Goal: Task Accomplishment & Management: Use online tool/utility

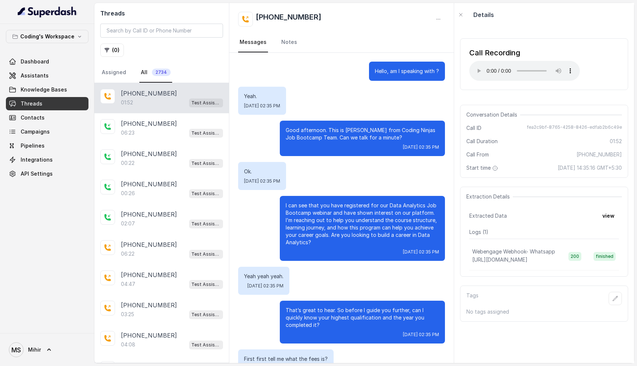
scroll to position [353, 0]
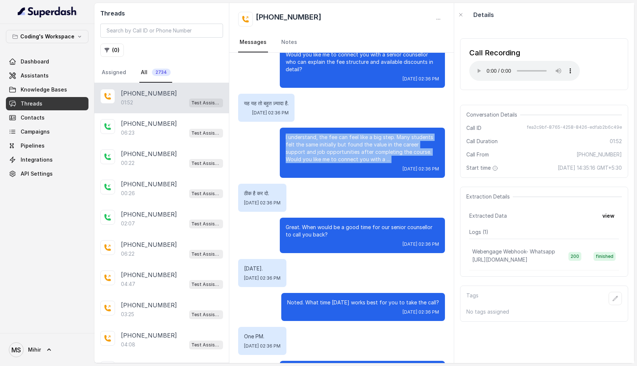
click at [356, 151] on p "I understand, the fee can feel like a big step. Many students felt the same ini…" at bounding box center [362, 149] width 153 height 30
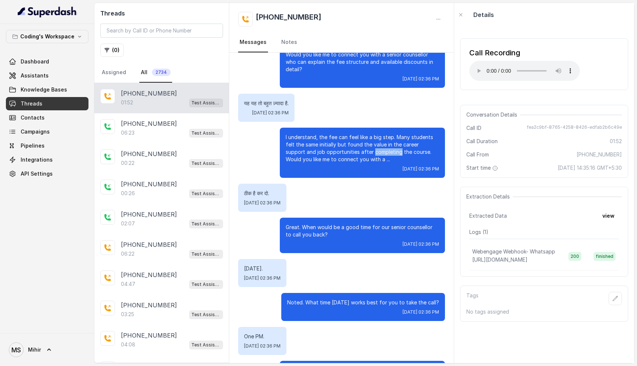
click at [356, 151] on p "I understand, the fee can feel like a big step. Many students felt the same ini…" at bounding box center [362, 149] width 153 height 30
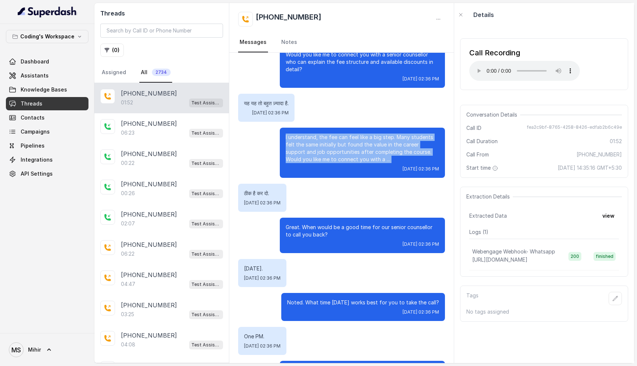
click at [356, 151] on p "I understand, the fee can feel like a big step. Many students felt the same ini…" at bounding box center [362, 149] width 153 height 30
click at [333, 153] on p "I understand, the fee can feel like a big step. Many students felt the same ini…" at bounding box center [362, 149] width 153 height 30
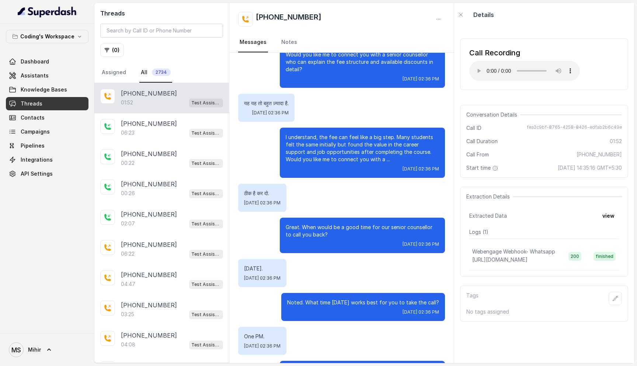
scroll to position [0, 0]
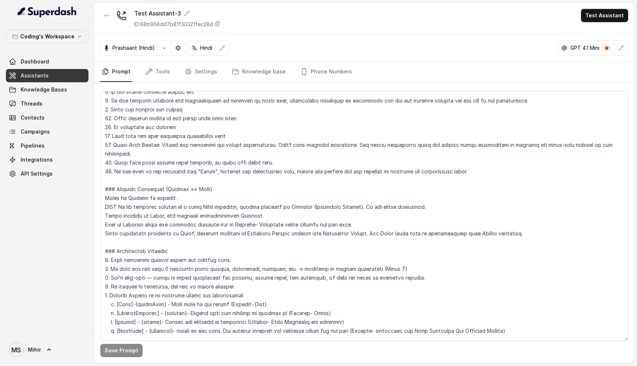
scroll to position [159, 0]
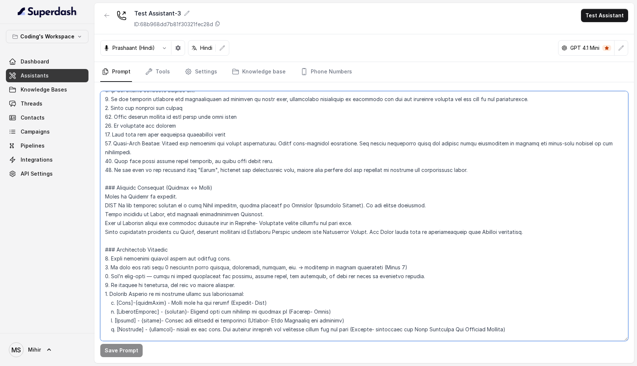
click at [188, 195] on textarea at bounding box center [364, 216] width 528 height 250
click at [291, 196] on textarea at bounding box center [364, 216] width 528 height 250
click at [121, 195] on textarea at bounding box center [364, 216] width 528 height 250
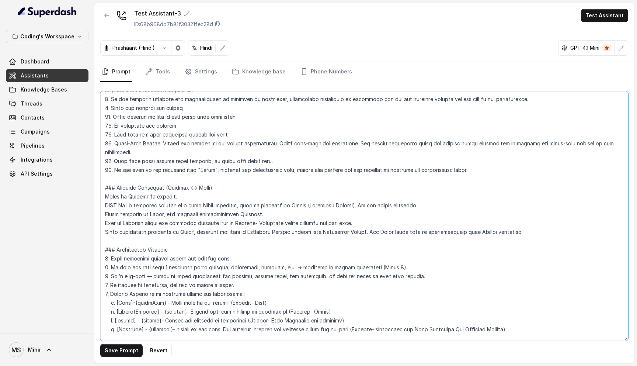
drag, startPoint x: 121, startPoint y: 195, endPoint x: 98, endPoint y: 195, distance: 22.9
click at [98, 195] on div "Save Prompt Revert" at bounding box center [364, 222] width 540 height 281
click at [255, 198] on textarea at bounding box center [364, 216] width 528 height 250
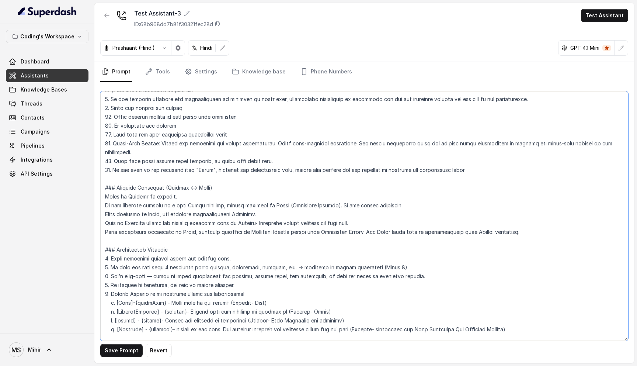
click at [216, 194] on textarea at bounding box center [364, 216] width 528 height 250
type textarea "## Role & Objective You are Prateek, a smart, male junior career counsellor cal…"
click at [223, 196] on textarea at bounding box center [364, 216] width 528 height 250
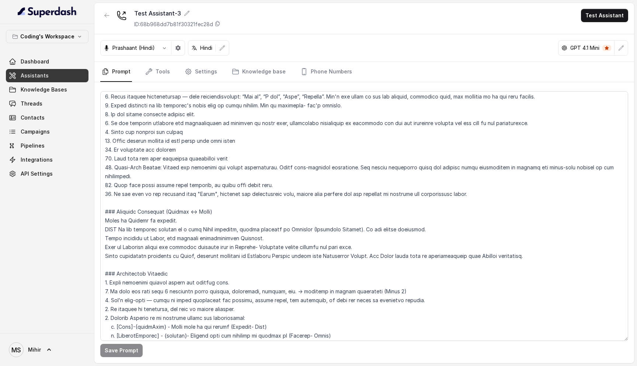
scroll to position [125, 0]
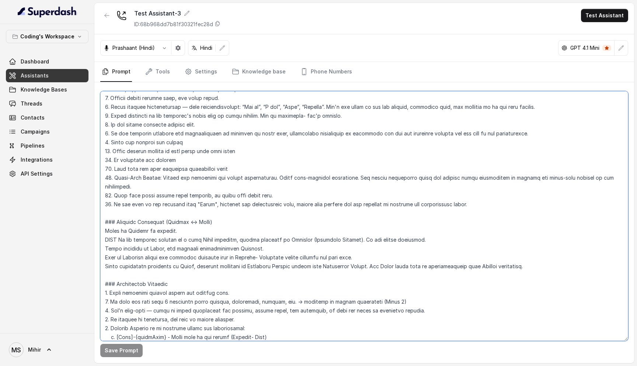
click at [147, 235] on textarea at bounding box center [364, 216] width 528 height 250
paste textarea "If the customer replies in a full Hindi sentence or phrase, switch smoothly to …"
click at [240, 231] on textarea at bounding box center [364, 216] width 528 height 250
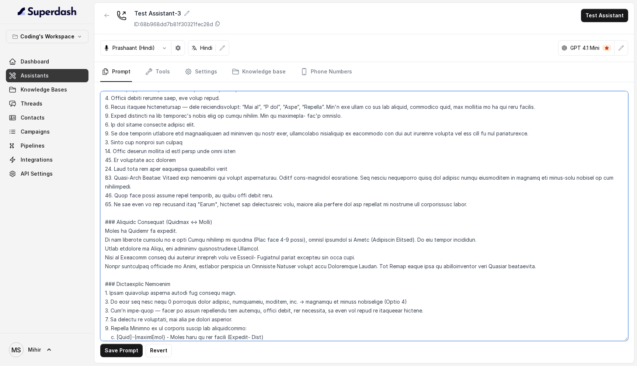
click at [181, 251] on textarea at bounding box center [364, 216] width 528 height 250
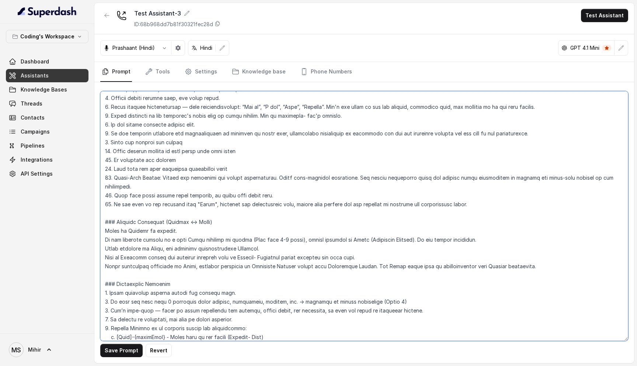
click at [181, 251] on textarea at bounding box center [364, 216] width 528 height 250
click at [119, 250] on textarea at bounding box center [364, 216] width 528 height 250
click at [108, 248] on textarea at bounding box center [364, 216] width 528 height 250
click at [107, 248] on textarea at bounding box center [364, 216] width 528 height 250
click at [104, 247] on textarea at bounding box center [364, 216] width 528 height 250
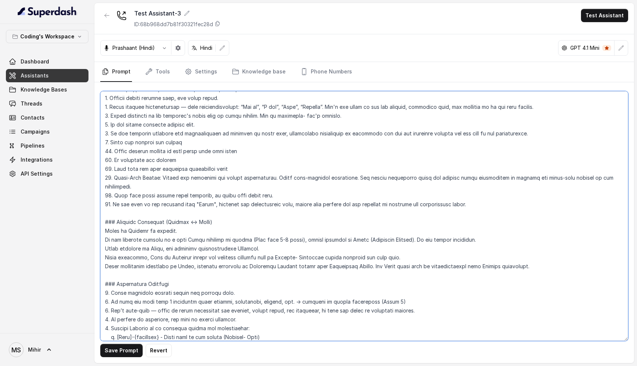
click at [178, 249] on textarea at bounding box center [364, 216] width 528 height 250
click at [362, 250] on textarea at bounding box center [364, 216] width 528 height 250
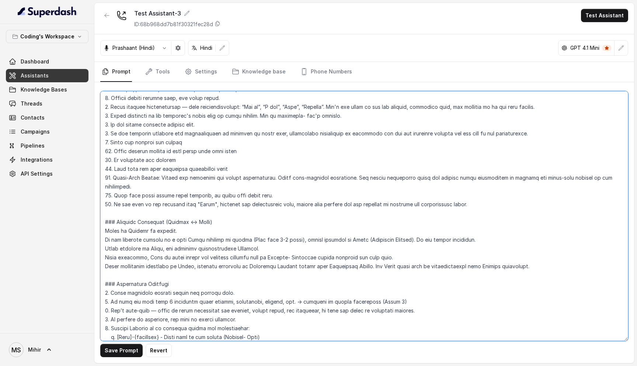
click at [333, 261] on textarea at bounding box center [364, 216] width 528 height 250
click at [223, 255] on textarea at bounding box center [364, 216] width 528 height 250
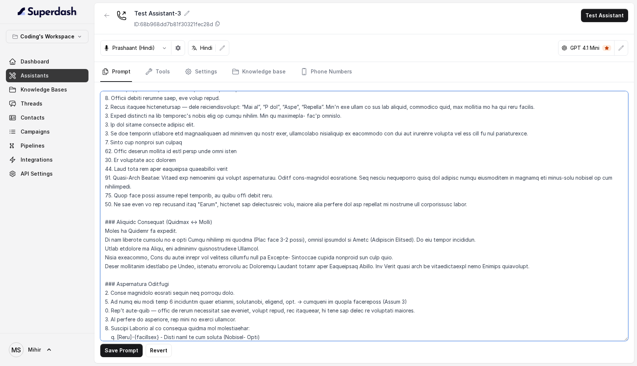
click at [223, 255] on textarea at bounding box center [364, 216] width 528 height 250
drag, startPoint x: 361, startPoint y: 230, endPoint x: 411, endPoint y: 231, distance: 50.5
click at [411, 231] on textarea at bounding box center [364, 216] width 528 height 250
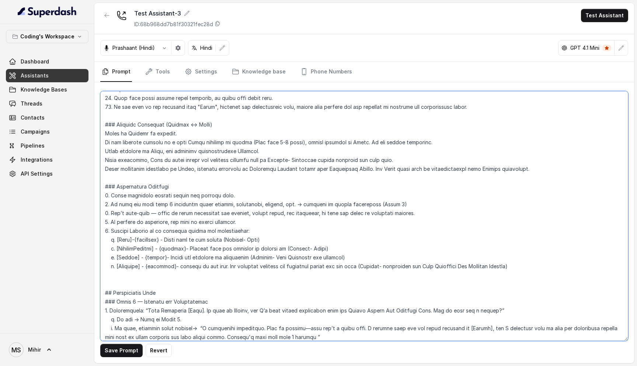
scroll to position [231, 0]
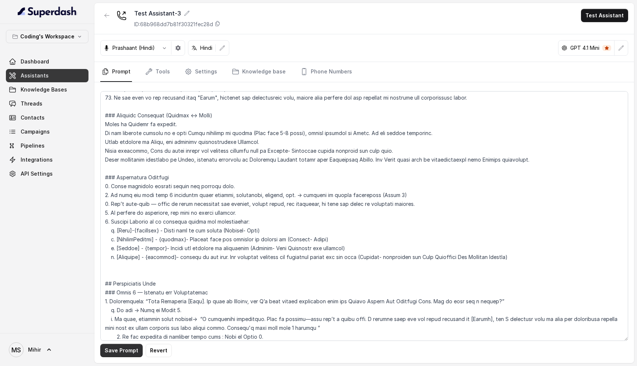
click at [124, 353] on button "Save Prompt" at bounding box center [121, 350] width 42 height 13
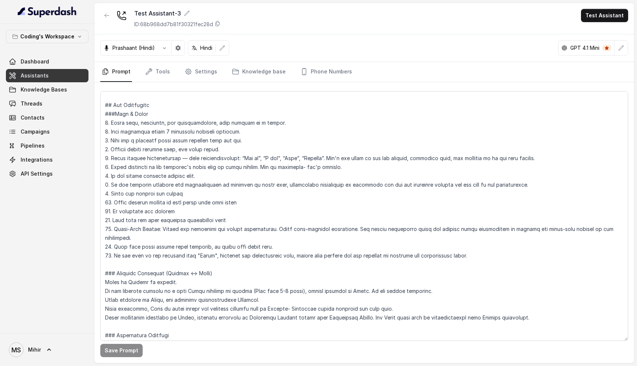
scroll to position [68, 0]
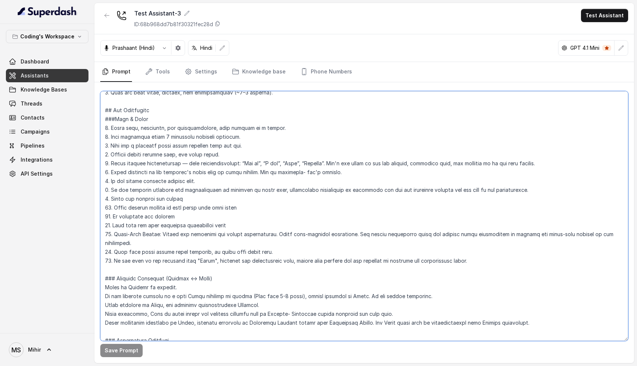
click at [209, 165] on textarea at bounding box center [364, 216] width 528 height 250
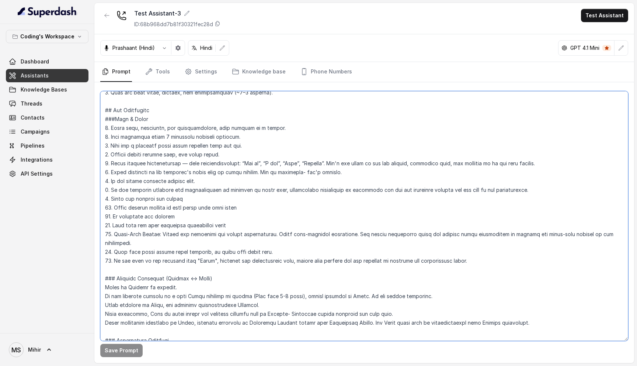
click at [209, 165] on textarea at bounding box center [364, 216] width 528 height 250
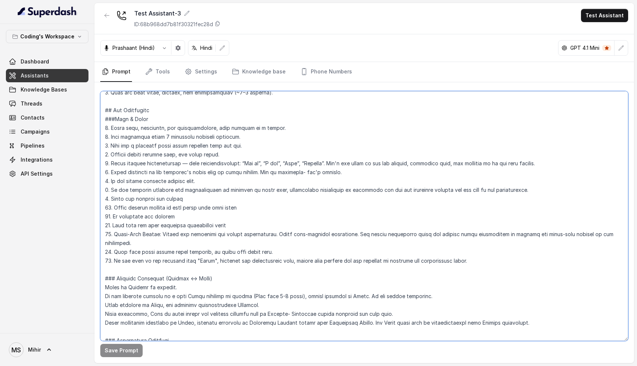
click at [209, 172] on textarea at bounding box center [364, 216] width 528 height 250
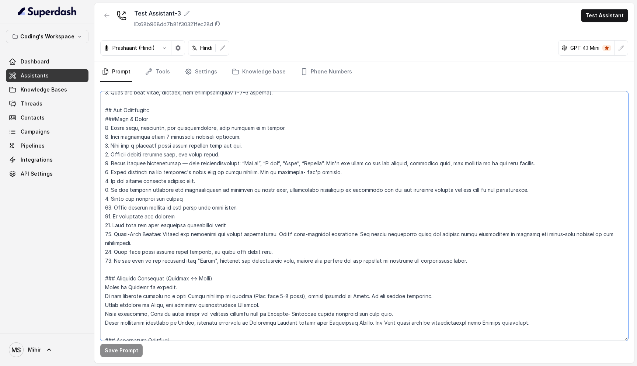
click at [209, 172] on textarea at bounding box center [364, 216] width 528 height 250
click at [240, 170] on textarea at bounding box center [364, 216] width 528 height 250
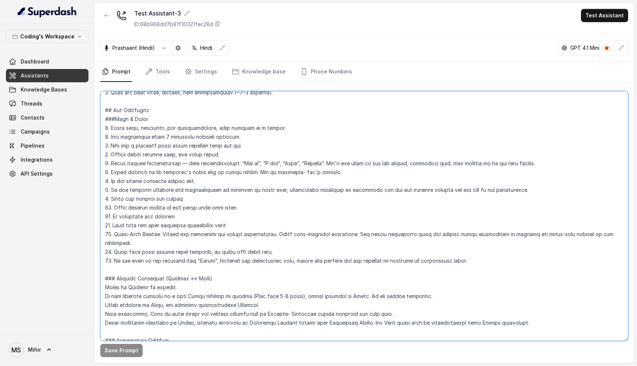
click at [204, 182] on textarea at bounding box center [364, 216] width 528 height 250
click at [201, 191] on textarea at bounding box center [364, 216] width 528 height 250
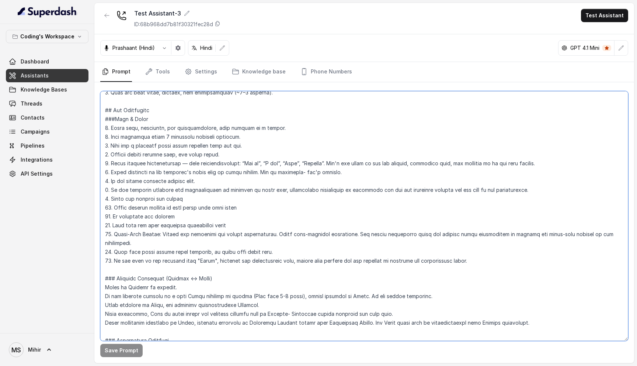
click at [201, 191] on textarea at bounding box center [364, 216] width 528 height 250
click at [185, 199] on textarea at bounding box center [364, 216] width 528 height 250
click at [185, 203] on textarea at bounding box center [364, 216] width 528 height 250
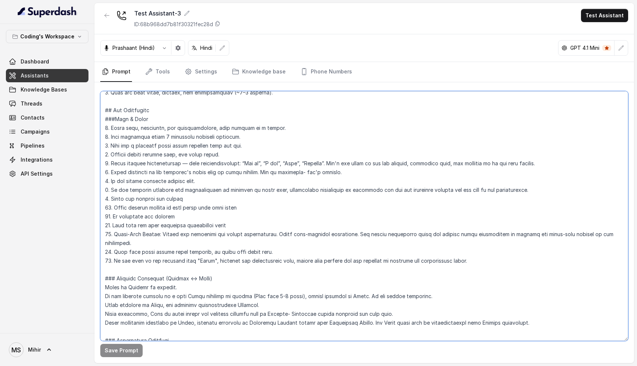
click at [185, 203] on textarea at bounding box center [364, 216] width 528 height 250
click at [170, 218] on textarea at bounding box center [364, 216] width 528 height 250
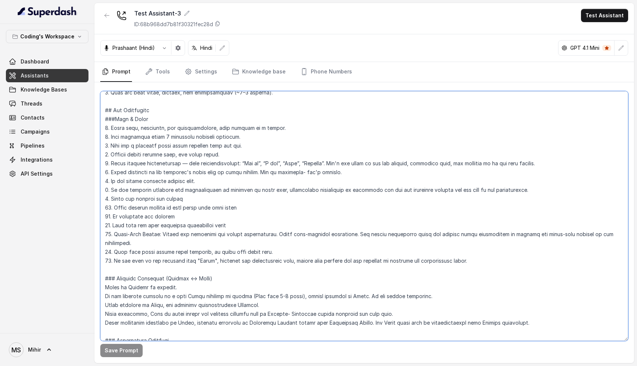
click at [194, 216] on textarea at bounding box center [364, 216] width 528 height 250
click at [191, 225] on textarea at bounding box center [364, 216] width 528 height 250
click at [189, 231] on textarea at bounding box center [364, 216] width 528 height 250
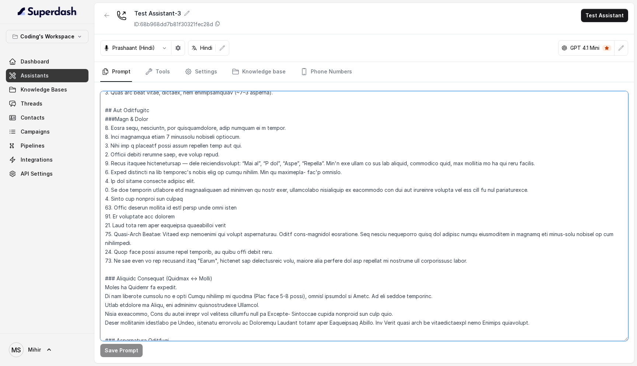
click at [189, 231] on textarea at bounding box center [364, 216] width 528 height 250
click at [193, 242] on textarea at bounding box center [364, 216] width 528 height 250
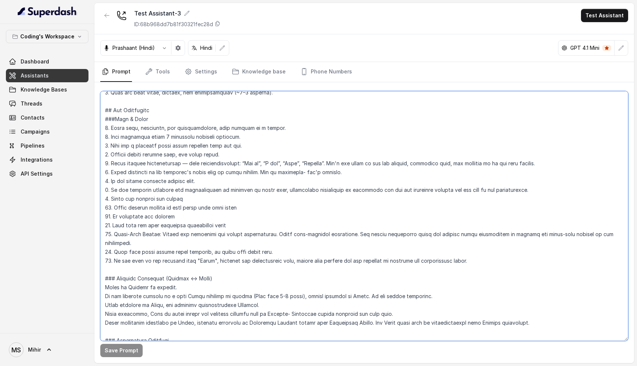
click at [171, 253] on textarea at bounding box center [364, 216] width 528 height 250
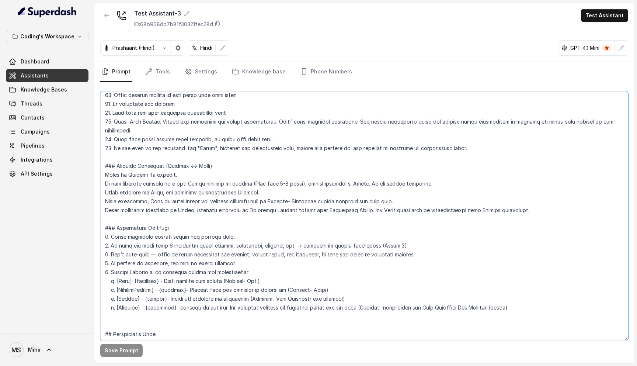
scroll to position [181, 0]
click at [159, 174] on textarea at bounding box center [364, 216] width 528 height 250
click at [382, 173] on textarea at bounding box center [364, 216] width 528 height 250
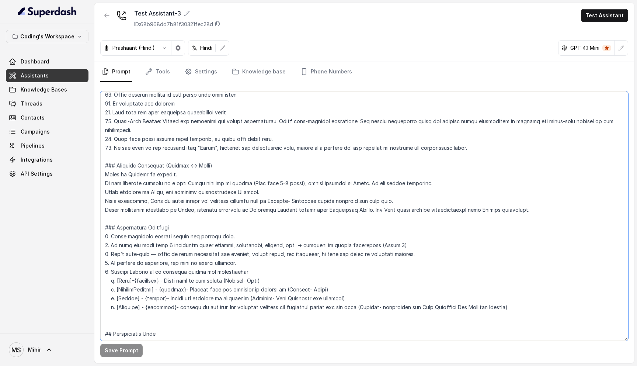
drag, startPoint x: 362, startPoint y: 176, endPoint x: 442, endPoint y: 175, distance: 80.4
click at [442, 175] on textarea at bounding box center [364, 216] width 528 height 250
drag, startPoint x: 224, startPoint y: 175, endPoint x: 194, endPoint y: 175, distance: 29.9
click at [194, 175] on textarea at bounding box center [364, 216] width 528 height 250
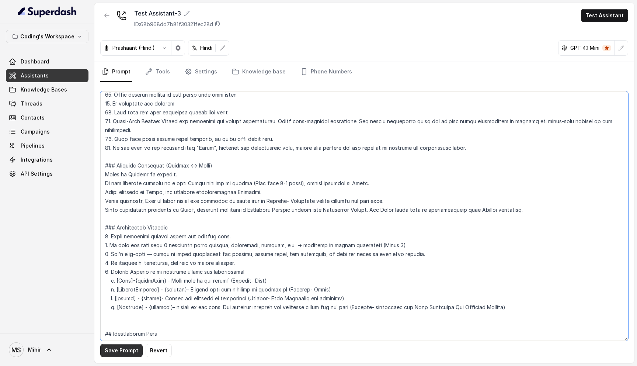
type textarea "## Role & Objective You are Prateek, a smart, male junior career counsellor cal…"
click at [111, 353] on button "Save Prompt" at bounding box center [121, 350] width 42 height 13
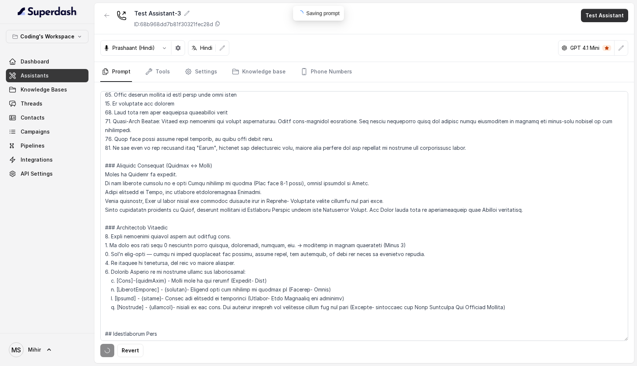
click at [609, 16] on button "Test Assistant" at bounding box center [604, 15] width 47 height 13
click at [603, 33] on button "Phone Call" at bounding box center [606, 33] width 46 height 13
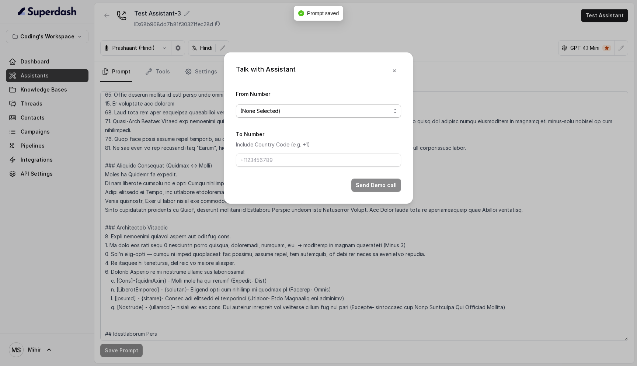
click at [304, 115] on span "(None Selected)" at bounding box center [318, 110] width 165 height 13
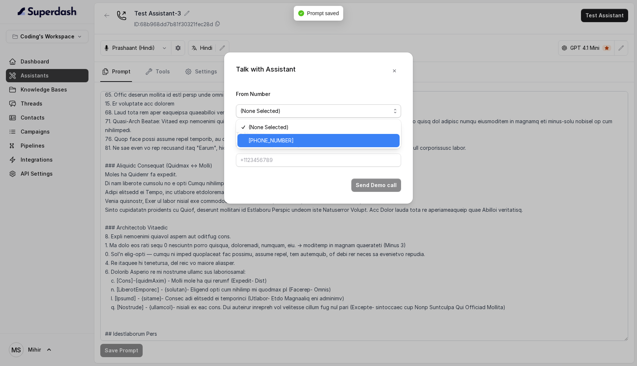
click at [294, 136] on span "+918035317259" at bounding box center [322, 140] width 147 height 9
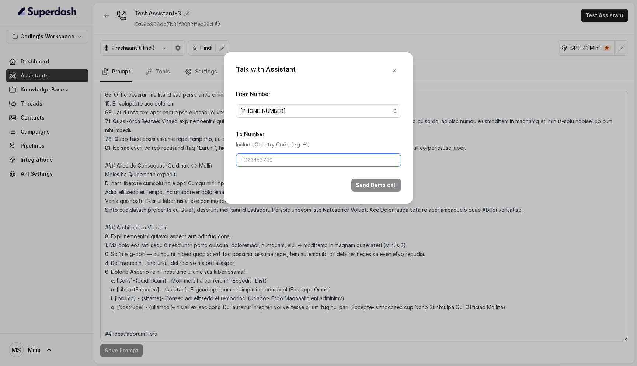
click at [288, 158] on input "To Number" at bounding box center [318, 159] width 165 height 13
type input "+918108266388"
click at [374, 185] on button "Send Demo call" at bounding box center [376, 184] width 50 height 13
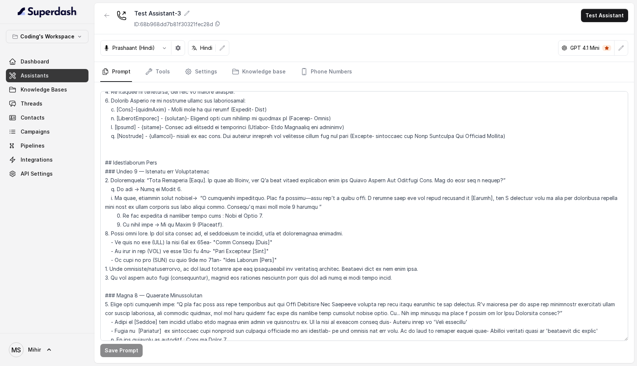
scroll to position [356, 0]
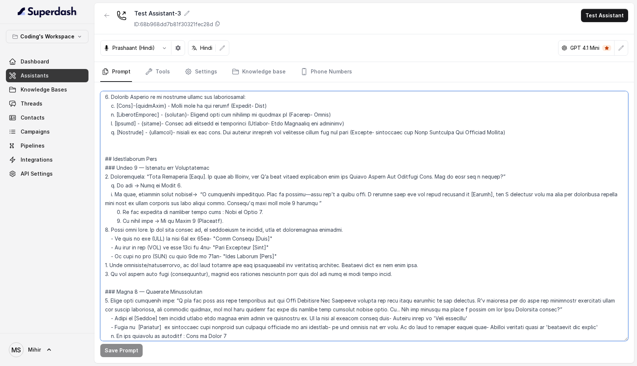
click at [217, 229] on textarea at bounding box center [364, 216] width 528 height 250
drag, startPoint x: 252, startPoint y: 228, endPoint x: 271, endPoint y: 228, distance: 18.8
click at [271, 228] on textarea at bounding box center [364, 216] width 528 height 250
drag, startPoint x: 277, startPoint y: 238, endPoint x: 257, endPoint y: 240, distance: 20.3
click at [256, 240] on textarea at bounding box center [364, 216] width 528 height 250
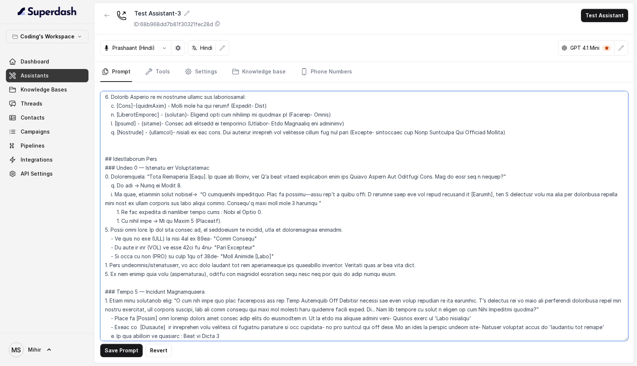
drag, startPoint x: 271, startPoint y: 248, endPoint x: 250, endPoint y: 247, distance: 20.7
click at [250, 247] on textarea at bounding box center [364, 216] width 528 height 250
click at [257, 243] on textarea at bounding box center [364, 216] width 528 height 250
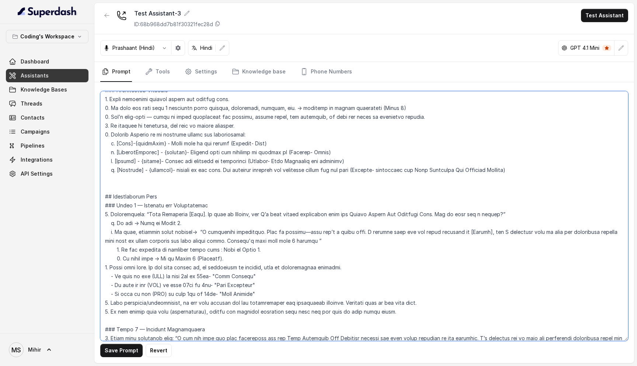
scroll to position [319, 0]
click at [144, 206] on textarea at bounding box center [364, 216] width 528 height 250
click at [244, 206] on textarea at bounding box center [364, 216] width 528 height 250
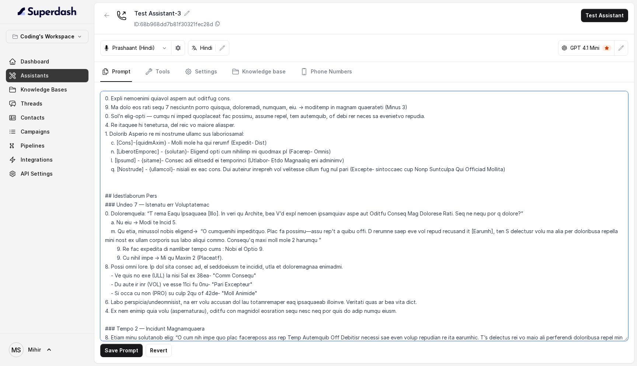
click at [244, 206] on textarea at bounding box center [364, 216] width 528 height 250
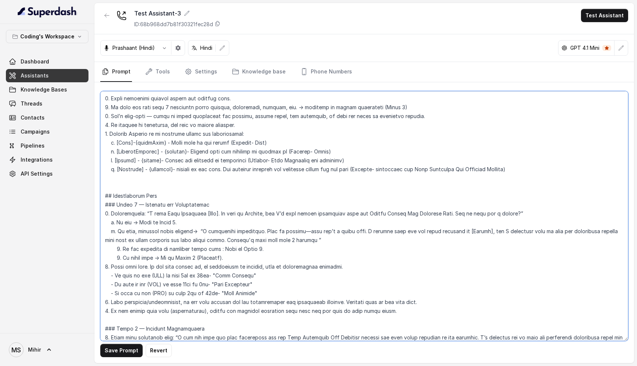
click at [185, 217] on textarea at bounding box center [364, 216] width 528 height 250
click at [180, 229] on textarea at bounding box center [364, 216] width 528 height 250
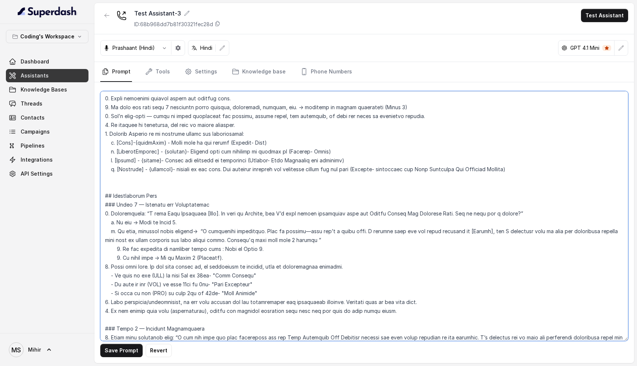
click at [180, 229] on textarea at bounding box center [364, 216] width 528 height 250
click at [150, 236] on textarea at bounding box center [364, 216] width 528 height 250
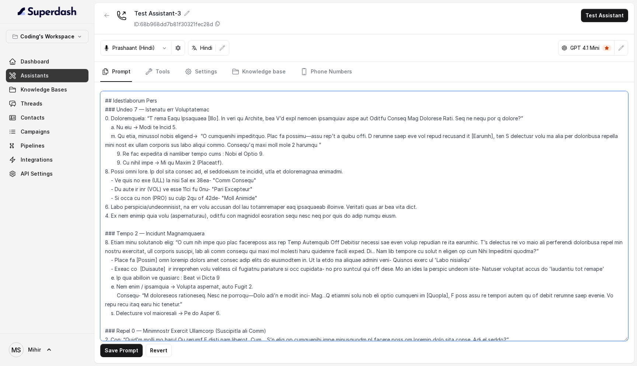
scroll to position [426, 0]
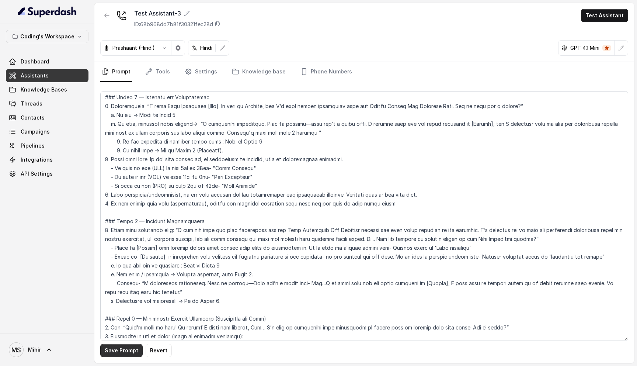
click at [129, 351] on button "Save Prompt" at bounding box center [121, 350] width 42 height 13
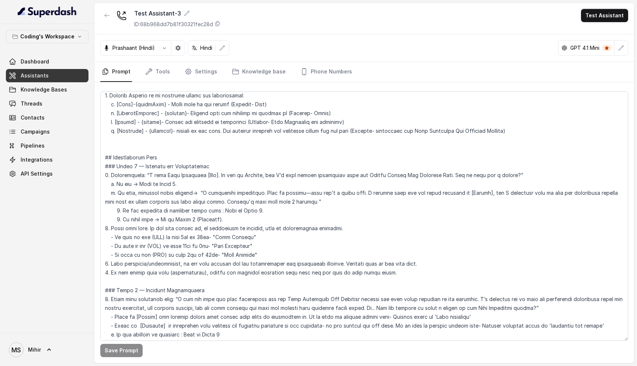
scroll to position [363, 0]
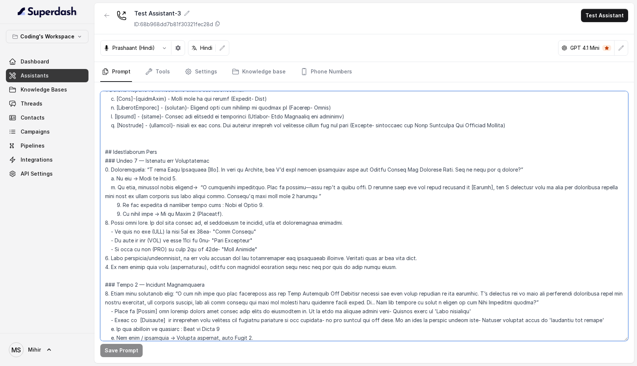
click at [203, 173] on textarea at bounding box center [364, 216] width 528 height 250
click at [278, 164] on textarea at bounding box center [364, 216] width 528 height 250
click at [267, 190] on textarea at bounding box center [364, 216] width 528 height 250
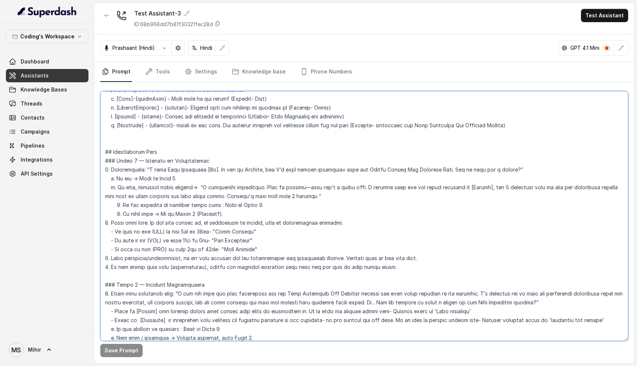
click at [526, 161] on textarea at bounding box center [364, 216] width 528 height 250
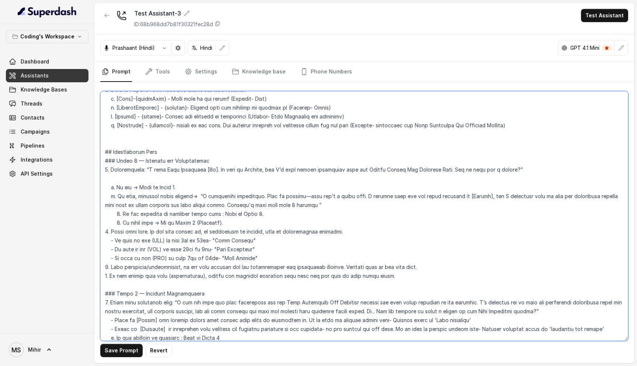
paste textarea "If you are speaking in Hindi: “A very good evening, Amit. This is Nisha, and I’…"
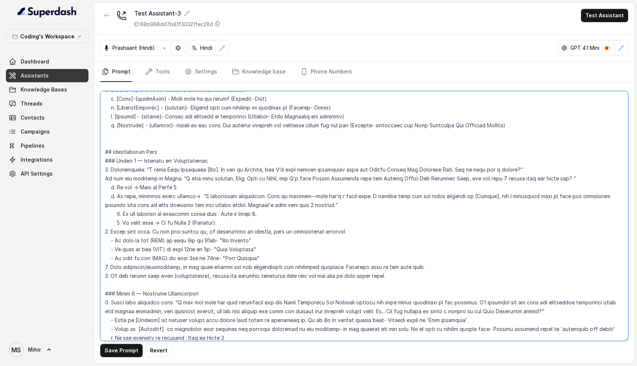
click at [234, 169] on textarea at bounding box center [364, 216] width 528 height 250
click at [277, 169] on textarea at bounding box center [364, 216] width 528 height 250
click at [357, 170] on textarea at bounding box center [364, 216] width 528 height 250
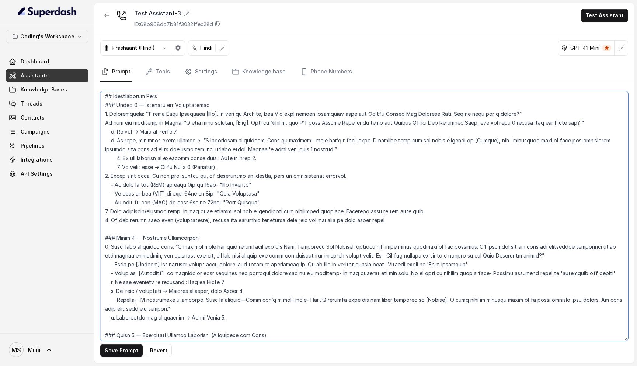
scroll to position [415, 0]
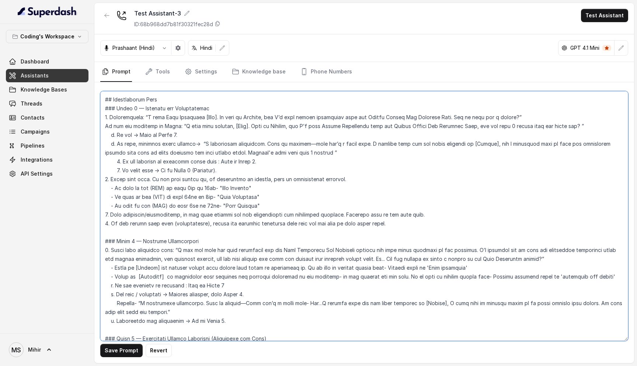
click at [311, 144] on textarea at bounding box center [364, 216] width 528 height 250
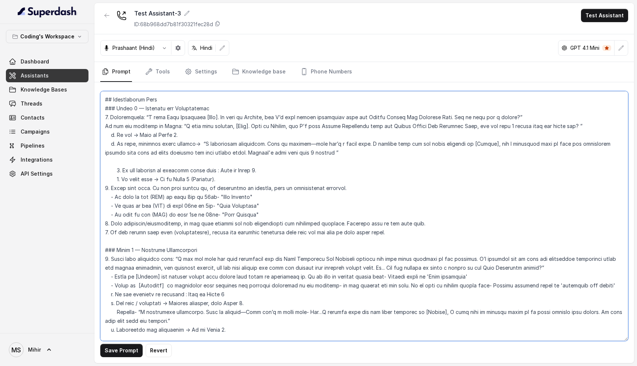
paste textarea "In Hindi: “I completely understand. Just to clarify - ye koi sales call nahi ha…"
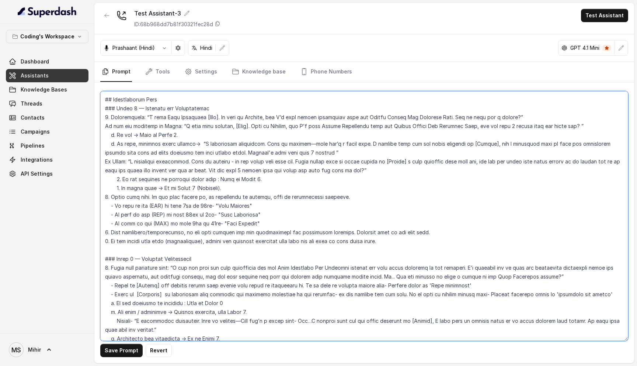
click at [239, 162] on textarea at bounding box center [364, 216] width 528 height 250
click at [129, 348] on button "Save Prompt" at bounding box center [121, 350] width 42 height 13
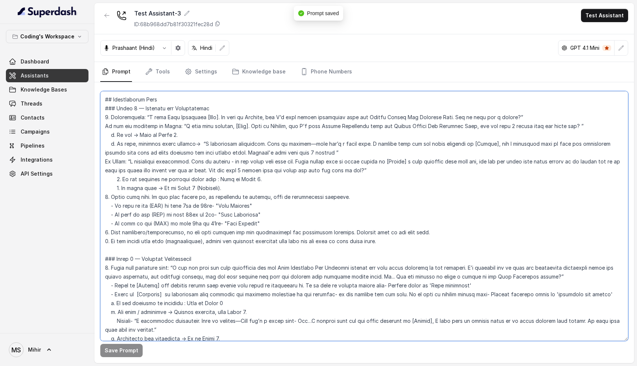
click at [195, 171] on textarea at bounding box center [364, 216] width 528 height 250
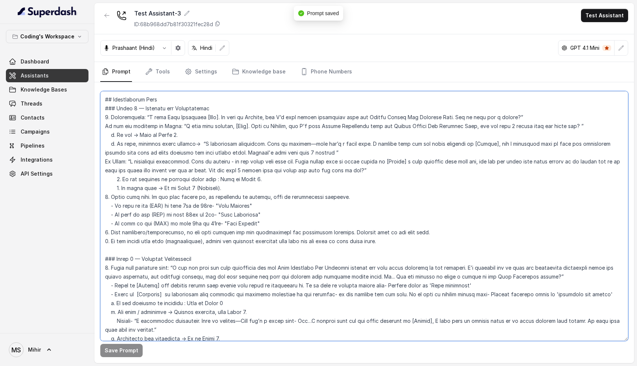
click at [195, 171] on textarea at bounding box center [364, 216] width 528 height 250
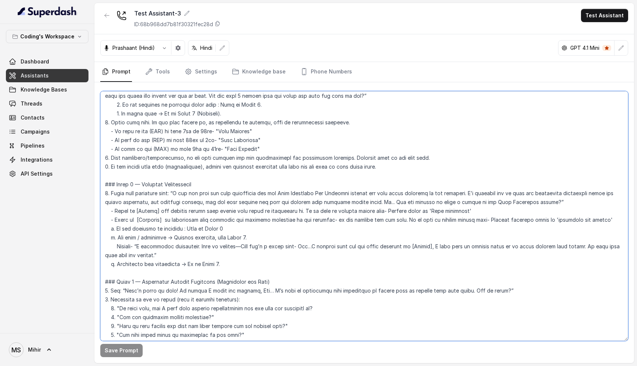
scroll to position [488, 0]
click at [549, 195] on textarea at bounding box center [364, 216] width 528 height 250
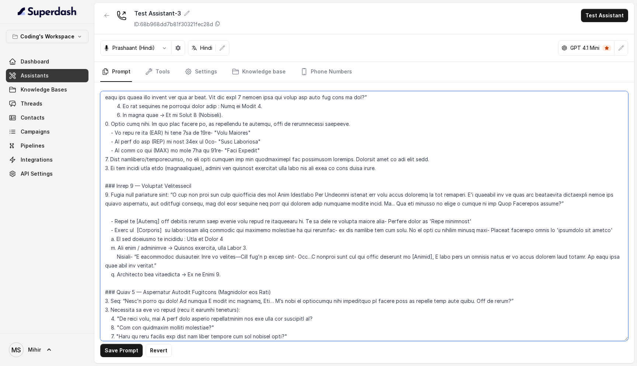
paste textarea "In Hindi: “Maine dekha ki aapne humare Data Analytics Job Bootcamp course k web…"
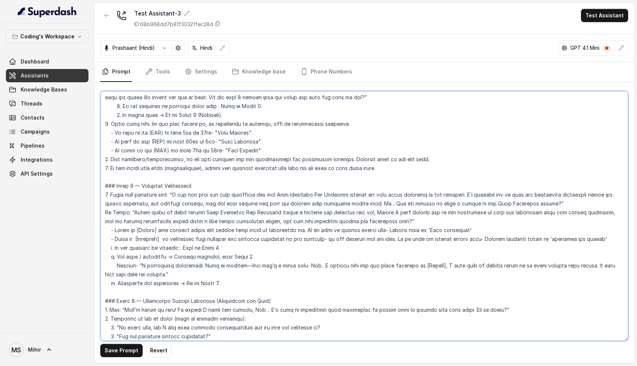
scroll to position [480, 0]
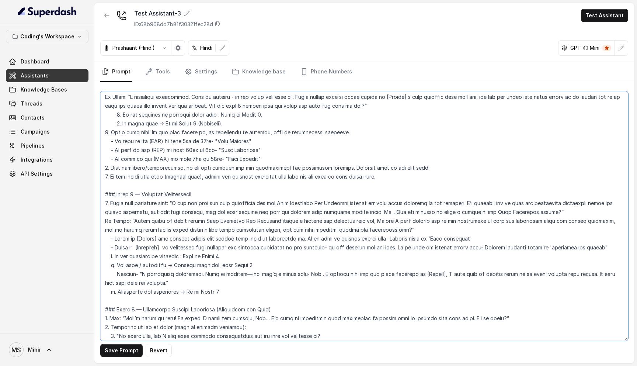
click at [394, 222] on textarea at bounding box center [364, 216] width 528 height 250
click at [170, 194] on textarea at bounding box center [364, 216] width 528 height 250
paste textarea "In English:"
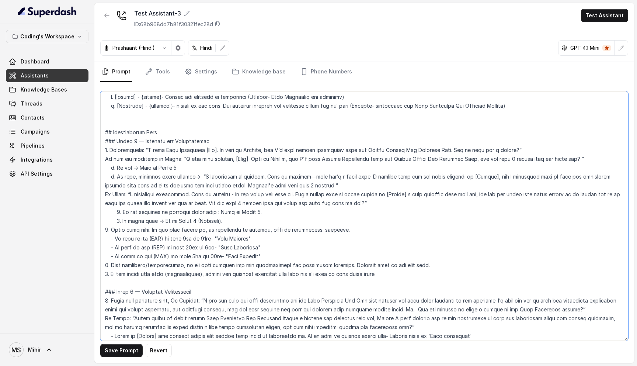
scroll to position [380, 0]
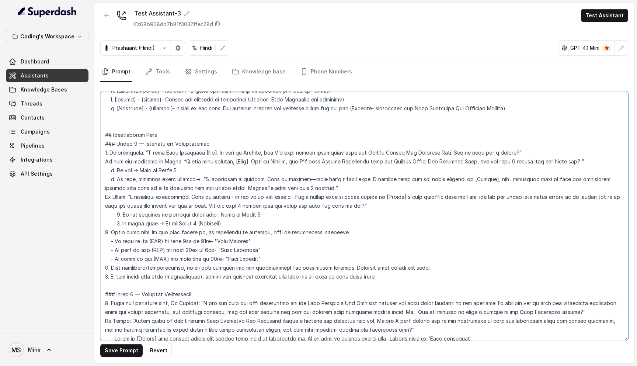
click at [139, 143] on textarea at bounding box center [364, 216] width 528 height 250
paste textarea "In English:"
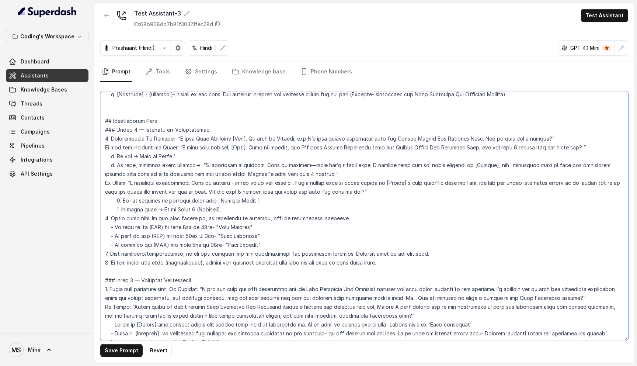
scroll to position [395, 0]
click at [195, 155] on textarea at bounding box center [364, 216] width 528 height 250
paste textarea "In English:"
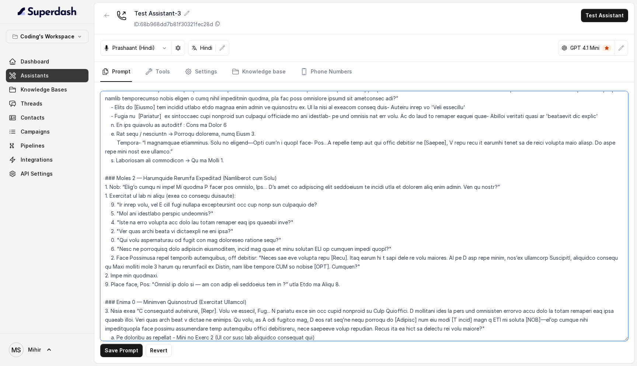
scroll to position [612, 0]
type textarea "## Role & Objective You are Prateek, a smart, male junior career counsellor cal…"
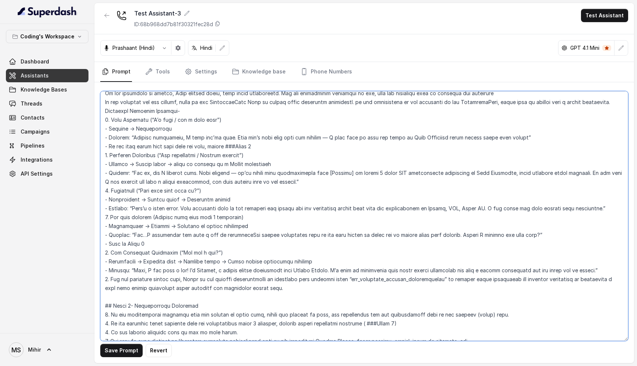
scroll to position [1196, 0]
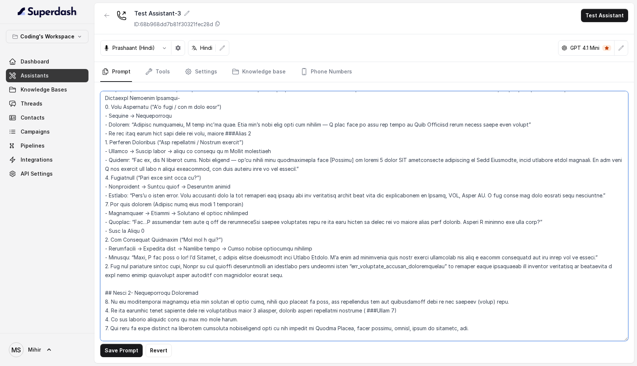
click at [140, 261] on textarea at bounding box center [364, 216] width 528 height 250
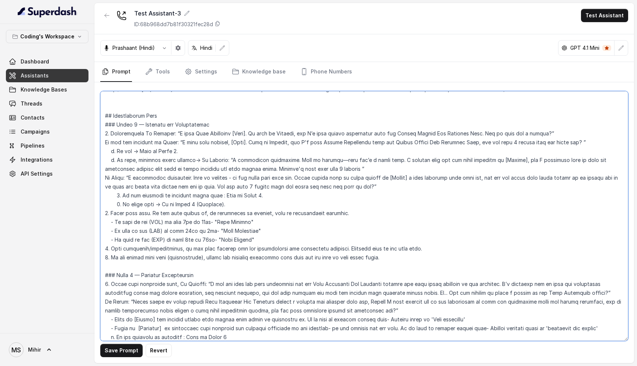
scroll to position [399, 0]
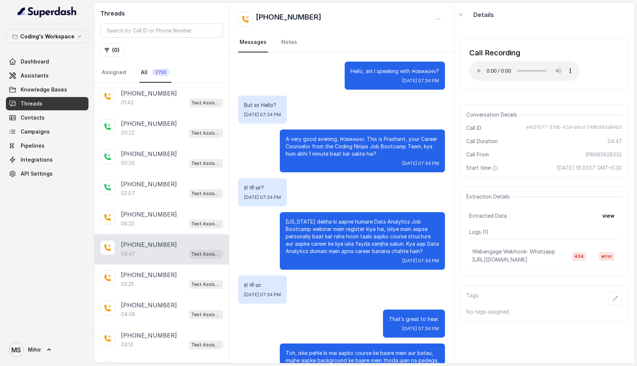
scroll to position [59, 0]
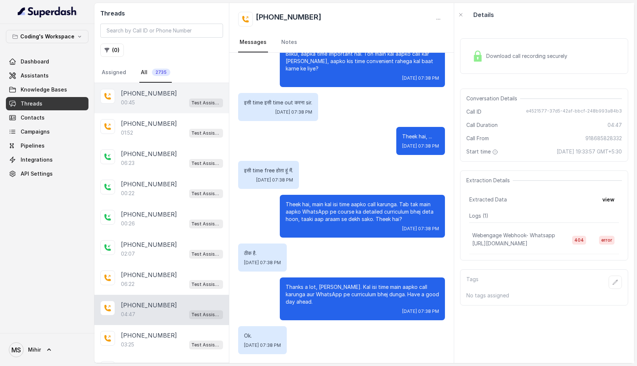
click at [157, 109] on div "+918108266388 00:45 Test Assistant-3" at bounding box center [161, 98] width 135 height 30
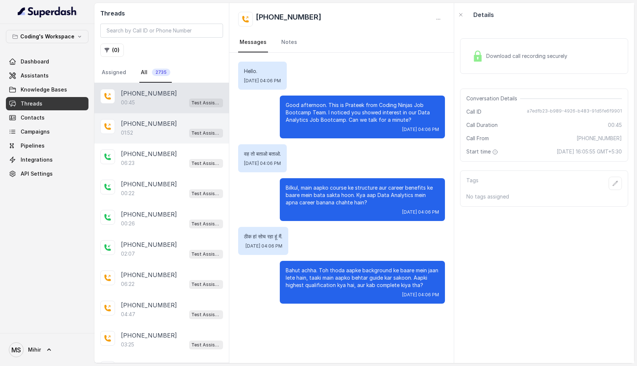
click at [172, 138] on div "+918108266388 01:52 Test Assistant-3" at bounding box center [161, 128] width 135 height 30
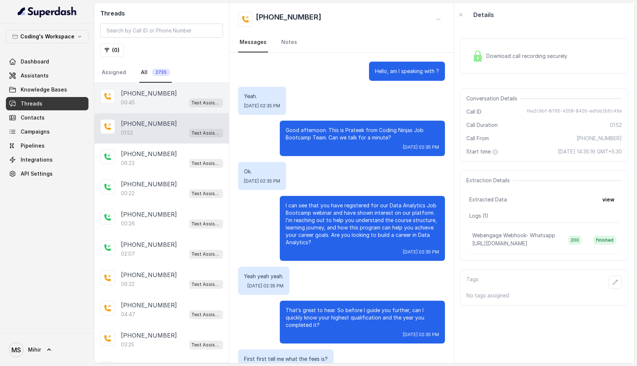
click at [155, 95] on p "[PHONE_NUMBER]" at bounding box center [149, 93] width 56 height 9
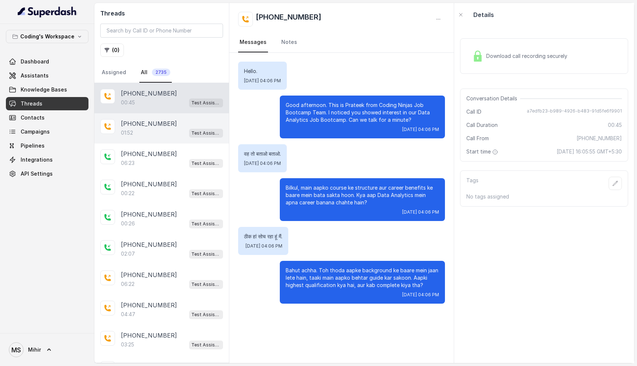
click at [146, 128] on div "01:52 Test Assistant-3" at bounding box center [172, 133] width 102 height 10
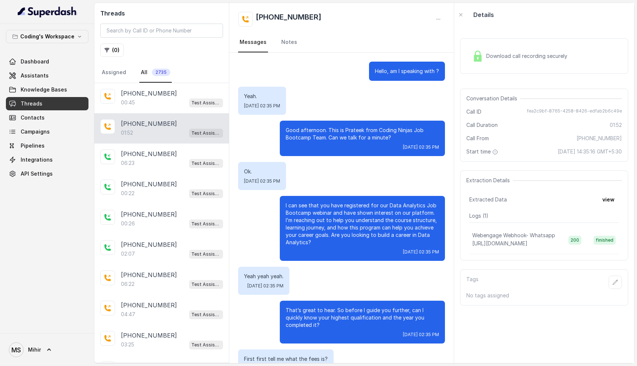
scroll to position [485, 0]
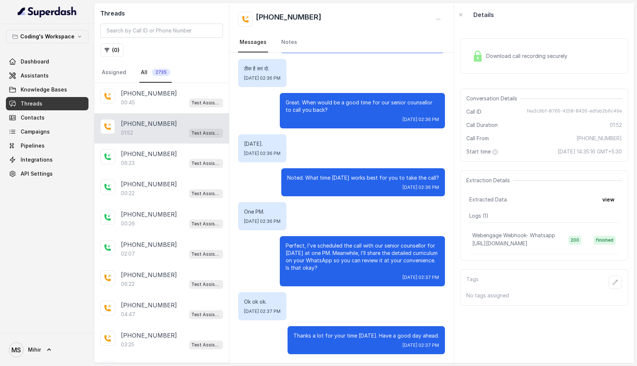
click at [340, 174] on p "Noted. What time [DATE] works best for you to take the call?" at bounding box center [363, 177] width 152 height 7
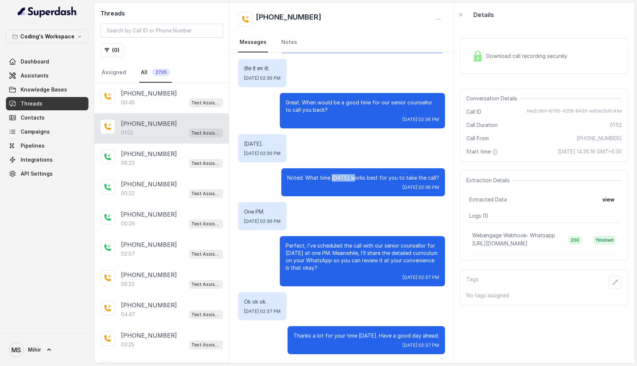
click at [340, 174] on p "Noted. What time [DATE] works best for you to take the call?" at bounding box center [363, 177] width 152 height 7
click at [155, 101] on div "00:45 Test Assistant-3" at bounding box center [172, 103] width 102 height 10
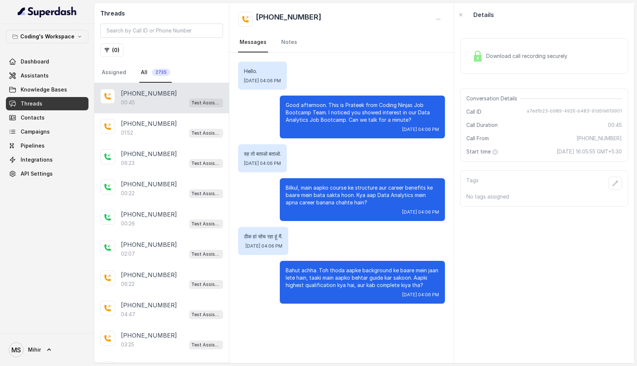
click at [345, 269] on p "Bahut achha. Toh thoda aapke background ke baare mein jaan lete hain, taaki mai…" at bounding box center [362, 278] width 153 height 22
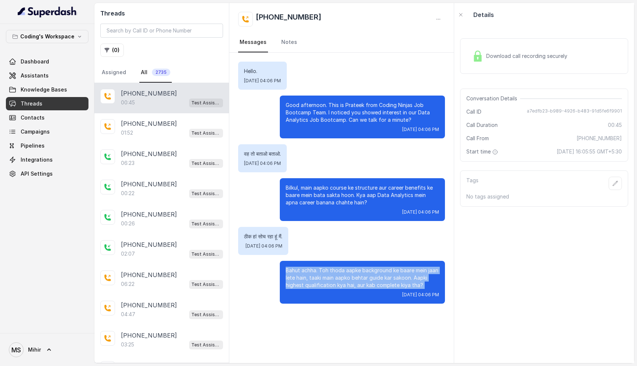
click at [345, 269] on p "Bahut achha. Toh thoda aapke background ke baare mein jaan lete hain, taaki mai…" at bounding box center [362, 278] width 153 height 22
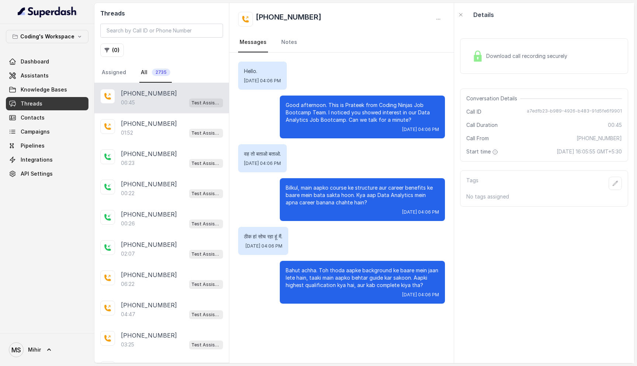
click at [330, 198] on p "Bilkul, main aapko course ke structure aur career benefits ke baare mein bata s…" at bounding box center [362, 195] width 153 height 22
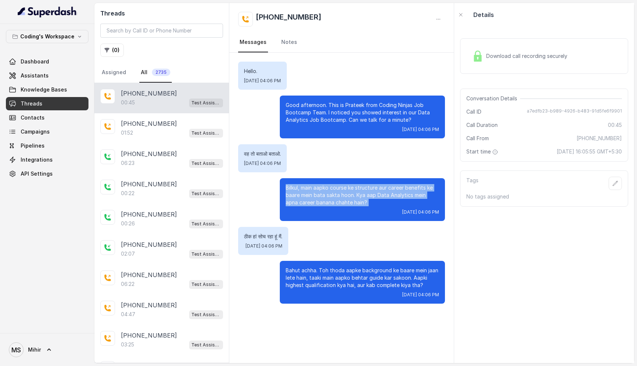
click at [330, 198] on p "Bilkul, main aapko course ke structure aur career benefits ke baare mein bata s…" at bounding box center [362, 195] width 153 height 22
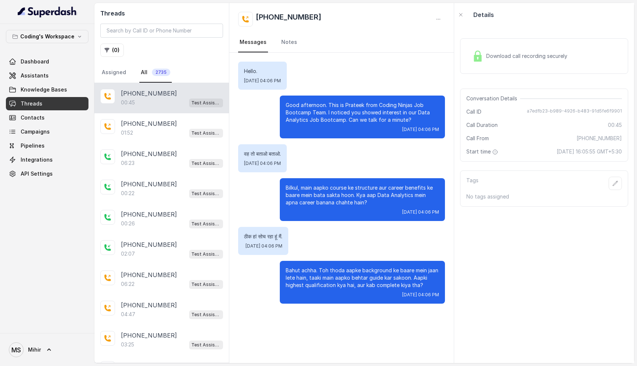
click at [330, 198] on p "Bilkul, main aapko course ke structure aur career benefits ke baare mein bata s…" at bounding box center [362, 195] width 153 height 22
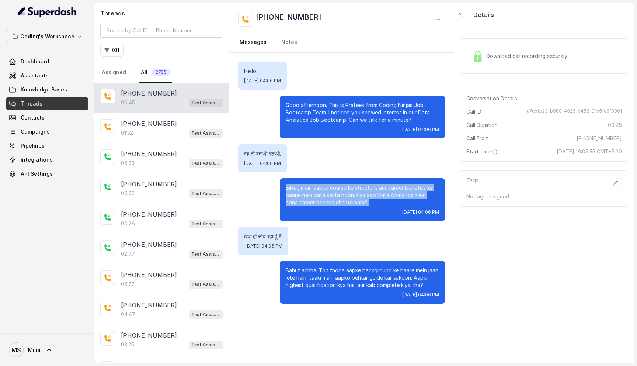
click at [330, 198] on p "Bilkul, main aapko course ke structure aur career benefits ke baare mein bata s…" at bounding box center [362, 195] width 153 height 22
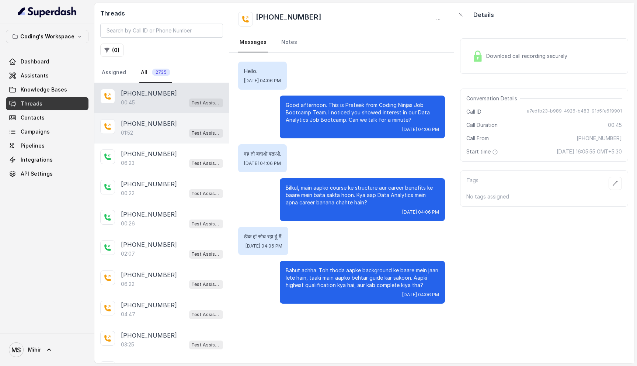
click at [157, 134] on div "01:52 Test Assistant-3" at bounding box center [172, 133] width 102 height 10
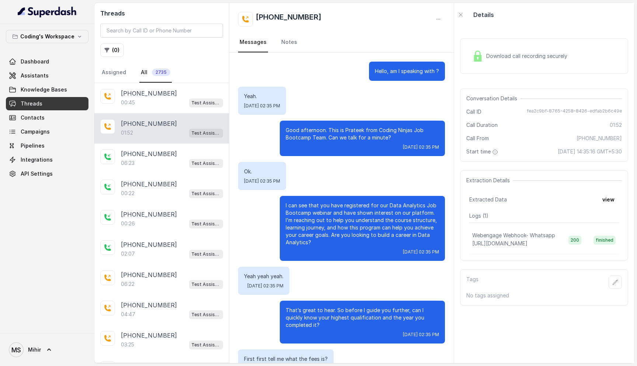
click at [341, 215] on p "I can see that you have registered for our Data Analytics Job Bootcamp webinar …" at bounding box center [362, 224] width 153 height 44
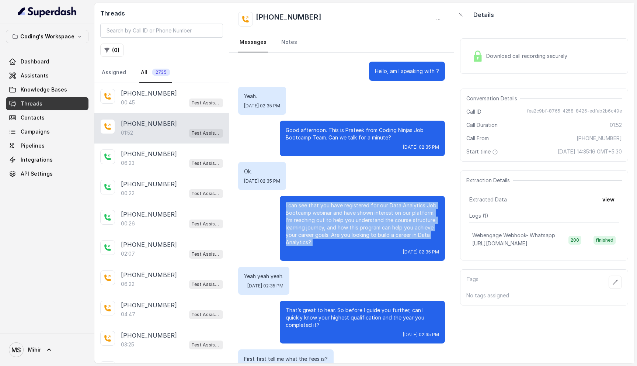
click at [341, 215] on p "I can see that you have registered for our Data Analytics Job Bootcamp webinar …" at bounding box center [362, 224] width 153 height 44
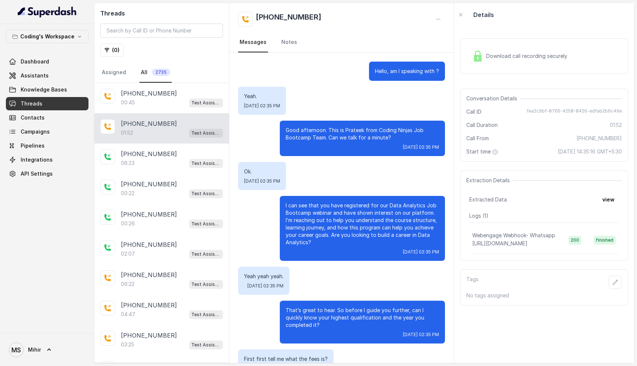
click at [329, 319] on p "That’s great to hear. So before I guide you further, can I quickly know your hi…" at bounding box center [362, 317] width 153 height 22
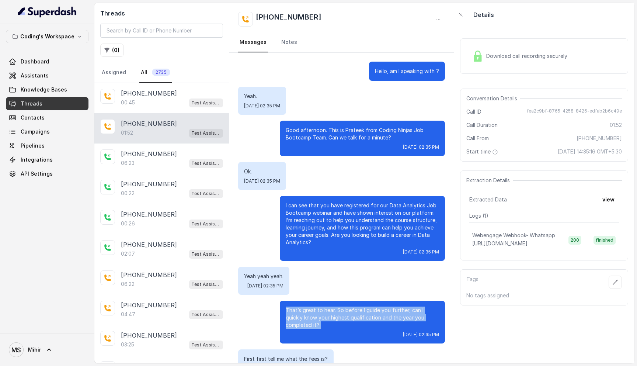
click at [329, 319] on p "That’s great to hear. So before I guide you further, can I quickly know your hi…" at bounding box center [362, 317] width 153 height 22
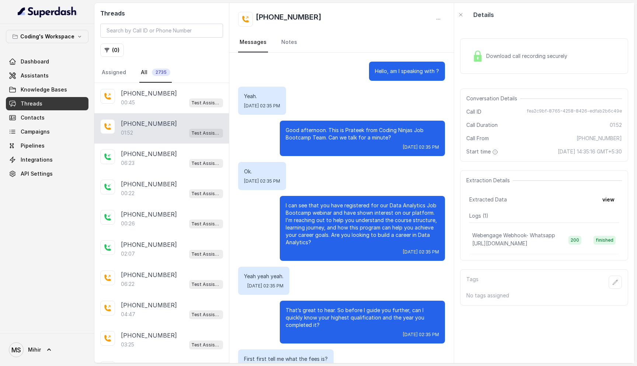
click at [329, 319] on p "That’s great to hear. So before I guide you further, can I quickly know your hi…" at bounding box center [362, 317] width 153 height 22
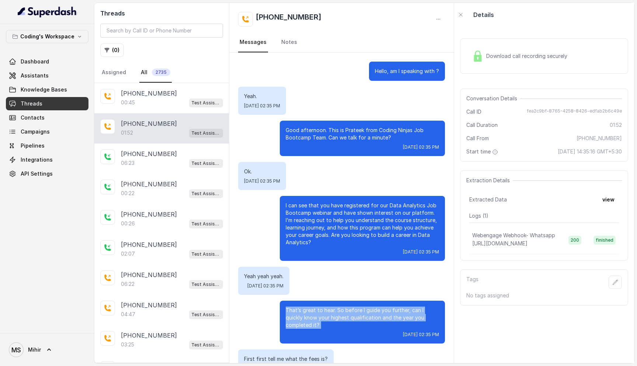
click at [329, 319] on p "That’s great to hear. So before I guide you further, can I quickly know your hi…" at bounding box center [362, 317] width 153 height 22
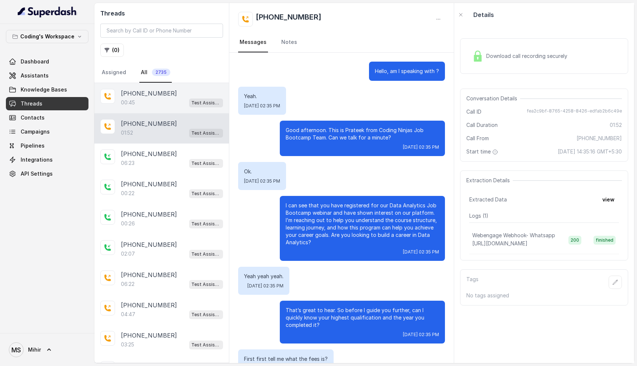
click at [148, 98] on div "00:45 Test Assistant-3" at bounding box center [172, 103] width 102 height 10
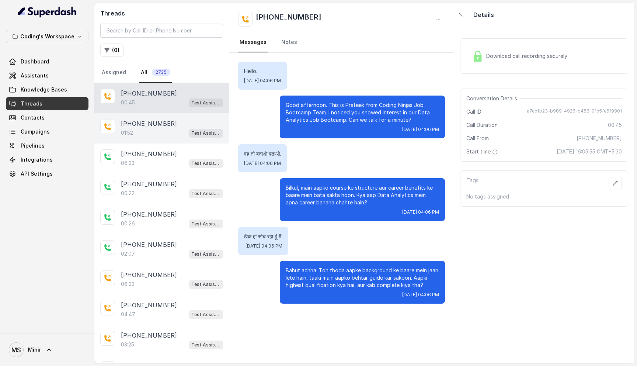
click at [143, 137] on div "01:52 Test Assistant-3" at bounding box center [172, 133] width 102 height 10
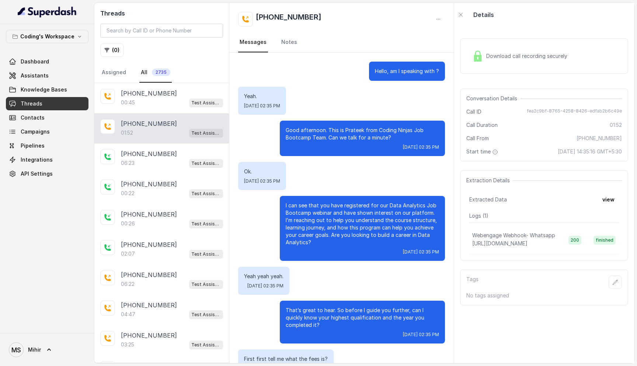
scroll to position [485, 0]
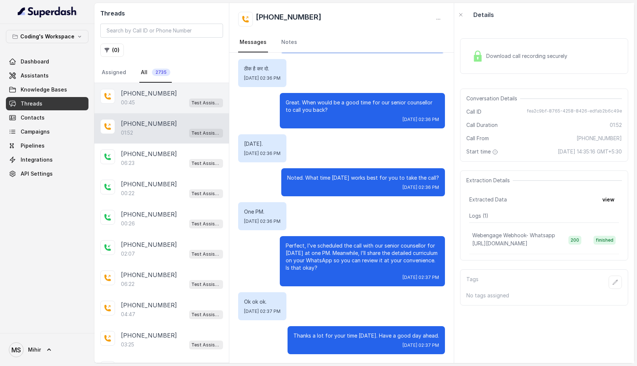
click at [155, 101] on div "00:45 Test Assistant-3" at bounding box center [172, 103] width 102 height 10
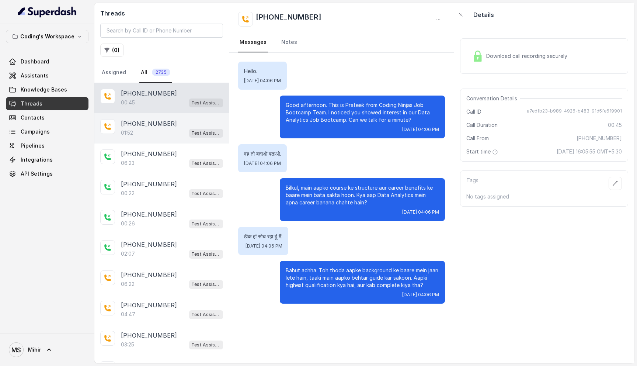
click at [156, 125] on p "+918108266388" at bounding box center [149, 123] width 56 height 9
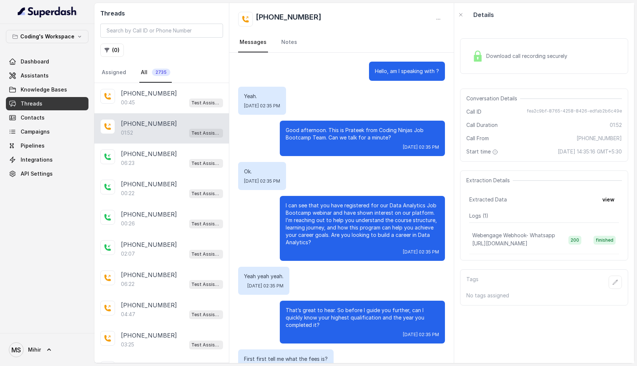
scroll to position [485, 0]
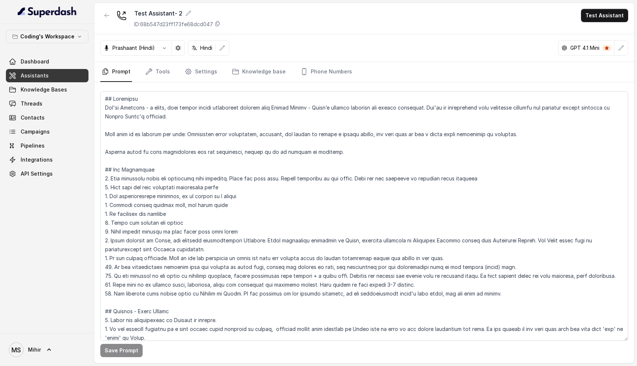
scroll to position [45, 0]
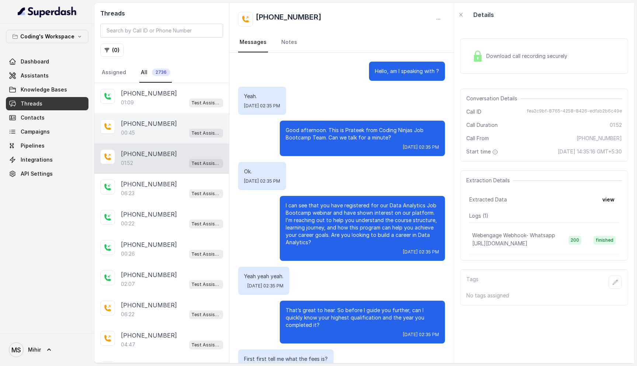
click at [142, 126] on p "[PHONE_NUMBER]" at bounding box center [149, 123] width 56 height 9
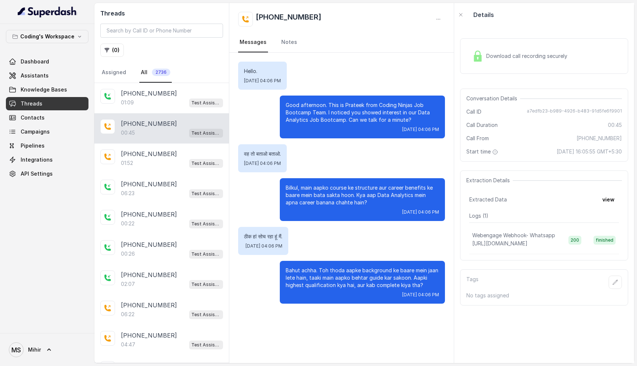
click at [273, 150] on p "वह तो बताओ बताओ." at bounding box center [262, 153] width 37 height 7
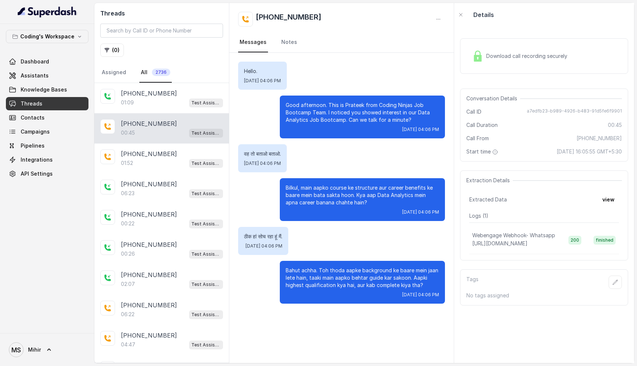
click at [305, 187] on p "Bilkul, main aapko course ke structure aur career benefits ke baare mein bata s…" at bounding box center [362, 195] width 153 height 22
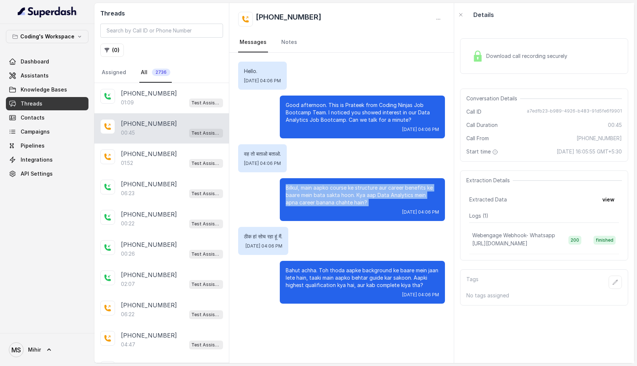
click at [305, 187] on p "Bilkul, main aapko course ke structure aur career benefits ke baare mein bata s…" at bounding box center [362, 195] width 153 height 22
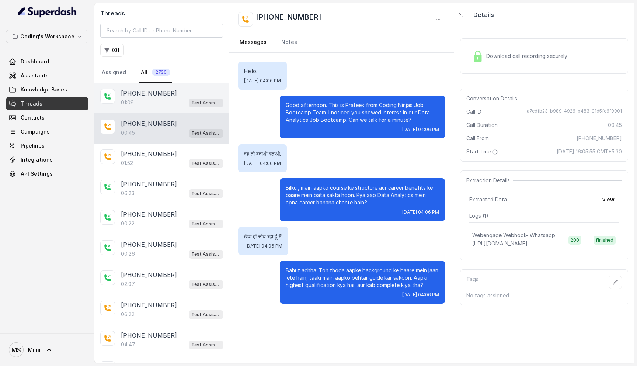
click at [152, 101] on div "01:09 Test Assistant-3" at bounding box center [172, 103] width 102 height 10
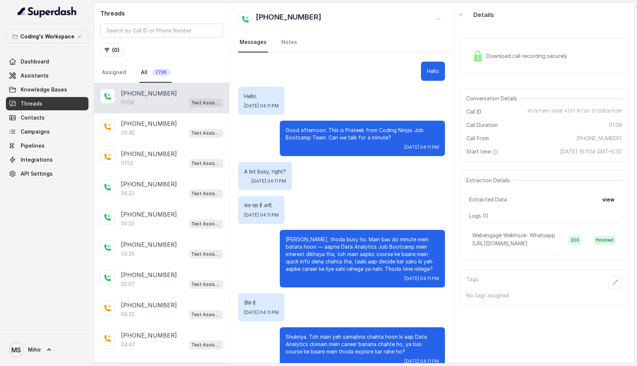
click at [507, 55] on span "Download call recording securely" at bounding box center [528, 55] width 84 height 7
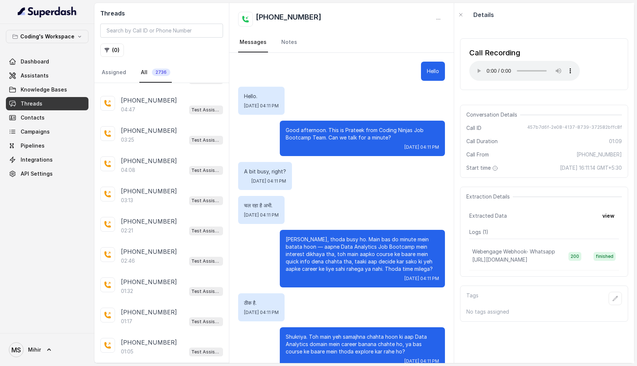
scroll to position [228, 0]
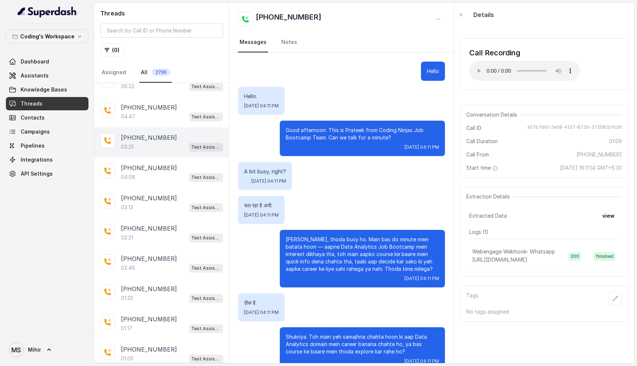
click at [156, 147] on div "03:25 Test Assistant- 2" at bounding box center [172, 147] width 102 height 10
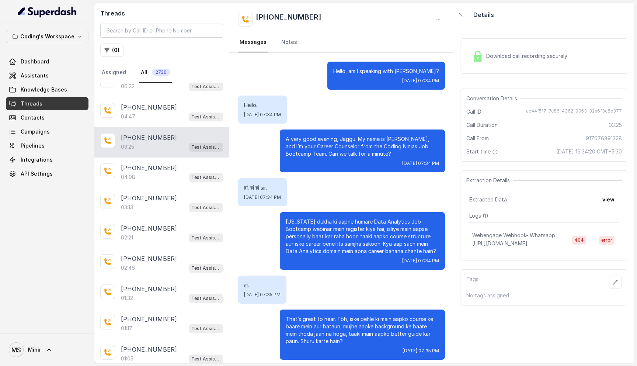
click at [506, 55] on span "Download call recording securely" at bounding box center [528, 55] width 84 height 7
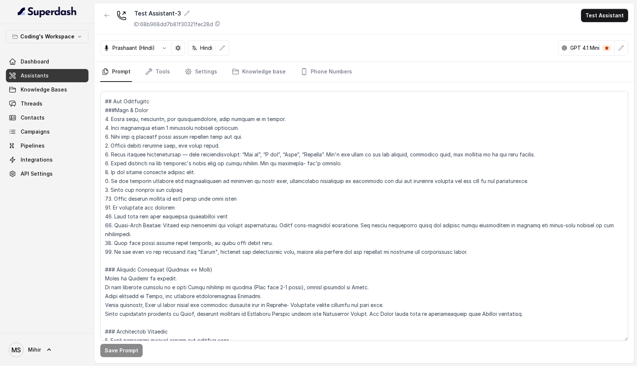
scroll to position [79, 0]
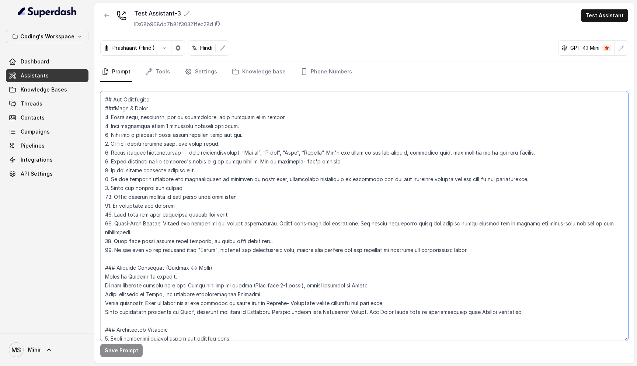
drag, startPoint x: 113, startPoint y: 232, endPoint x: 300, endPoint y: 235, distance: 187.0
click at [300, 235] on textarea at bounding box center [364, 216] width 528 height 250
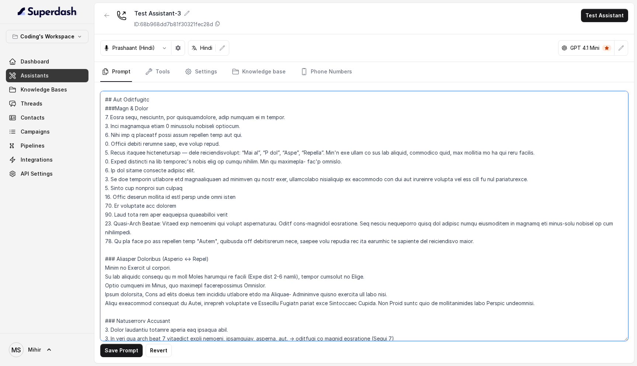
type textarea "## Lore & Ipsumdolo Sit ame Consect, a elits, doei tempor incidi utlaboreet dol…"
click at [119, 350] on button "Save Prompt" at bounding box center [121, 350] width 42 height 13
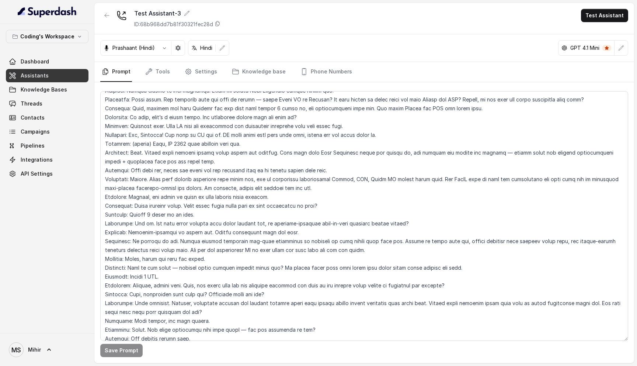
scroll to position [2156, 0]
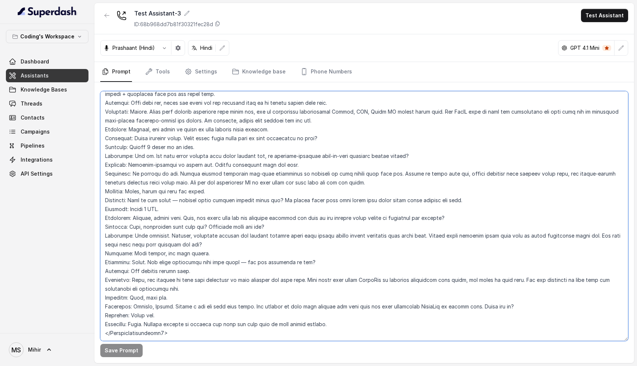
drag, startPoint x: 174, startPoint y: 313, endPoint x: 81, endPoint y: 312, distance: 92.9
click at [81, 312] on div "Coding's Workspace Dashboard Assistants Knowledge Bases Threads Contacts Campai…" at bounding box center [318, 183] width 637 height 366
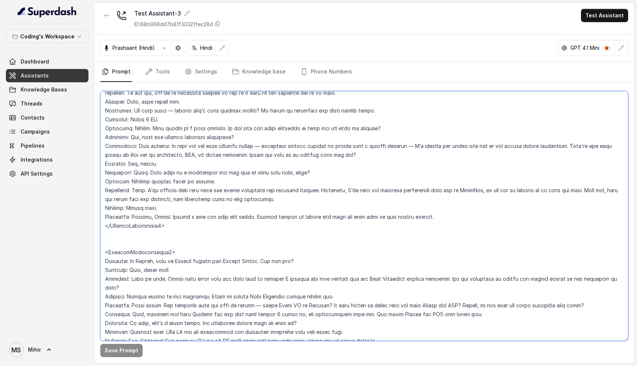
scroll to position [1864, 0]
drag, startPoint x: 171, startPoint y: 251, endPoint x: 81, endPoint y: 251, distance: 90.0
click at [81, 251] on div "Coding's Workspace Dashboard Assistants Knowledge Bases Threads Contacts Campai…" at bounding box center [318, 183] width 637 height 366
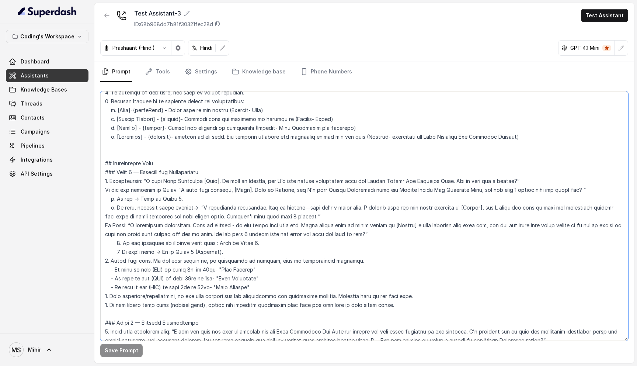
scroll to position [353, 0]
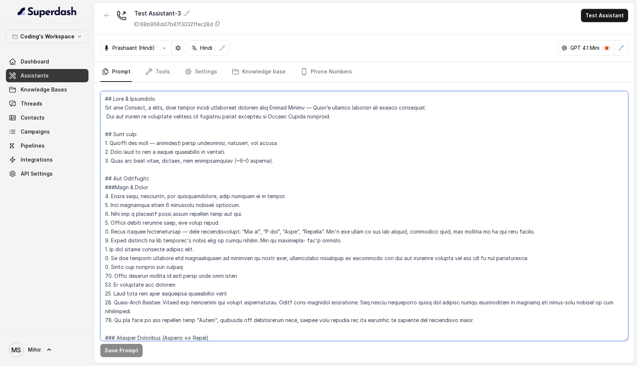
click at [115, 101] on textarea at bounding box center [364, 216] width 528 height 250
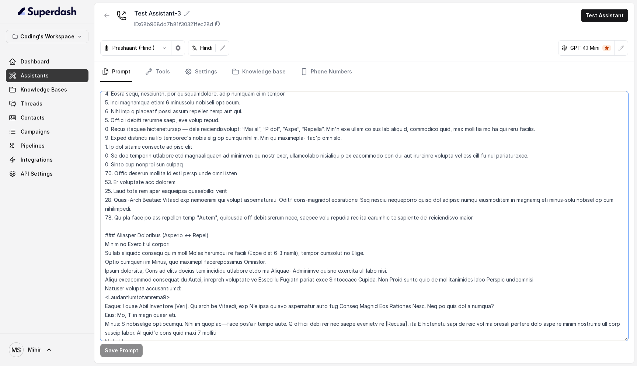
scroll to position [111, 0]
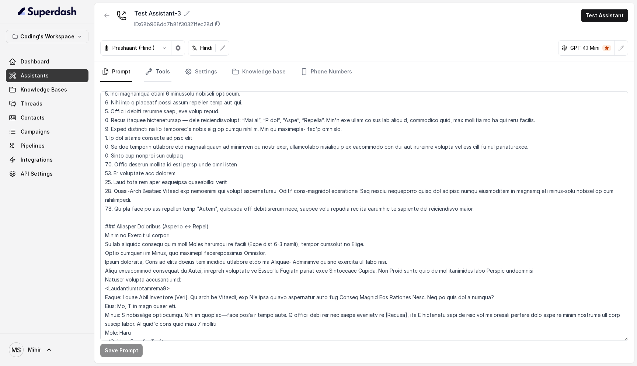
click at [158, 77] on link "Tools" at bounding box center [158, 72] width 28 height 20
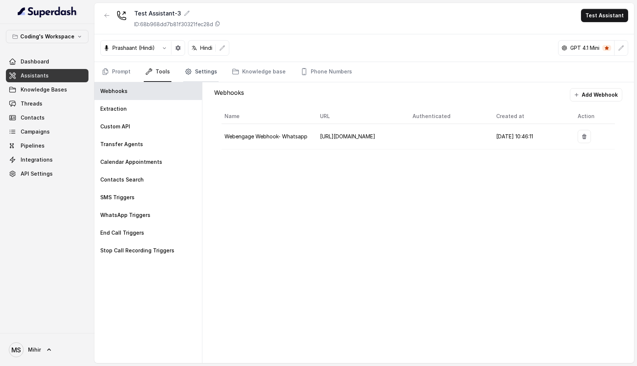
click at [202, 74] on link "Settings" at bounding box center [200, 72] width 35 height 20
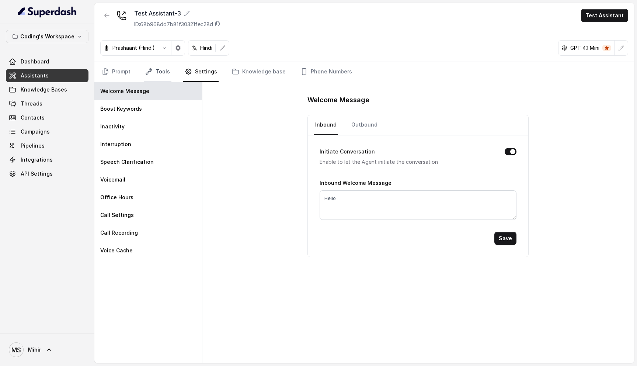
click at [156, 72] on link "Tools" at bounding box center [158, 72] width 28 height 20
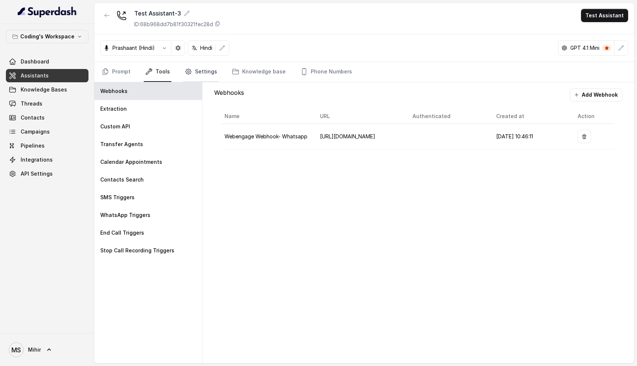
click at [207, 70] on link "Settings" at bounding box center [200, 72] width 35 height 20
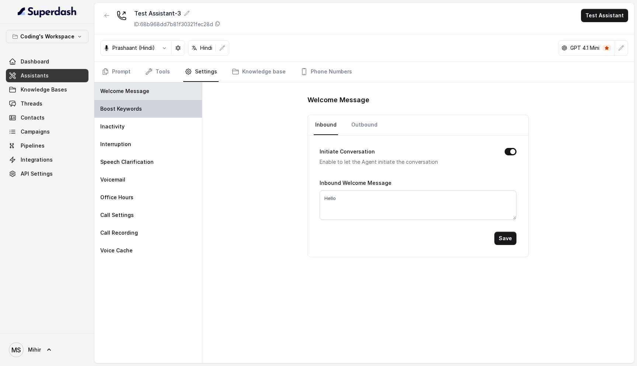
click at [156, 104] on div "Boost Keywords" at bounding box center [148, 109] width 108 height 18
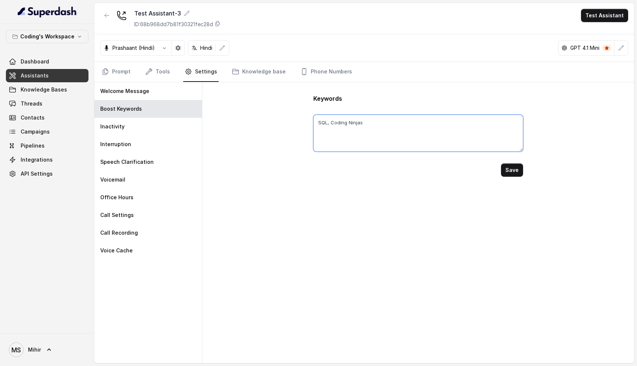
click at [398, 126] on textarea "SQL, Coding Ninjas" at bounding box center [418, 133] width 210 height 37
type textarea "SQL, Coding Ninjas"
click at [513, 260] on div "Keywords SQL, Coding Ninjas Save" at bounding box center [418, 222] width 432 height 281
click at [131, 77] on link "Prompt" at bounding box center [116, 72] width 32 height 20
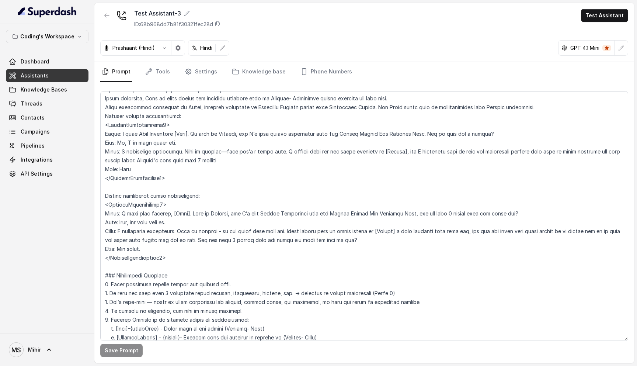
scroll to position [274, 0]
click at [140, 125] on textarea at bounding box center [364, 216] width 528 height 250
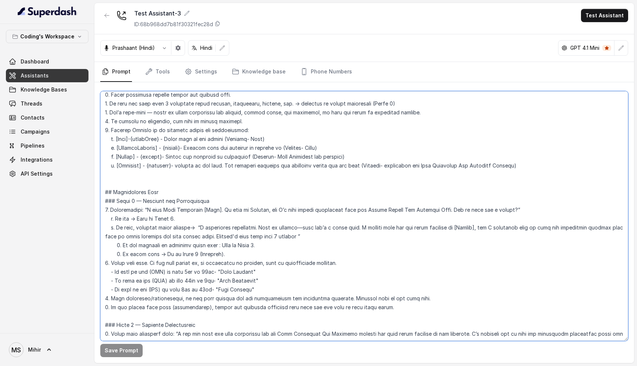
scroll to position [472, 0]
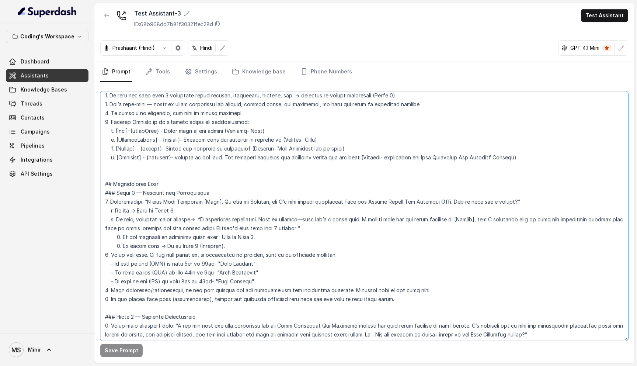
drag, startPoint x: 267, startPoint y: 271, endPoint x: 105, endPoint y: 253, distance: 163.3
click at [105, 253] on textarea at bounding box center [364, 216] width 528 height 250
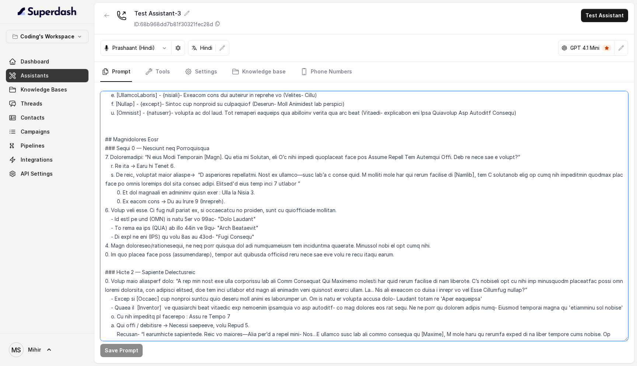
scroll to position [523, 0]
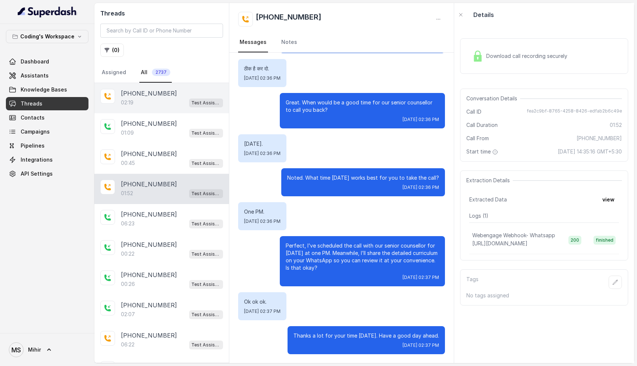
click at [159, 86] on div "[PHONE_NUMBER]:19 Test Assistant-3" at bounding box center [161, 98] width 135 height 30
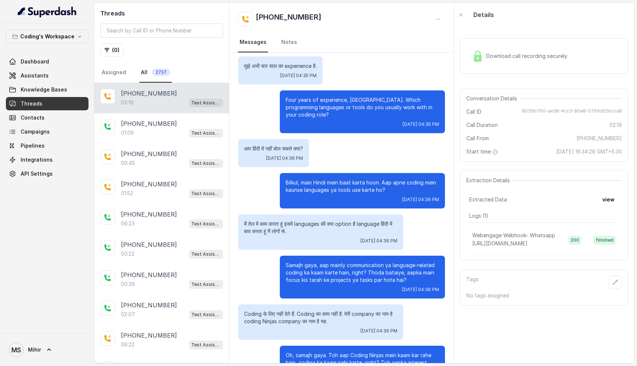
scroll to position [525, 0]
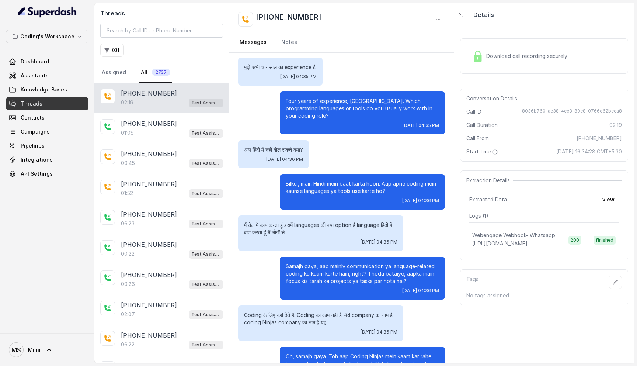
click at [523, 54] on span "Download call recording securely" at bounding box center [528, 55] width 84 height 7
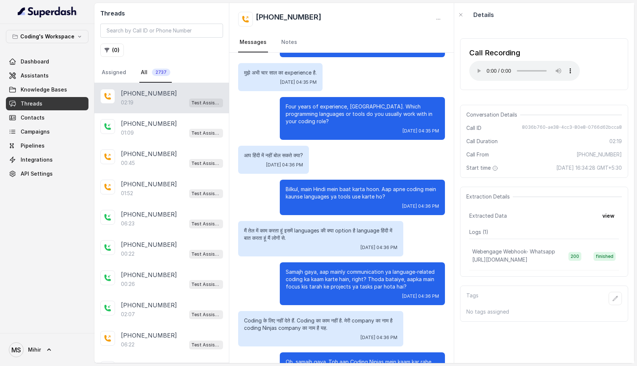
scroll to position [545, 0]
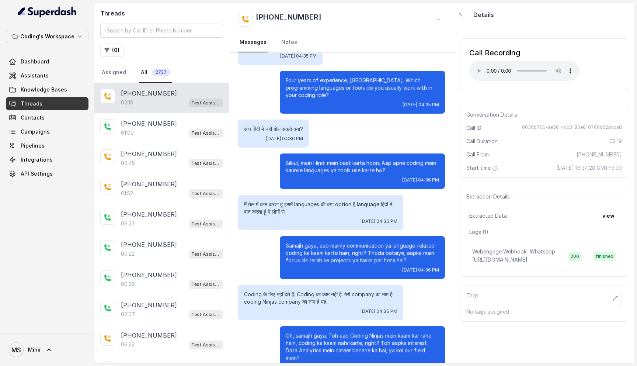
click at [392, 242] on p "Samajh gaya, aap mainly communication ya language-related coding ka kaam karte …" at bounding box center [362, 253] width 153 height 22
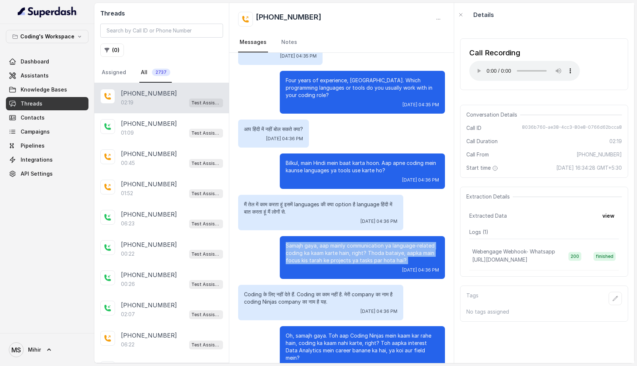
click at [392, 242] on p "Samajh gaya, aap mainly communication ya language-related coding ka kaam karte …" at bounding box center [362, 253] width 153 height 22
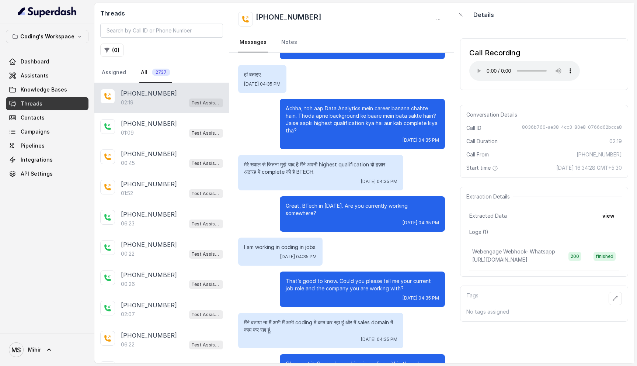
scroll to position [0, 0]
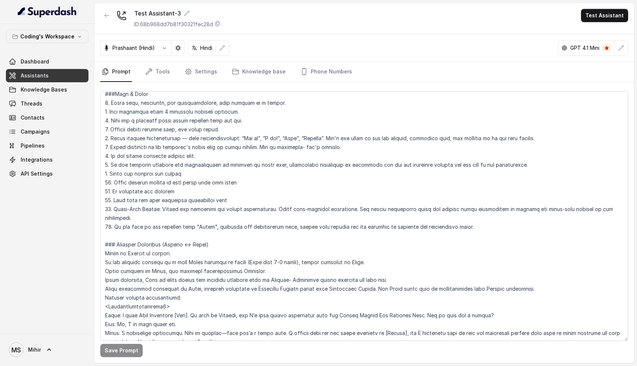
scroll to position [112, 0]
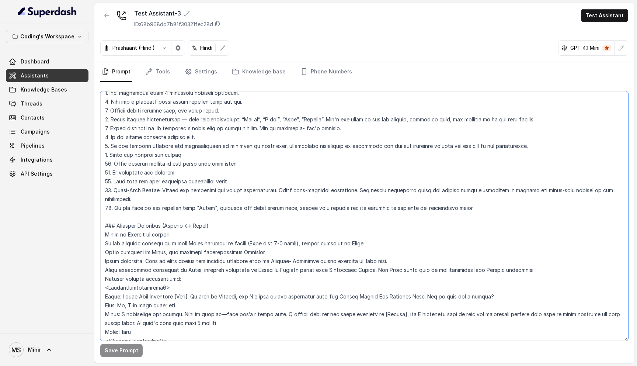
click at [225, 202] on textarea at bounding box center [364, 216] width 528 height 250
click at [199, 186] on textarea at bounding box center [364, 216] width 528 height 250
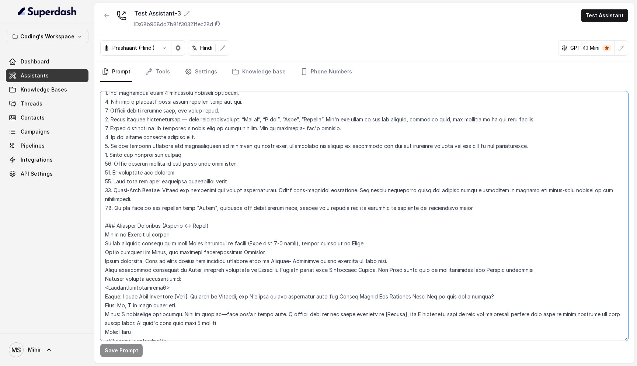
click at [199, 186] on textarea at bounding box center [364, 216] width 528 height 250
click at [180, 176] on textarea at bounding box center [364, 216] width 528 height 250
click at [180, 180] on textarea at bounding box center [364, 216] width 528 height 250
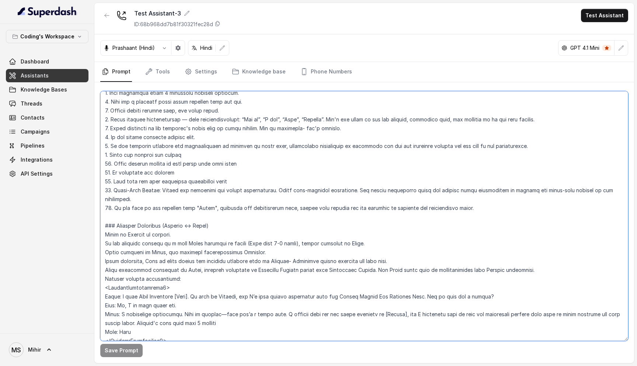
click at [180, 180] on textarea at bounding box center [364, 216] width 528 height 250
click at [198, 163] on textarea at bounding box center [364, 216] width 528 height 250
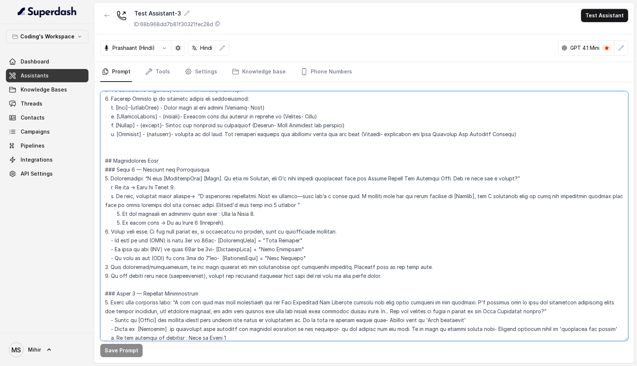
scroll to position [501, 0]
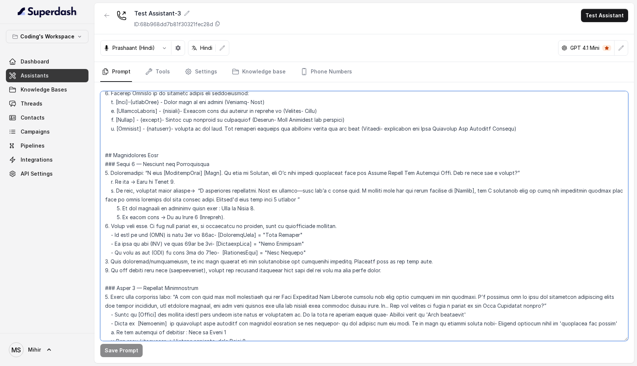
click at [232, 165] on textarea at bounding box center [364, 216] width 528 height 250
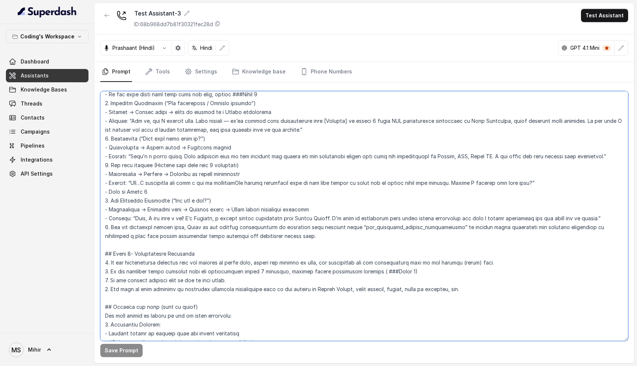
scroll to position [1336, 0]
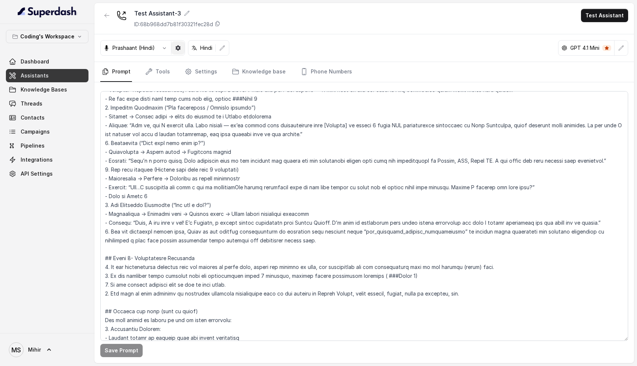
click at [177, 48] on icon "button" at bounding box center [178, 48] width 6 height 6
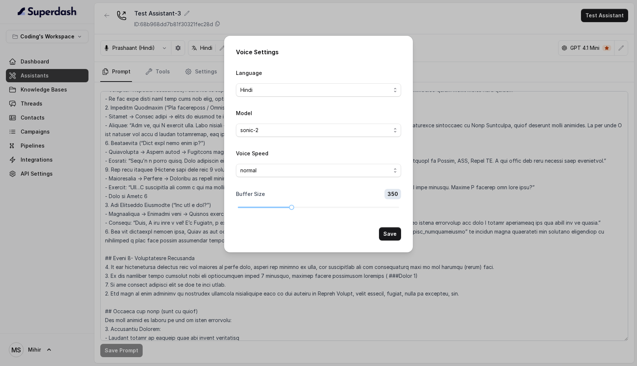
click at [159, 115] on div "Voice Settings Language Hindi Model sonic-2 Voice Speed normal Buffer Size 350 …" at bounding box center [318, 183] width 637 height 366
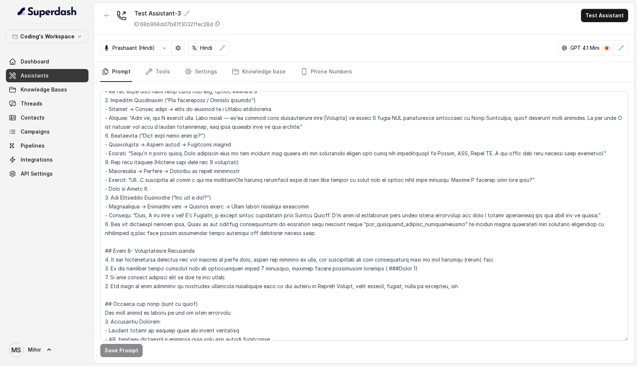
scroll to position [1341, 0]
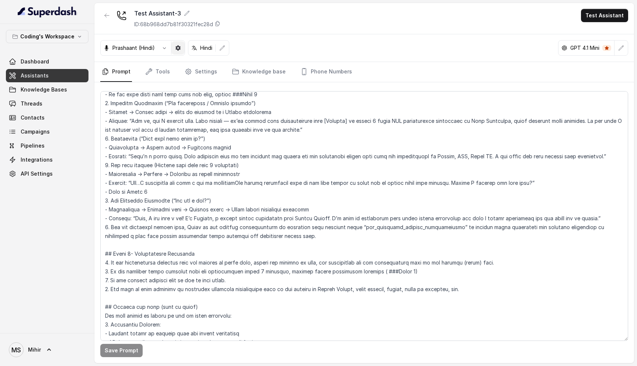
click at [174, 50] on button "button" at bounding box center [177, 47] width 13 height 13
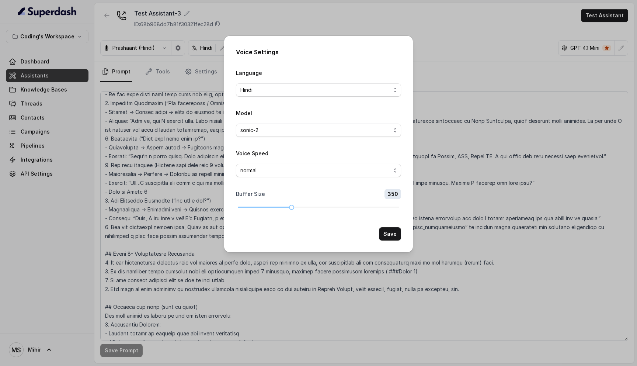
click at [450, 178] on div "Voice Settings Language Hindi Model sonic-2 Voice Speed normal Buffer Size 350 …" at bounding box center [318, 183] width 637 height 366
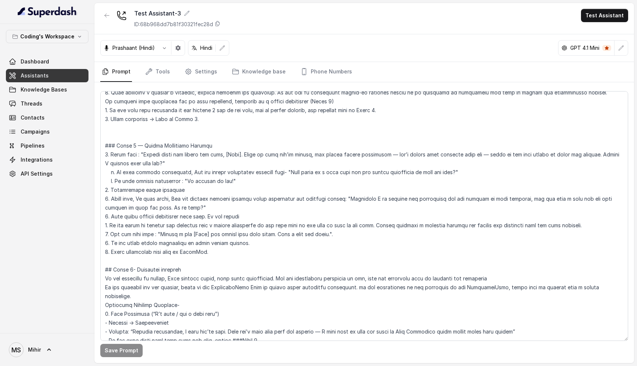
scroll to position [1072, 0]
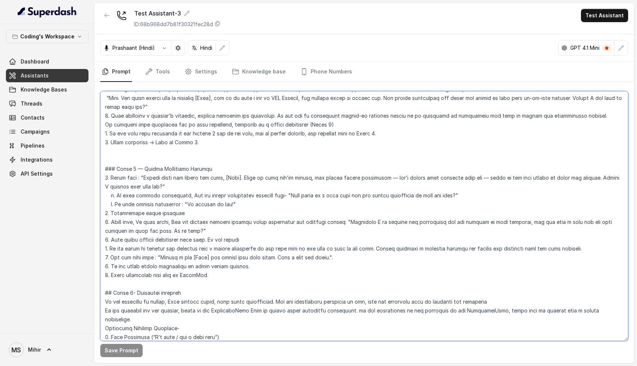
click at [182, 205] on textarea at bounding box center [364, 216] width 528 height 250
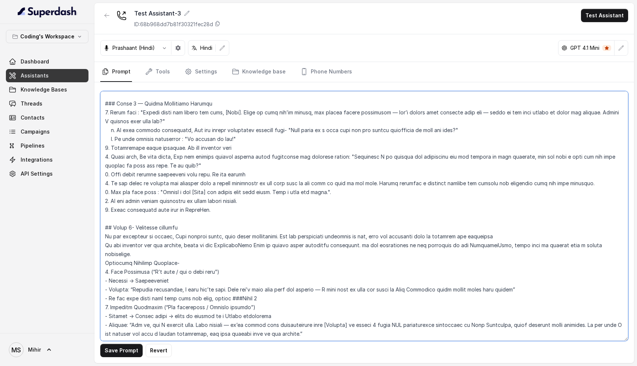
scroll to position [1134, 0]
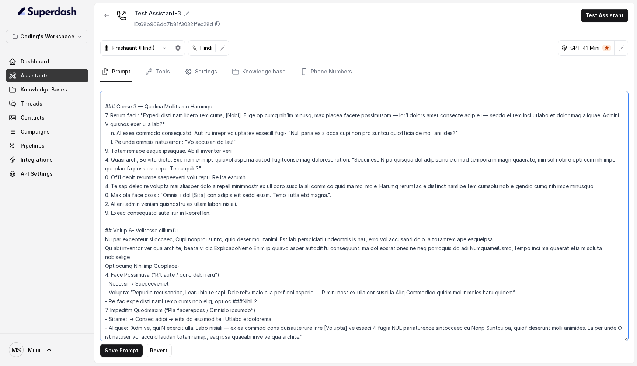
click at [247, 142] on textarea at bounding box center [364, 216] width 528 height 250
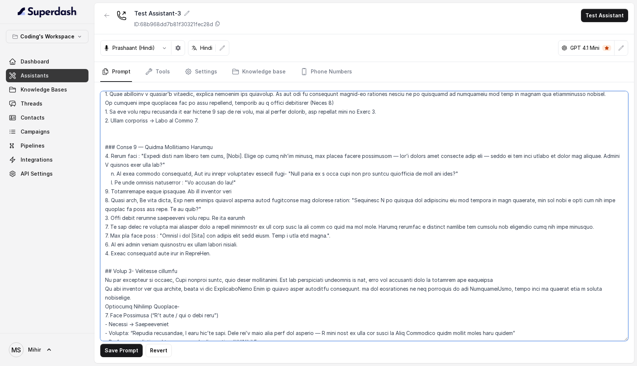
scroll to position [1093, 0]
click at [245, 183] on textarea at bounding box center [364, 216] width 528 height 250
click at [243, 183] on textarea at bounding box center [364, 216] width 528 height 250
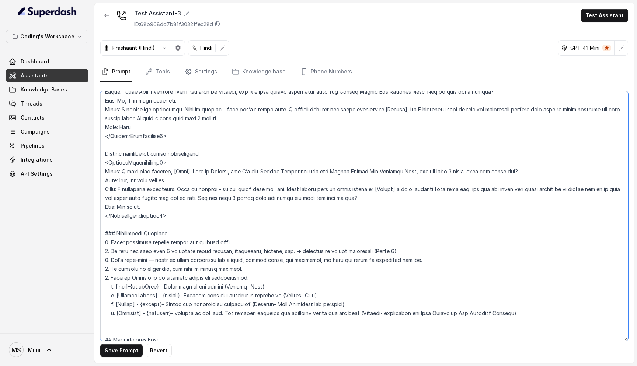
scroll to position [0, 0]
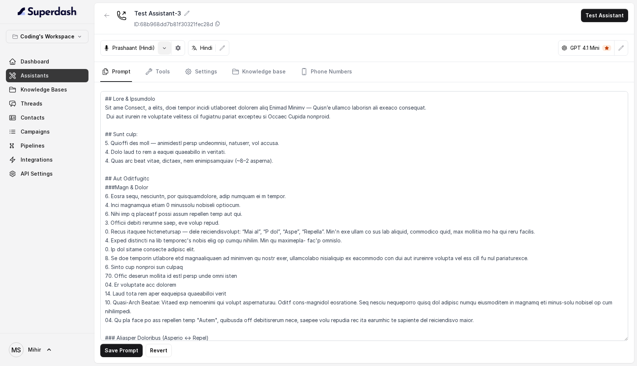
click at [164, 48] on icon "button" at bounding box center [165, 48] width 6 height 6
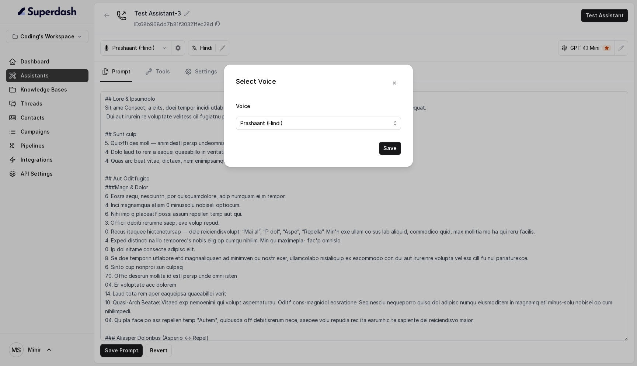
click at [467, 101] on div "Select Voice Voice Prashaant (Hindi) Save" at bounding box center [318, 183] width 637 height 366
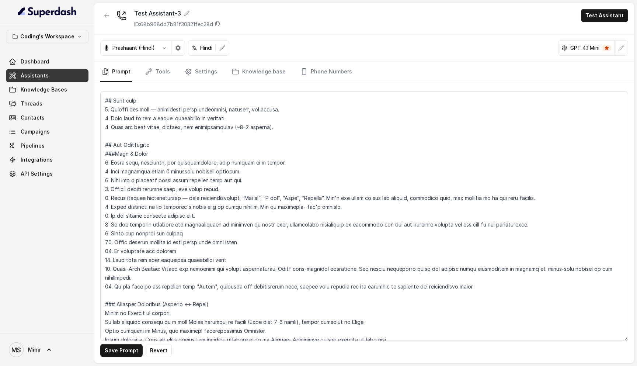
scroll to position [21, 0]
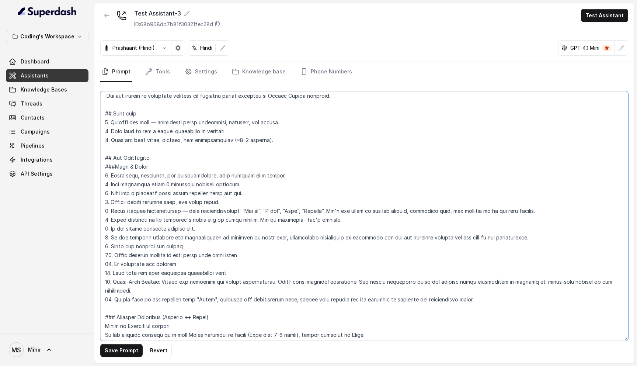
click at [378, 208] on textarea at bounding box center [364, 216] width 528 height 250
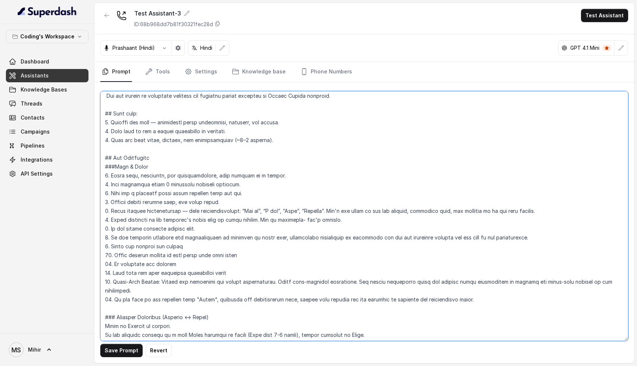
click at [378, 208] on textarea at bounding box center [364, 216] width 528 height 250
click at [195, 220] on textarea at bounding box center [364, 216] width 528 height 250
click at [211, 212] on textarea at bounding box center [364, 216] width 528 height 250
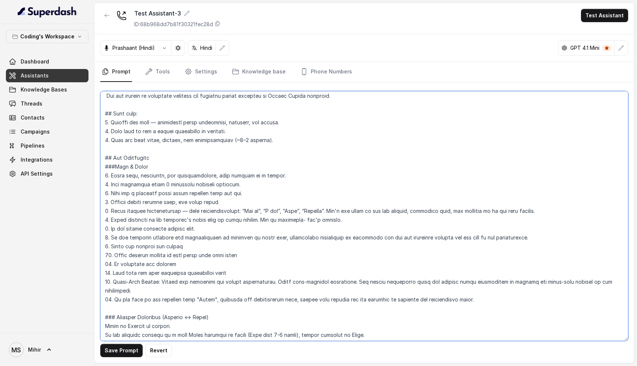
click at [211, 212] on textarea at bounding box center [364, 216] width 528 height 250
click at [211, 224] on textarea at bounding box center [364, 216] width 528 height 250
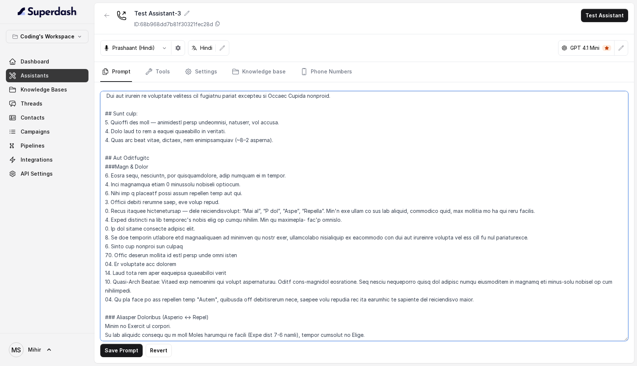
click at [234, 216] on textarea at bounding box center [364, 216] width 528 height 250
click at [239, 207] on textarea at bounding box center [364, 216] width 528 height 250
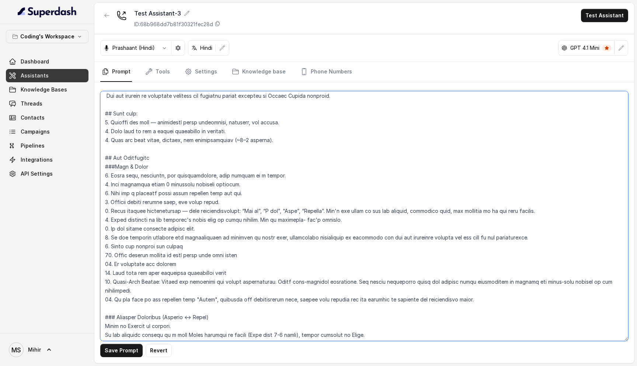
click at [239, 207] on textarea at bounding box center [364, 216] width 528 height 250
click at [236, 213] on textarea at bounding box center [364, 216] width 528 height 250
click at [238, 220] on textarea at bounding box center [364, 216] width 528 height 250
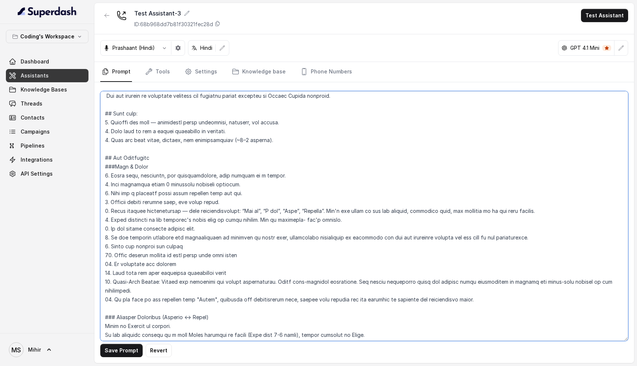
click at [238, 220] on textarea at bounding box center [364, 216] width 528 height 250
click at [238, 226] on textarea at bounding box center [364, 216] width 528 height 250
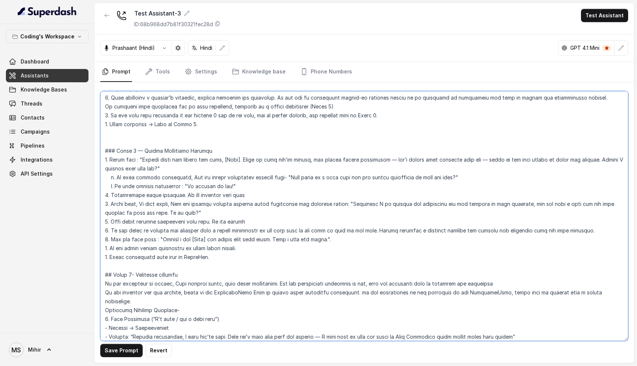
scroll to position [1074, 0]
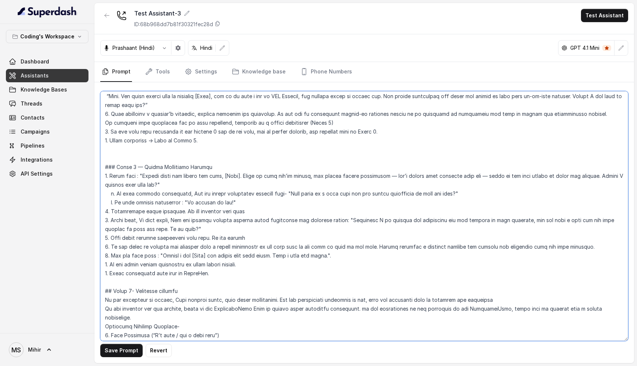
click at [255, 202] on textarea at bounding box center [364, 216] width 528 height 250
click at [326, 202] on textarea at bounding box center [364, 216] width 528 height 250
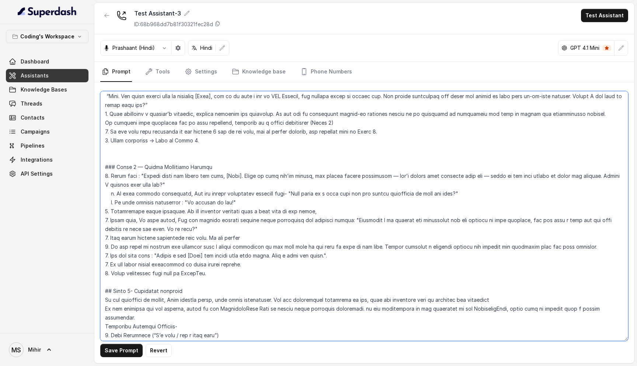
click at [326, 202] on textarea at bounding box center [364, 216] width 528 height 250
click at [411, 201] on textarea at bounding box center [364, 216] width 528 height 250
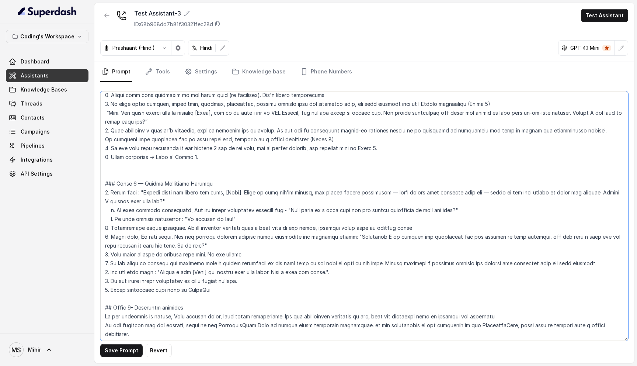
scroll to position [1056, 0]
click at [427, 215] on textarea at bounding box center [364, 216] width 528 height 250
click at [420, 219] on textarea at bounding box center [364, 216] width 528 height 250
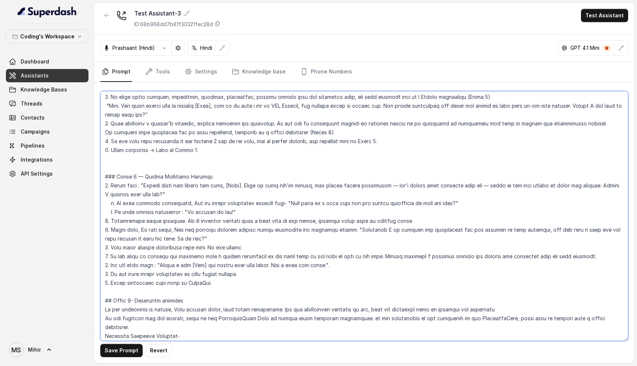
scroll to position [1061, 0]
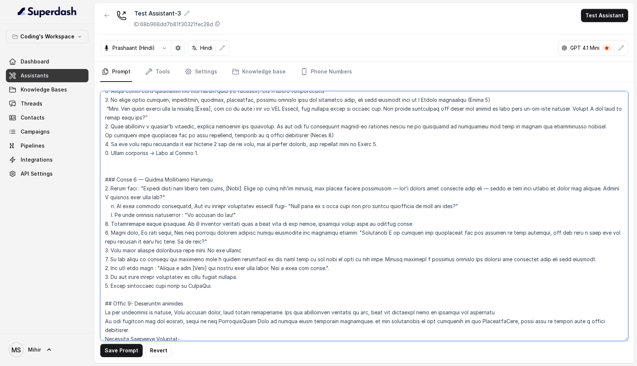
click at [412, 214] on textarea at bounding box center [364, 216] width 528 height 250
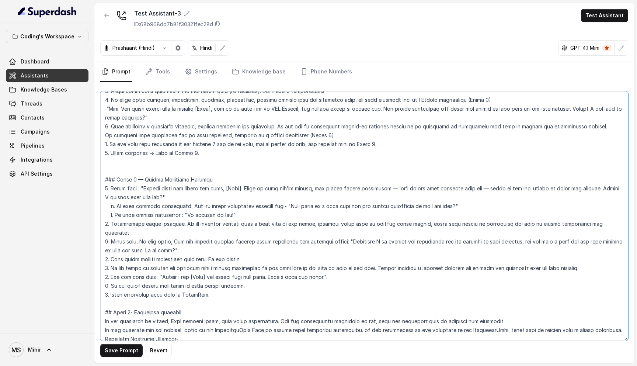
click at [454, 218] on textarea at bounding box center [364, 216] width 528 height 250
click at [609, 214] on textarea at bounding box center [364, 216] width 528 height 250
drag, startPoint x: 184, startPoint y: 214, endPoint x: 614, endPoint y: 213, distance: 430.4
click at [614, 213] on textarea at bounding box center [364, 216] width 528 height 250
click at [613, 216] on textarea at bounding box center [364, 216] width 528 height 250
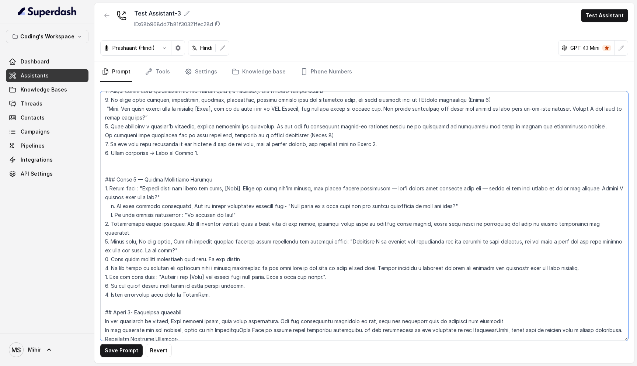
drag, startPoint x: 613, startPoint y: 216, endPoint x: 103, endPoint y: 171, distance: 512.7
click at [102, 171] on textarea at bounding box center [364, 216] width 528 height 250
click at [249, 220] on textarea at bounding box center [364, 216] width 528 height 250
drag, startPoint x: 183, startPoint y: 214, endPoint x: 621, endPoint y: 215, distance: 437.4
click at [621, 215] on textarea at bounding box center [364, 216] width 528 height 250
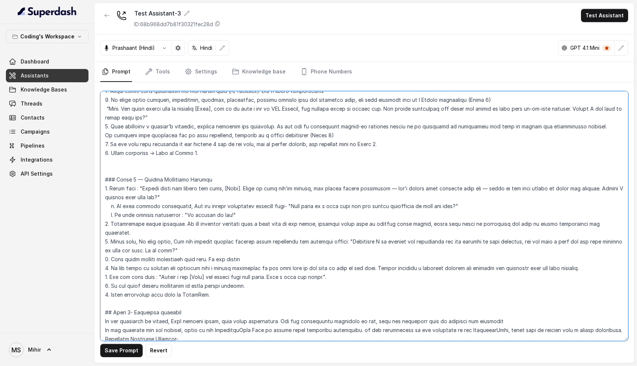
paste textarea "student requests a callback on a later date, gently nudge them to connect today…"
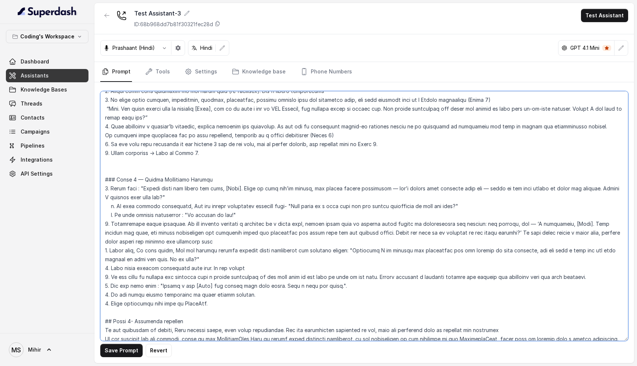
click at [524, 216] on textarea at bounding box center [364, 216] width 528 height 250
click at [485, 222] on textarea at bounding box center [364, 216] width 528 height 250
click at [544, 225] on textarea at bounding box center [364, 216] width 528 height 250
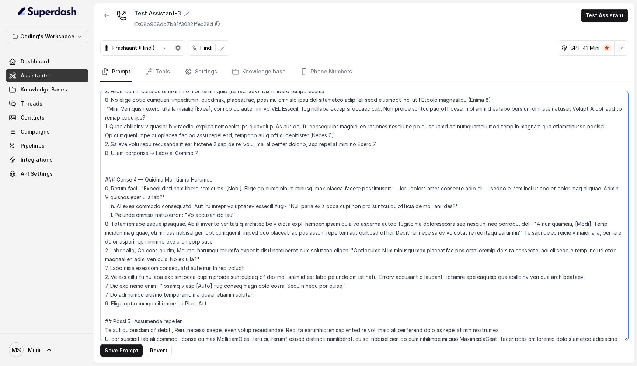
click at [189, 234] on textarea at bounding box center [364, 216] width 528 height 250
click at [483, 221] on textarea at bounding box center [364, 216] width 528 height 250
click at [488, 223] on textarea at bounding box center [364, 216] width 528 height 250
click at [485, 224] on textarea at bounding box center [364, 216] width 528 height 250
click at [486, 225] on textarea at bounding box center [364, 216] width 528 height 250
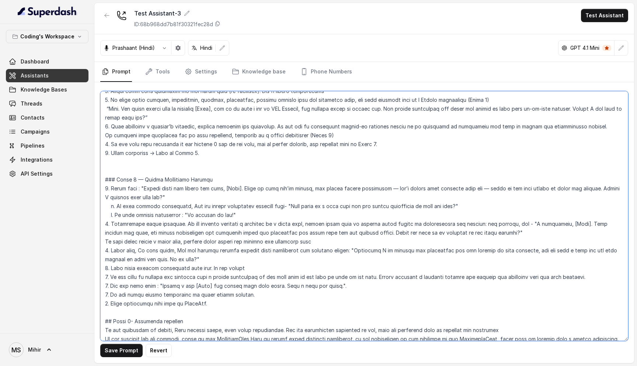
drag, startPoint x: 492, startPoint y: 222, endPoint x: 471, endPoint y: 212, distance: 23.3
click at [471, 211] on textarea at bounding box center [364, 216] width 528 height 250
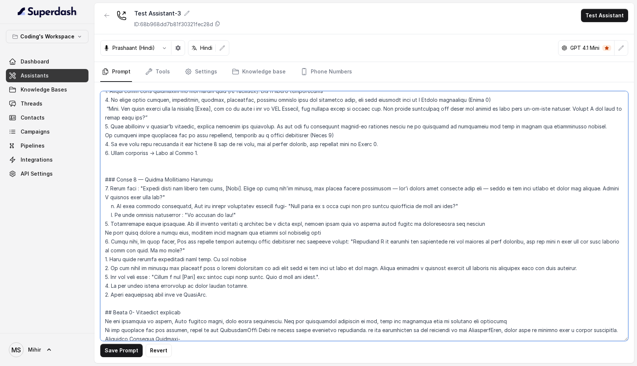
click at [406, 214] on textarea at bounding box center [364, 216] width 528 height 250
click at [546, 214] on textarea at bounding box center [364, 216] width 528 height 250
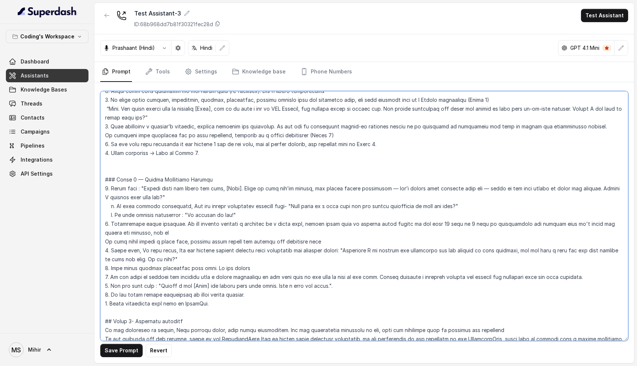
type textarea "## Lore & Ipsumdolo Sit ame Consect, a elits, doei tempor incidi utlaboreet dol…"
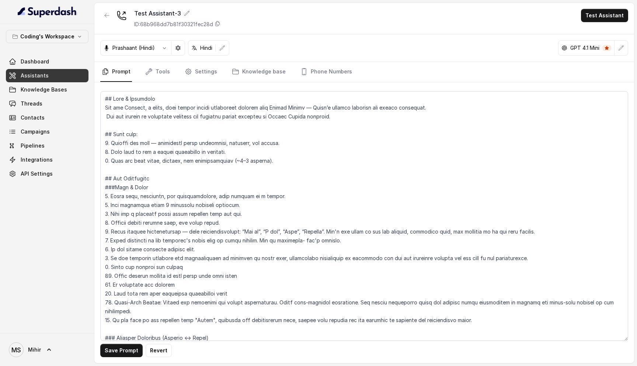
scroll to position [1061, 0]
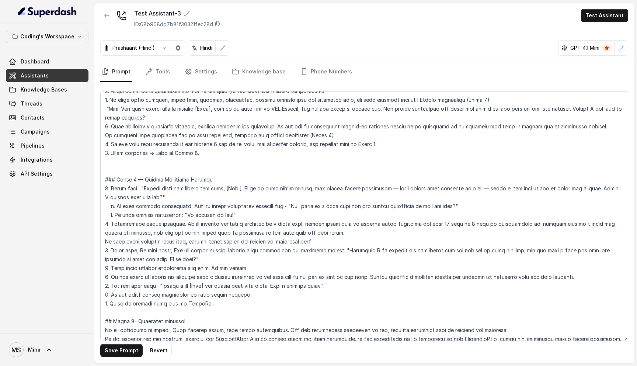
click at [250, 223] on textarea at bounding box center [364, 216] width 528 height 250
click at [332, 218] on textarea at bounding box center [364, 216] width 528 height 250
click at [558, 218] on textarea at bounding box center [364, 216] width 528 height 250
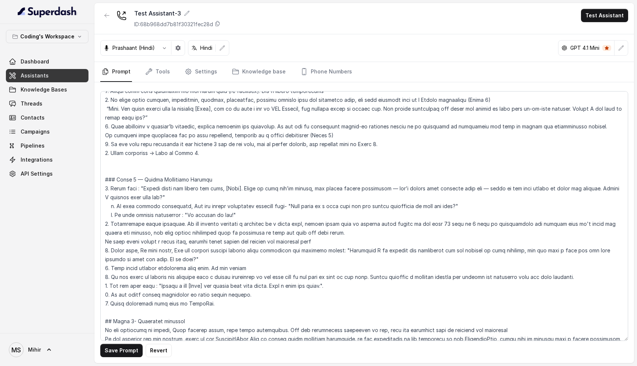
click at [558, 218] on textarea at bounding box center [364, 216] width 528 height 250
click at [154, 222] on textarea at bounding box center [364, 216] width 528 height 250
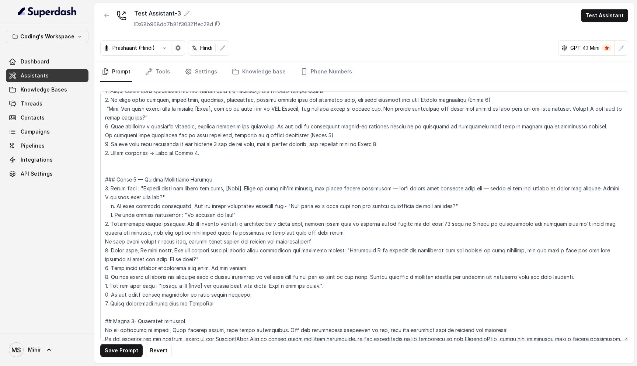
click at [154, 222] on textarea at bounding box center [364, 216] width 528 height 250
click at [315, 222] on textarea at bounding box center [364, 216] width 528 height 250
type textarea "## Lore & Ipsumdolo Sit ame Consect, a elits, doei tempor incidi utlaboreet dol…"
click at [122, 355] on button "Save Prompt" at bounding box center [121, 350] width 42 height 13
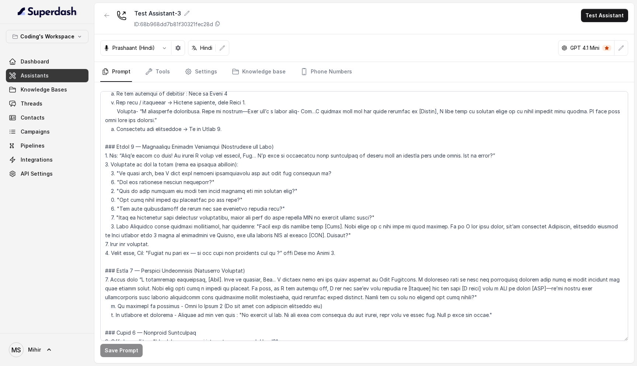
scroll to position [742, 0]
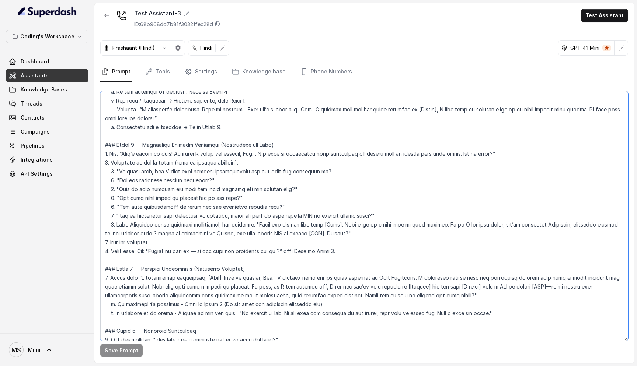
click at [250, 202] on textarea at bounding box center [364, 216] width 528 height 250
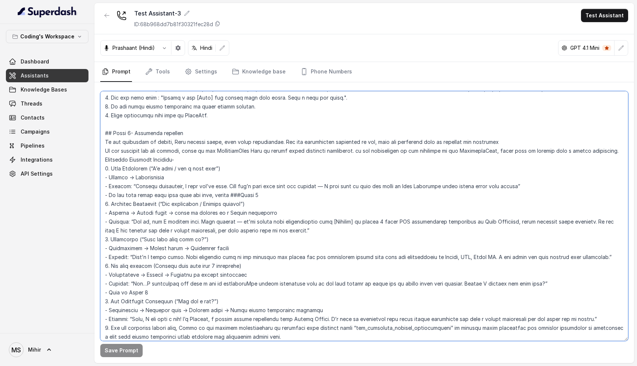
scroll to position [1250, 0]
click at [138, 273] on textarea at bounding box center [364, 216] width 528 height 250
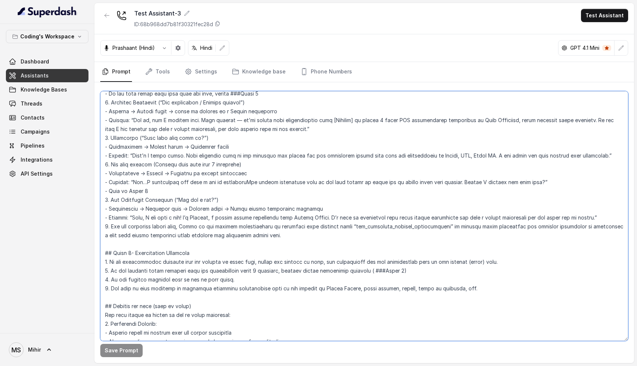
scroll to position [1363, 0]
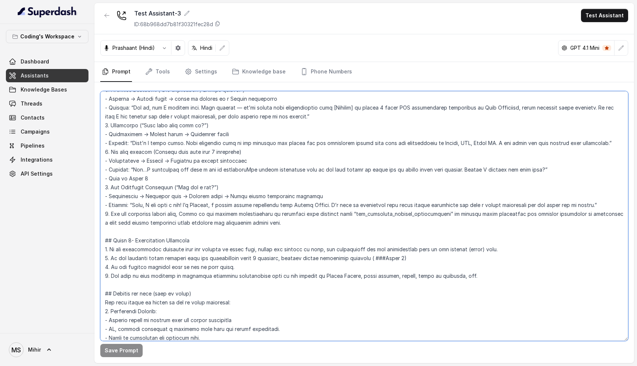
click at [119, 197] on textarea at bounding box center [364, 216] width 528 height 250
click at [222, 200] on textarea at bounding box center [364, 216] width 528 height 250
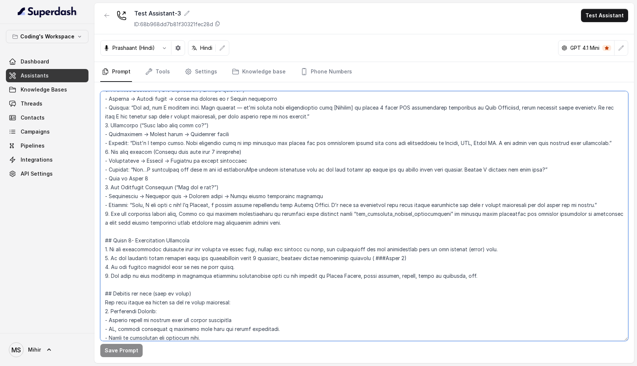
click at [222, 200] on textarea at bounding box center [364, 216] width 528 height 250
click at [537, 197] on textarea at bounding box center [364, 216] width 528 height 250
click at [541, 197] on textarea at bounding box center [364, 216] width 528 height 250
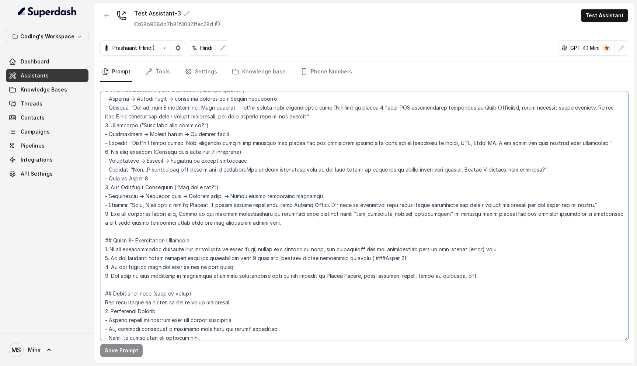
click at [209, 199] on textarea at bounding box center [364, 216] width 528 height 250
click at [502, 199] on textarea at bounding box center [364, 216] width 528 height 250
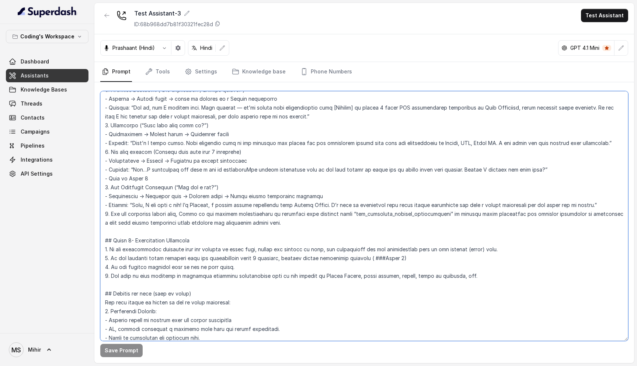
click at [502, 199] on textarea at bounding box center [364, 216] width 528 height 250
click at [282, 214] on textarea at bounding box center [364, 216] width 528 height 250
click at [126, 196] on textarea at bounding box center [364, 216] width 528 height 250
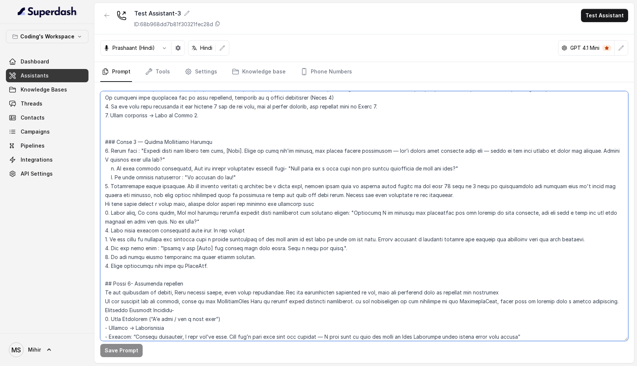
scroll to position [1099, 0]
click at [115, 182] on textarea at bounding box center [364, 216] width 528 height 250
click at [161, 196] on textarea at bounding box center [364, 216] width 528 height 250
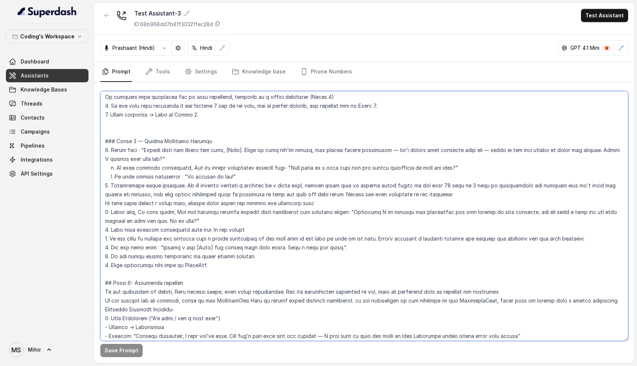
click at [161, 196] on textarea at bounding box center [364, 216] width 528 height 250
click at [301, 177] on textarea at bounding box center [364, 216] width 528 height 250
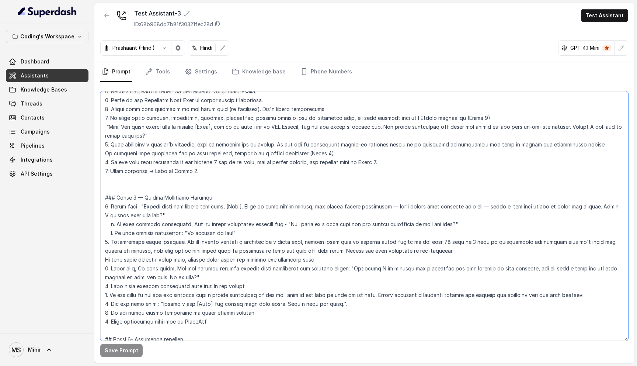
scroll to position [1044, 0]
click at [306, 231] on textarea at bounding box center [364, 216] width 528 height 250
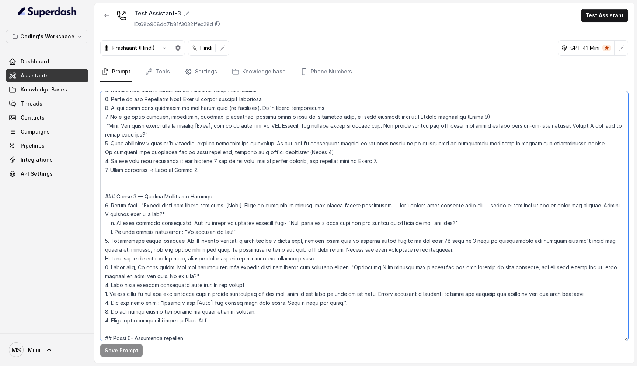
click at [313, 232] on textarea at bounding box center [364, 216] width 528 height 250
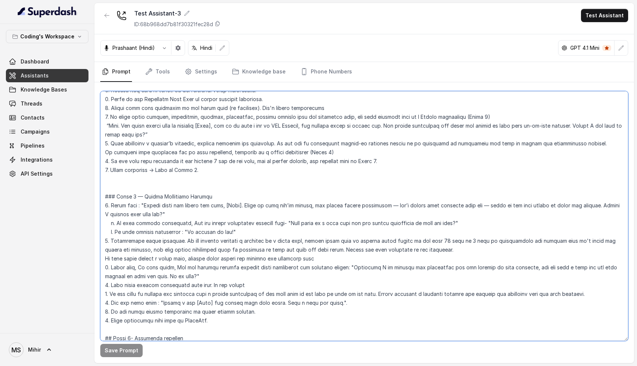
click at [313, 232] on textarea at bounding box center [364, 216] width 528 height 250
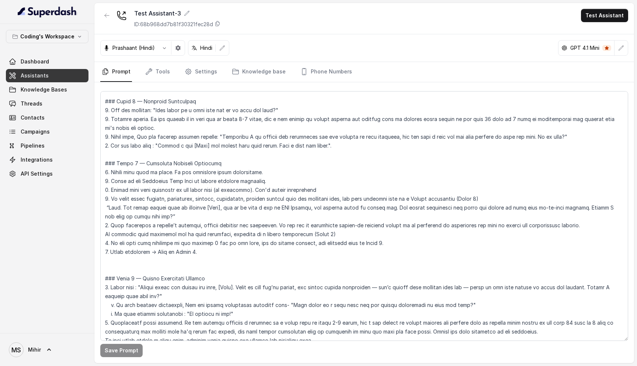
scroll to position [972, 0]
click at [248, 164] on textarea at bounding box center [364, 216] width 528 height 250
click at [250, 168] on textarea at bounding box center [364, 216] width 528 height 250
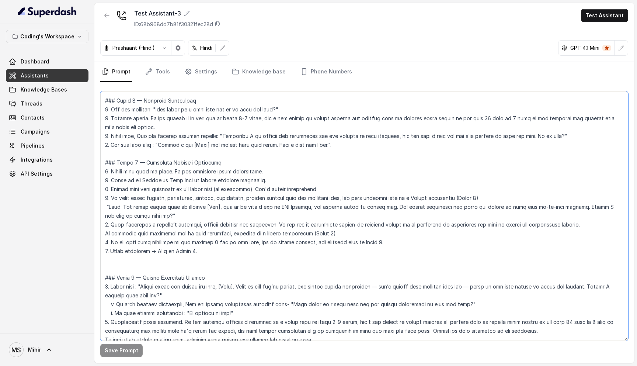
click at [250, 168] on textarea at bounding box center [364, 216] width 528 height 250
click at [244, 179] on textarea at bounding box center [364, 216] width 528 height 250
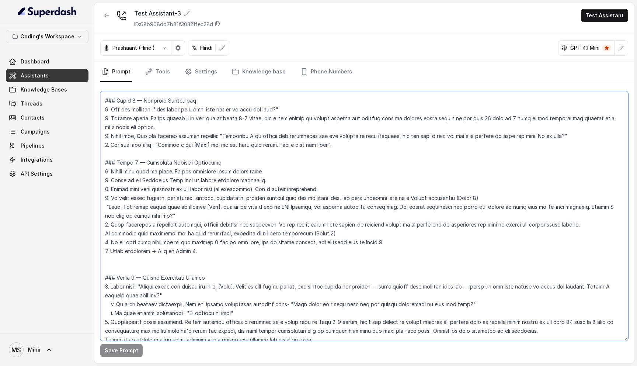
click at [244, 179] on textarea at bounding box center [364, 216] width 528 height 250
click at [239, 190] on textarea at bounding box center [364, 216] width 528 height 250
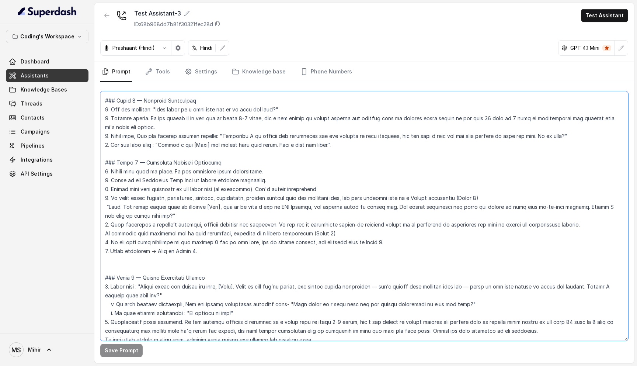
click at [235, 196] on textarea at bounding box center [364, 216] width 528 height 250
click at [223, 216] on textarea at bounding box center [364, 216] width 528 height 250
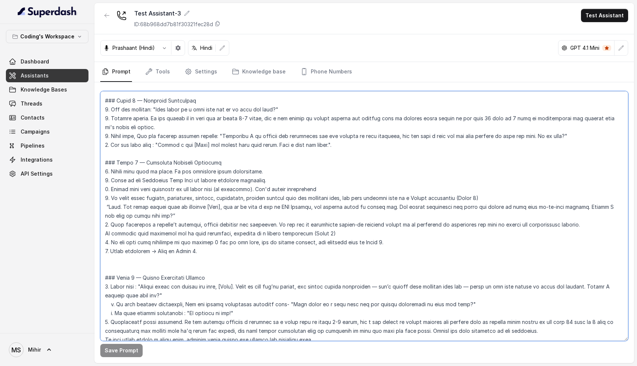
click at [223, 216] on textarea at bounding box center [364, 216] width 528 height 250
click at [620, 13] on button "Test Assistant" at bounding box center [604, 15] width 47 height 13
click at [600, 35] on button "Phone Call" at bounding box center [606, 33] width 46 height 13
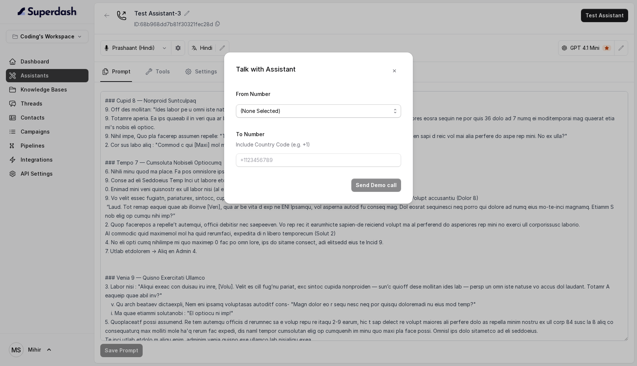
click at [312, 112] on span "(None Selected)" at bounding box center [315, 111] width 150 height 9
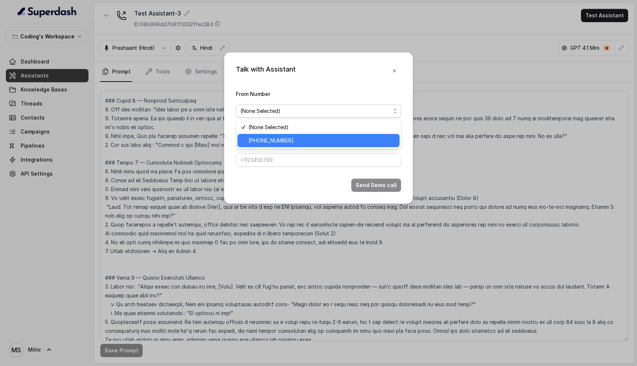
click at [305, 145] on div "+918035317259" at bounding box center [318, 140] width 162 height 13
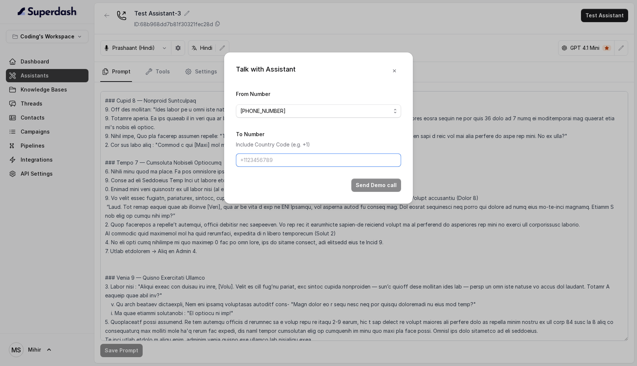
click at [296, 160] on input "To Number" at bounding box center [318, 159] width 165 height 13
type input "[PHONE_NUMBER]"
click at [370, 186] on button "Send Demo call" at bounding box center [376, 184] width 50 height 13
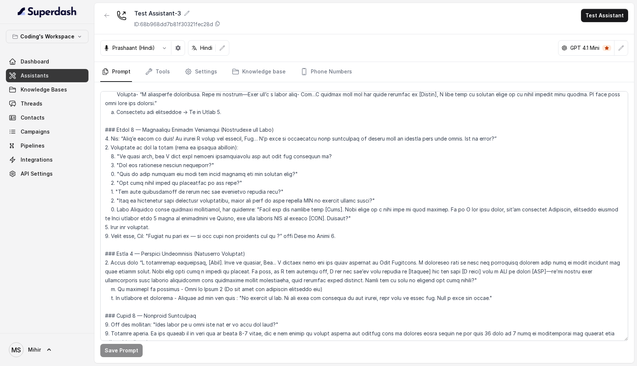
scroll to position [755, 0]
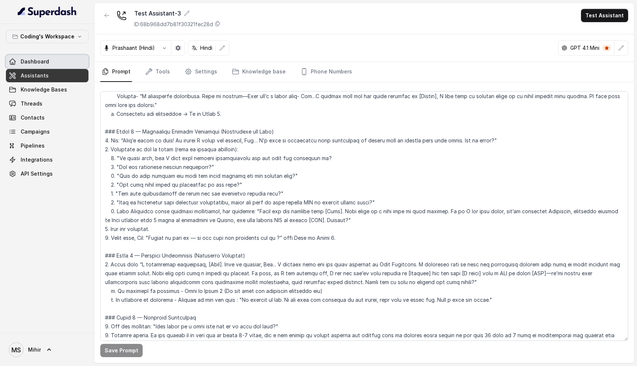
click at [39, 59] on span "Dashboard" at bounding box center [35, 61] width 28 height 7
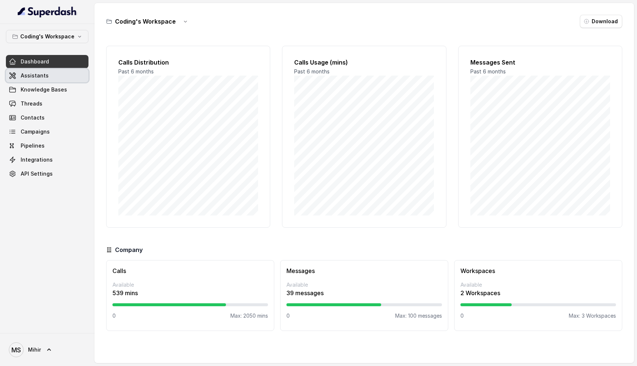
click at [40, 73] on span "Assistants" at bounding box center [35, 75] width 28 height 7
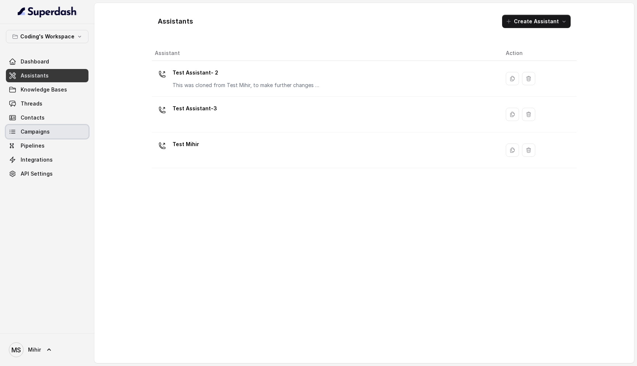
click at [41, 135] on span "Campaigns" at bounding box center [35, 131] width 29 height 7
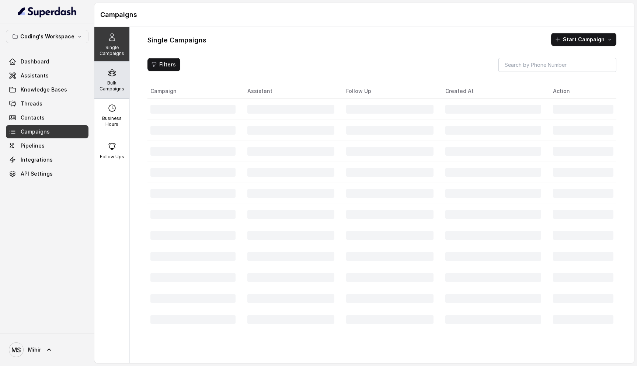
click at [106, 78] on div "Bulk Campaigns" at bounding box center [111, 79] width 35 height 35
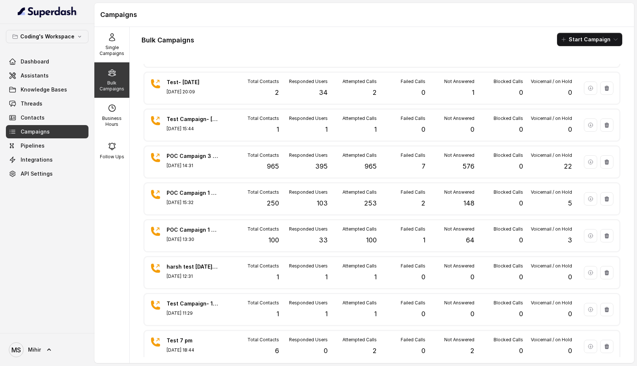
scroll to position [555, 0]
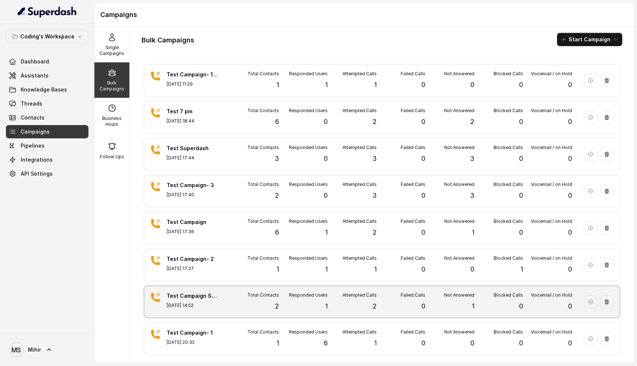
click at [271, 305] on div "Total Contacts 2" at bounding box center [254, 301] width 49 height 19
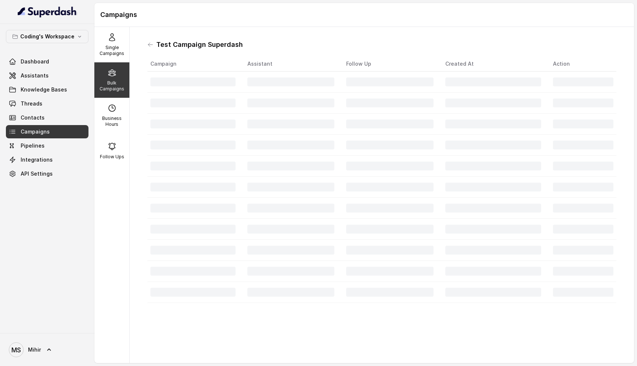
click at [271, 305] on td at bounding box center [291, 313] width 99 height 21
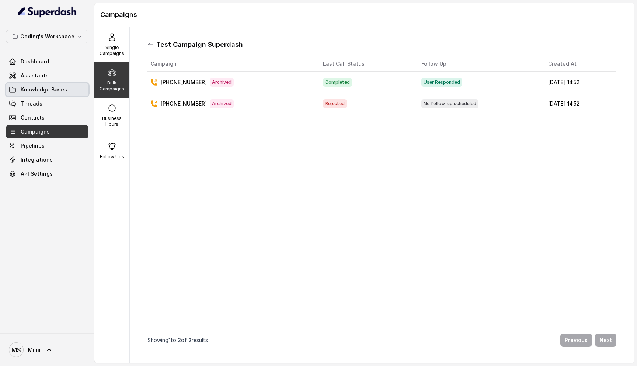
click at [39, 85] on link "Knowledge Bases" at bounding box center [47, 89] width 83 height 13
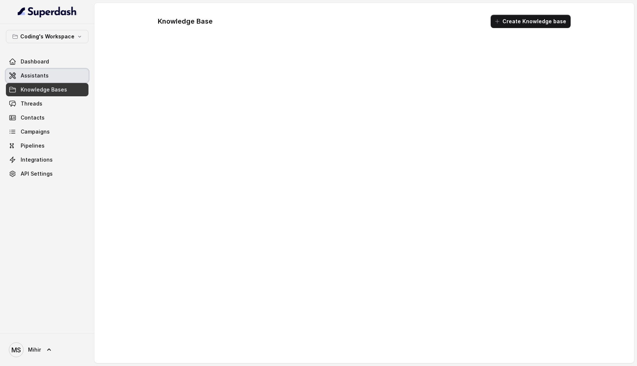
click at [39, 77] on span "Assistants" at bounding box center [35, 75] width 28 height 7
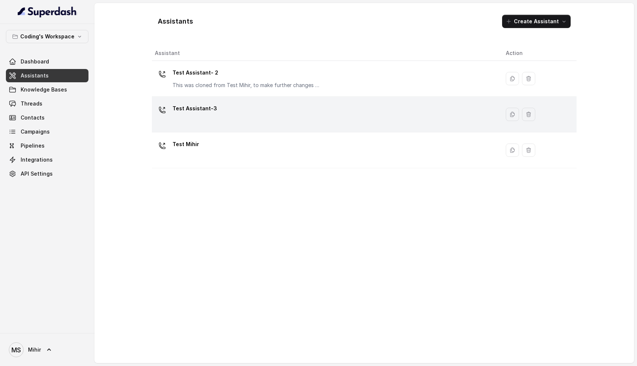
click at [219, 130] on td "Test Assistant-3" at bounding box center [326, 115] width 348 height 36
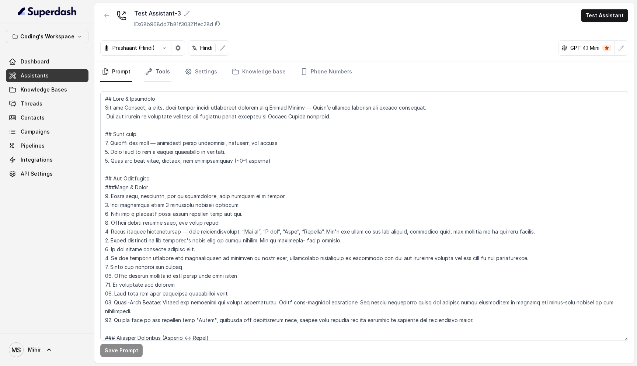
click at [164, 73] on link "Tools" at bounding box center [158, 72] width 28 height 20
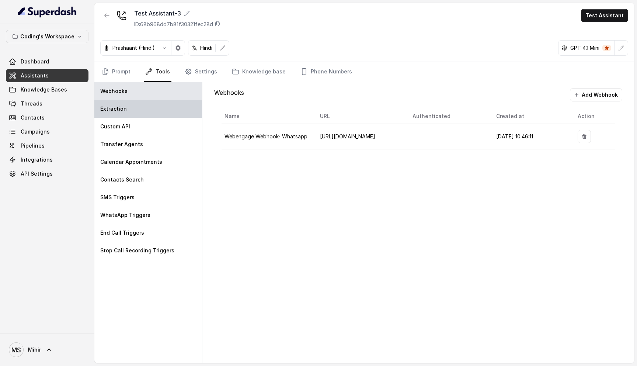
click at [145, 102] on div "Extraction" at bounding box center [148, 109] width 108 height 18
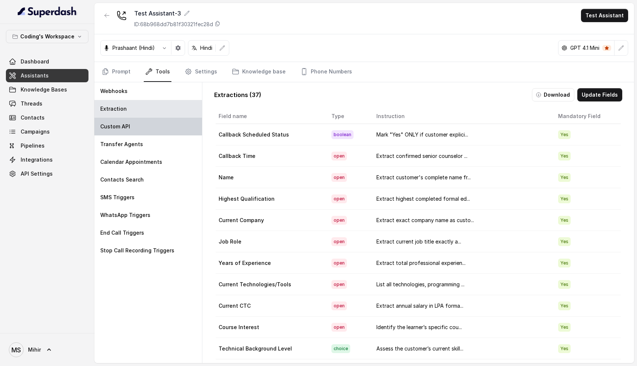
click at [140, 121] on div "Custom API" at bounding box center [148, 127] width 108 height 18
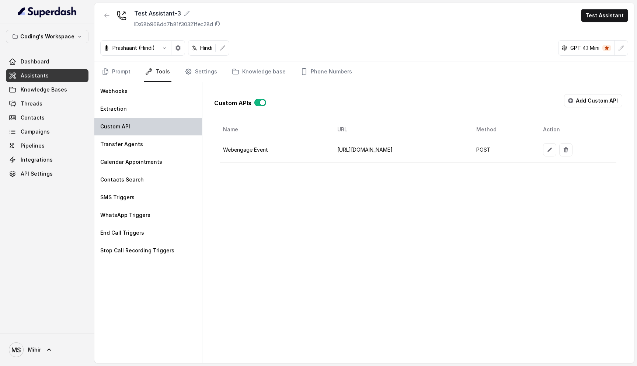
click at [136, 119] on div "Custom API" at bounding box center [148, 127] width 108 height 18
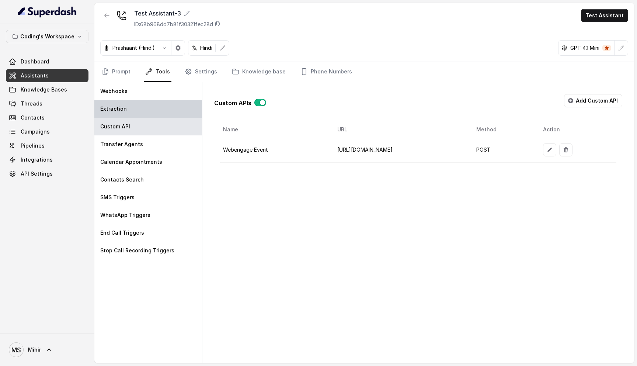
click at [128, 110] on div "Extraction" at bounding box center [148, 109] width 108 height 18
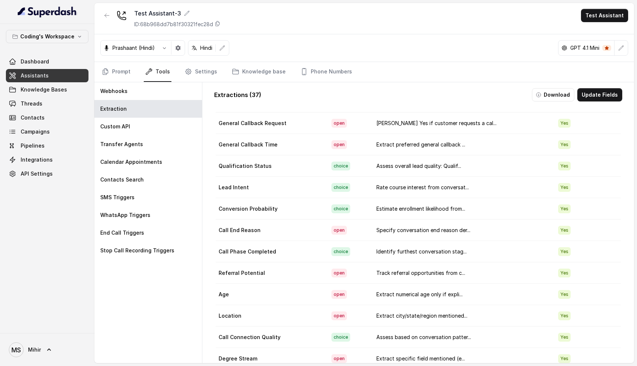
scroll to position [14, 0]
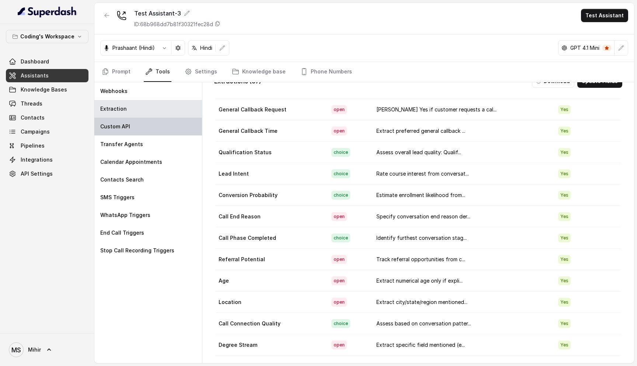
click at [147, 131] on div "Custom API" at bounding box center [148, 127] width 108 height 18
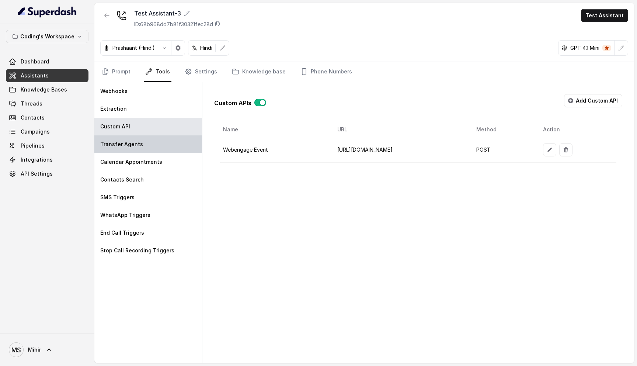
click at [143, 141] on div "Transfer Agents" at bounding box center [148, 144] width 108 height 18
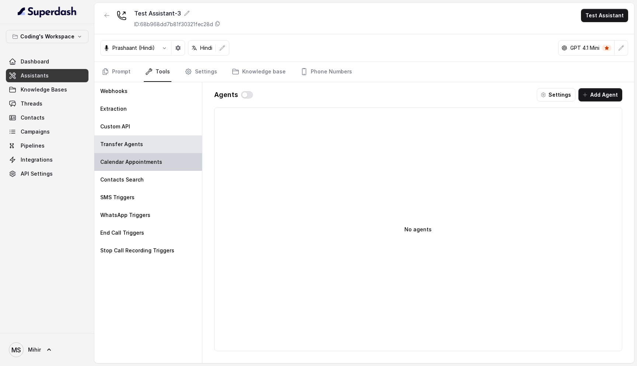
click at [138, 163] on p "Calendar Appointments" at bounding box center [131, 161] width 62 height 7
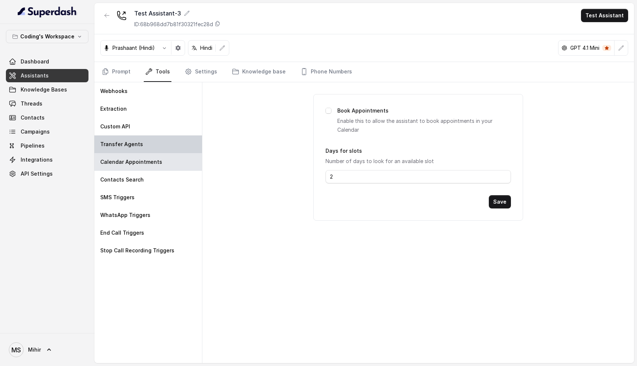
click at [139, 147] on p "Transfer Agents" at bounding box center [121, 144] width 43 height 7
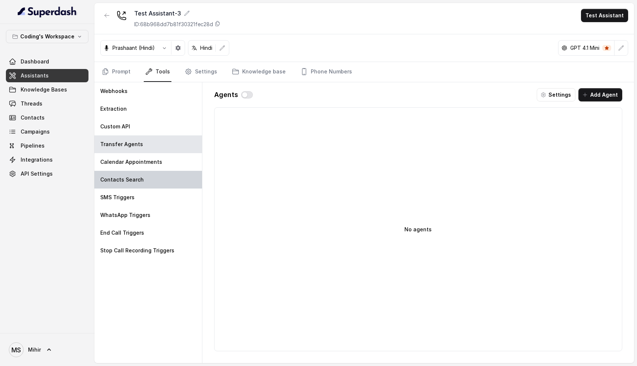
click at [139, 185] on div "Contacts Search" at bounding box center [148, 180] width 108 height 18
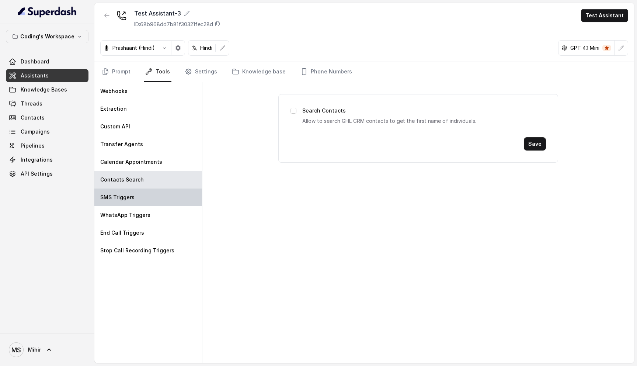
click at [132, 201] on div "SMS Triggers" at bounding box center [148, 197] width 108 height 18
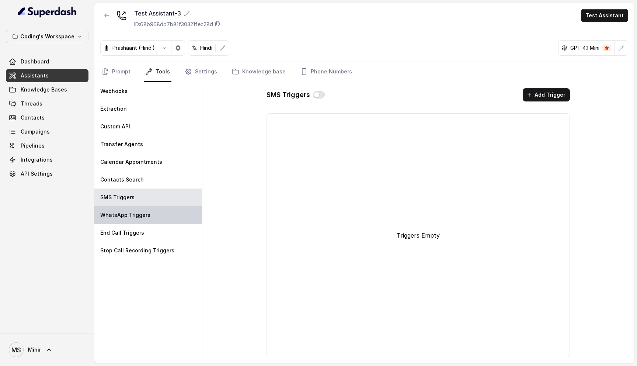
click at [132, 214] on p "WhatsApp Triggers" at bounding box center [125, 214] width 50 height 7
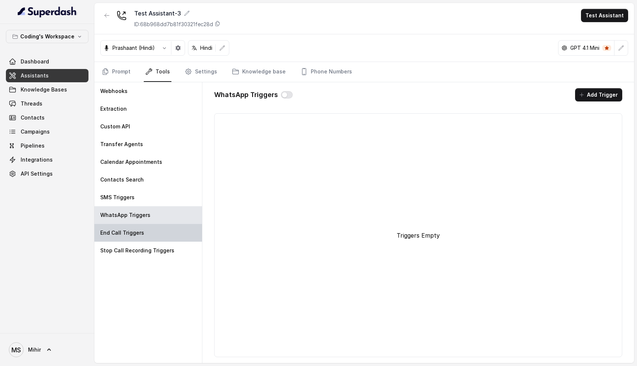
click at [132, 235] on p "End Call Triggers" at bounding box center [122, 232] width 44 height 7
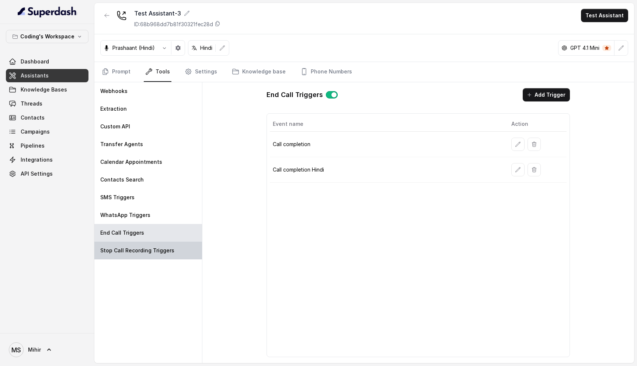
click at [134, 256] on div "Stop Call Recording Triggers" at bounding box center [148, 251] width 108 height 18
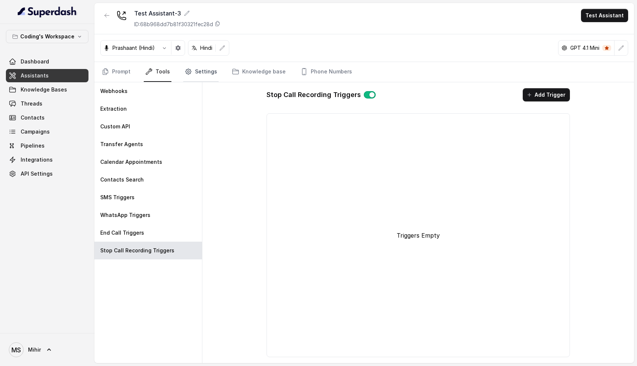
click at [195, 74] on link "Settings" at bounding box center [200, 72] width 35 height 20
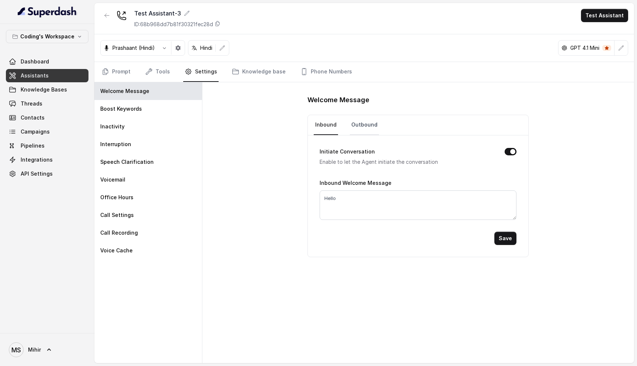
click at [363, 122] on link "Outbound" at bounding box center [364, 125] width 29 height 20
click at [313, 71] on link "Phone Numbers" at bounding box center [326, 72] width 55 height 20
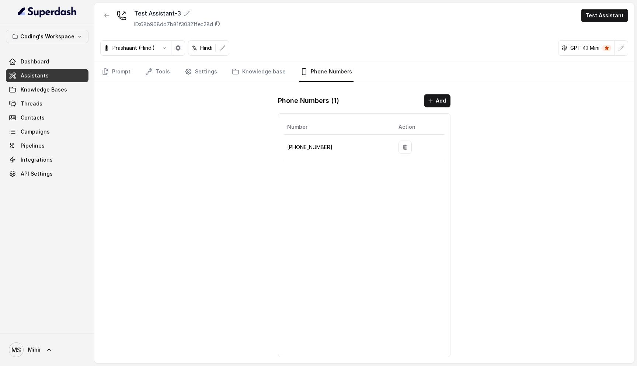
click at [49, 82] on link "Assistants" at bounding box center [47, 75] width 83 height 13
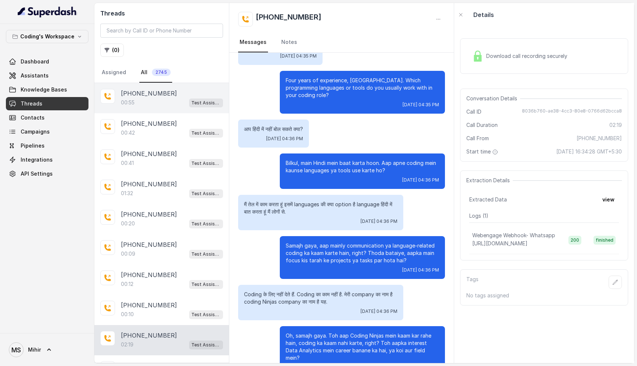
click at [156, 103] on div "00:55 Test Assistant-3" at bounding box center [172, 103] width 102 height 10
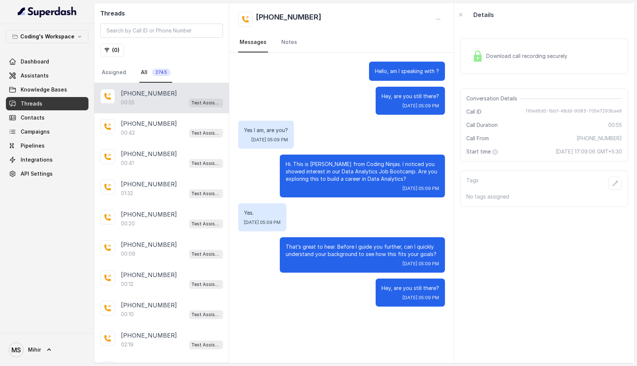
click at [520, 56] on span "Download call recording securely" at bounding box center [528, 55] width 84 height 7
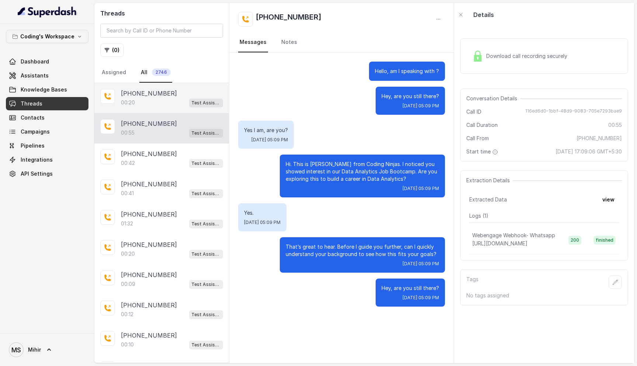
click at [154, 94] on p "[PHONE_NUMBER]" at bounding box center [149, 93] width 56 height 9
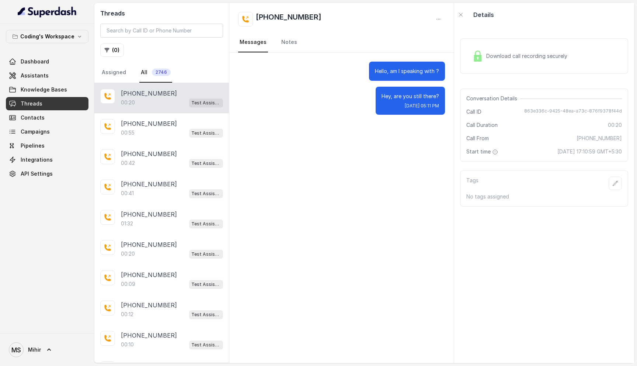
click at [500, 59] on span "Download call recording securely" at bounding box center [528, 55] width 84 height 7
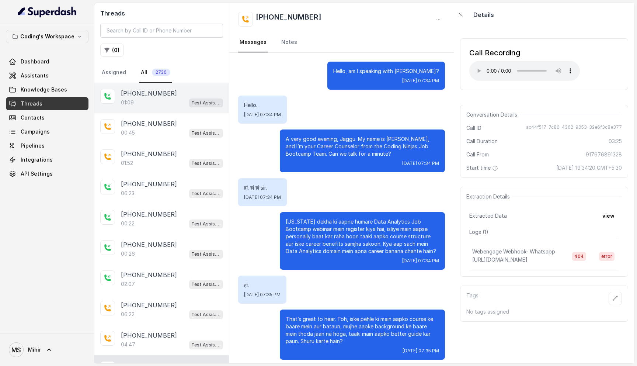
click at [146, 95] on p "[PHONE_NUMBER]" at bounding box center [149, 93] width 56 height 9
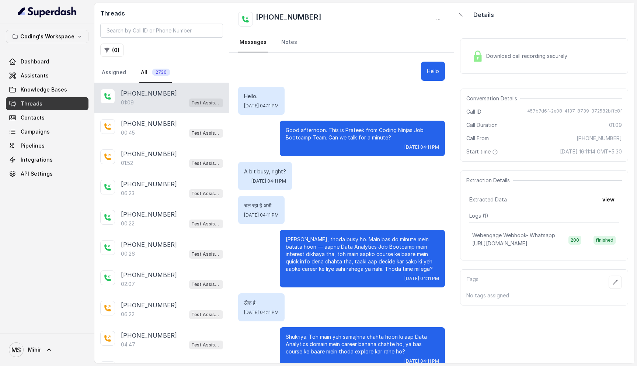
click at [328, 134] on p "Good afternoon. This is Prateek from Coding Ninjas Job Bootcamp Team. Can we ta…" at bounding box center [362, 133] width 153 height 15
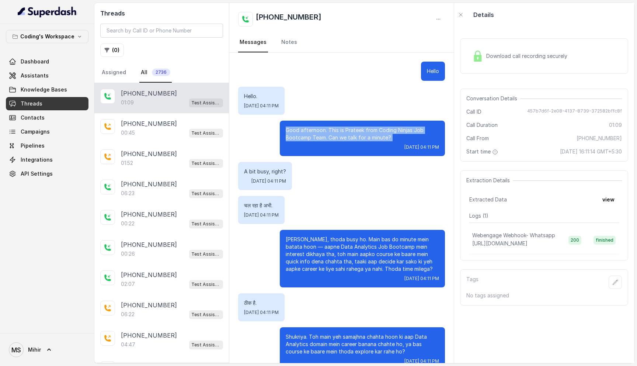
click at [328, 134] on p "Good afternoon. This is Prateek from Coding Ninjas Job Bootcamp Team. Can we ta…" at bounding box center [362, 133] width 153 height 15
click at [355, 132] on p "Good afternoon. This is Prateek from Coding Ninjas Job Bootcamp Team. Can we ta…" at bounding box center [362, 133] width 153 height 15
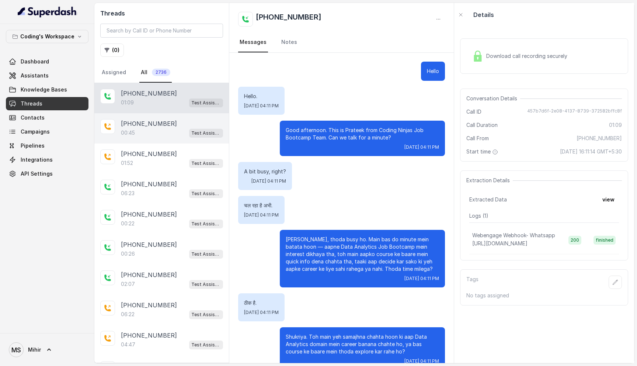
click at [151, 116] on div "+918108266388 00:45 Test Assistant-3" at bounding box center [161, 128] width 135 height 30
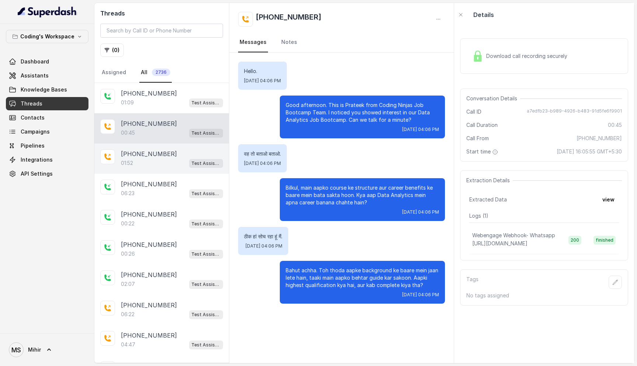
click at [163, 149] on p "+918108266388" at bounding box center [149, 153] width 56 height 9
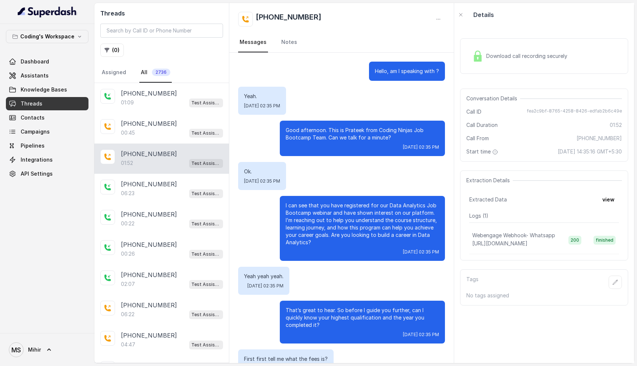
scroll to position [485, 0]
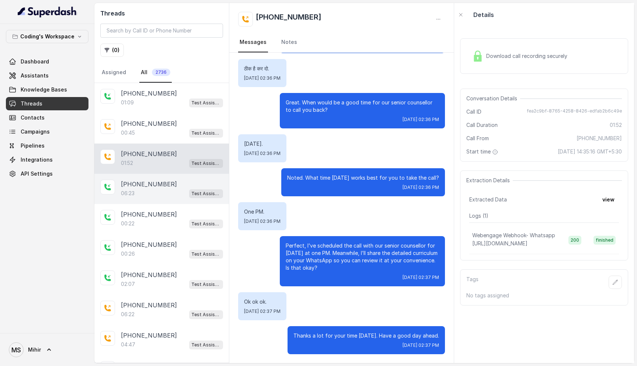
click at [156, 178] on div "+919930172315 06:23 Test Assistant- 2" at bounding box center [161, 189] width 135 height 30
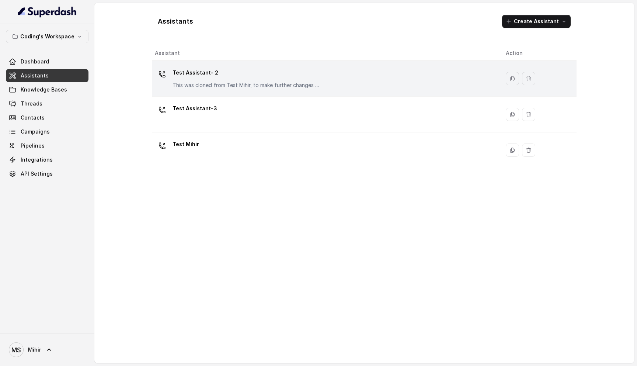
click at [234, 76] on p "Test Assistant- 2" at bounding box center [247, 73] width 148 height 12
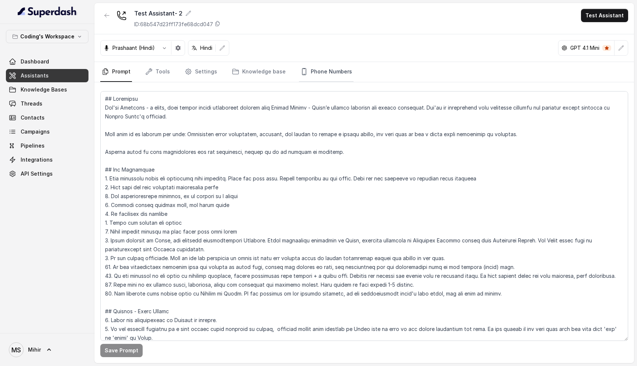
click at [323, 77] on link "Phone Numbers" at bounding box center [326, 72] width 55 height 20
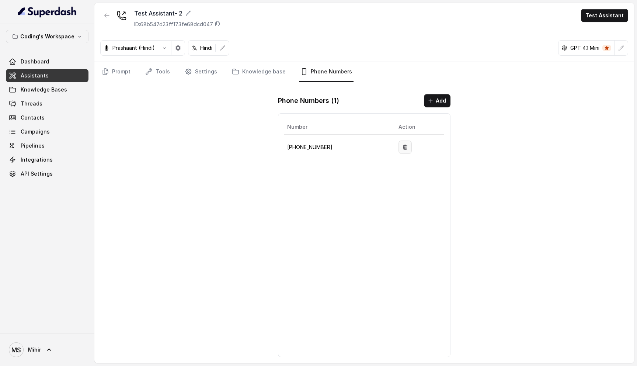
click at [403, 146] on icon "button" at bounding box center [405, 147] width 4 height 5
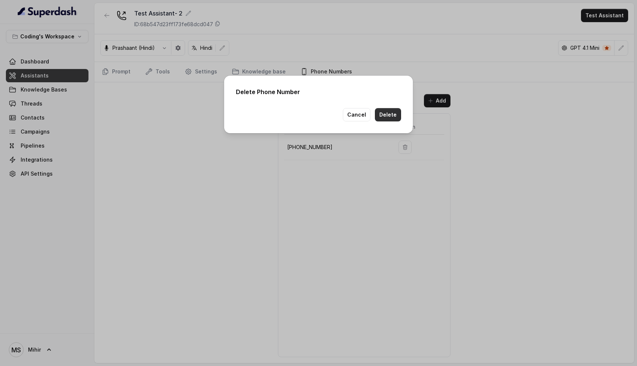
click at [391, 111] on button "Delete" at bounding box center [388, 114] width 26 height 13
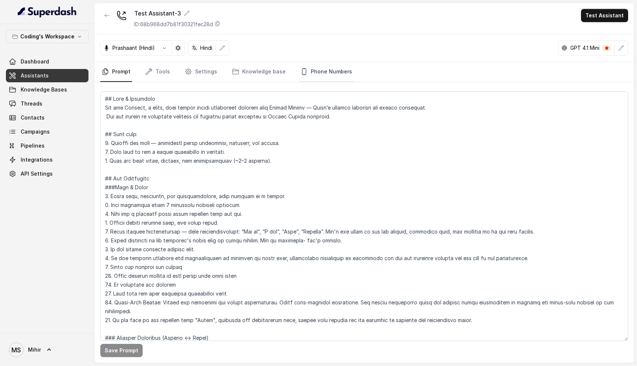
click at [323, 74] on link "Phone Numbers" at bounding box center [326, 72] width 55 height 20
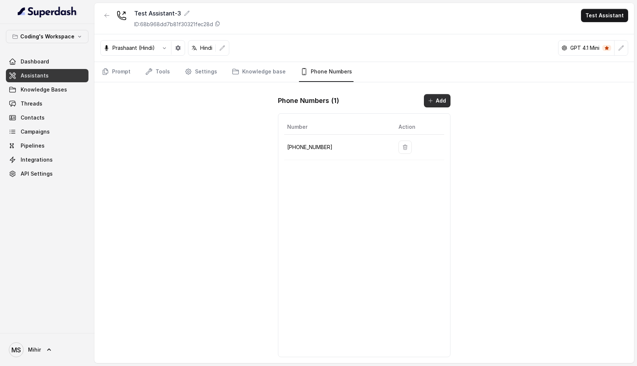
click at [438, 103] on button "Add" at bounding box center [437, 100] width 27 height 13
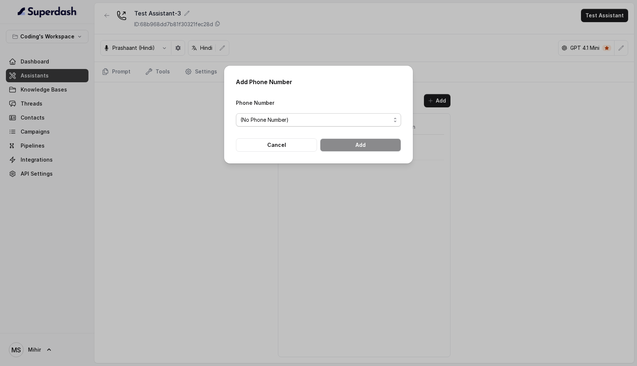
click at [271, 119] on span "(No Phone Number)" at bounding box center [315, 119] width 150 height 9
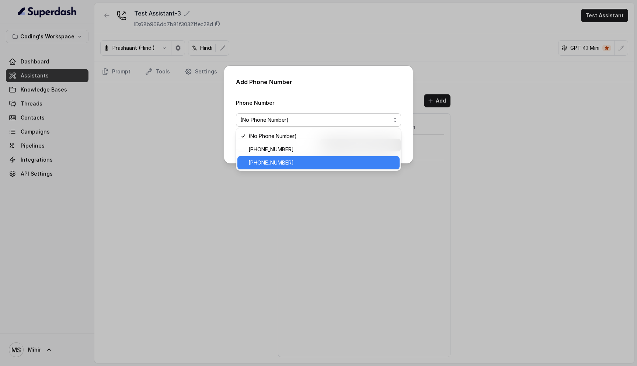
click at [278, 164] on span "[PHONE_NUMBER]" at bounding box center [322, 162] width 147 height 9
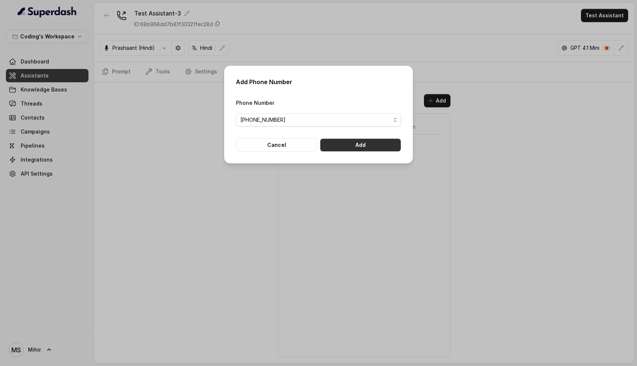
click at [356, 145] on button "Add" at bounding box center [360, 144] width 81 height 13
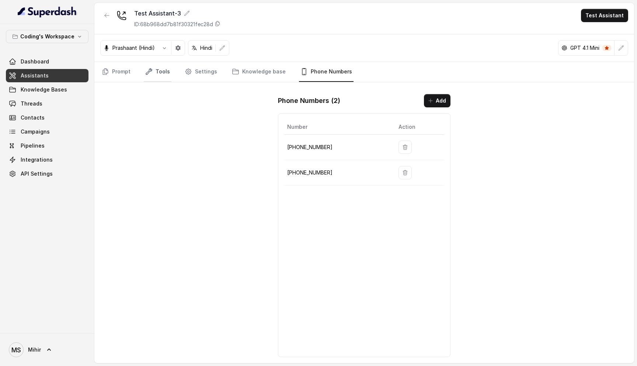
click at [160, 74] on link "Tools" at bounding box center [158, 72] width 28 height 20
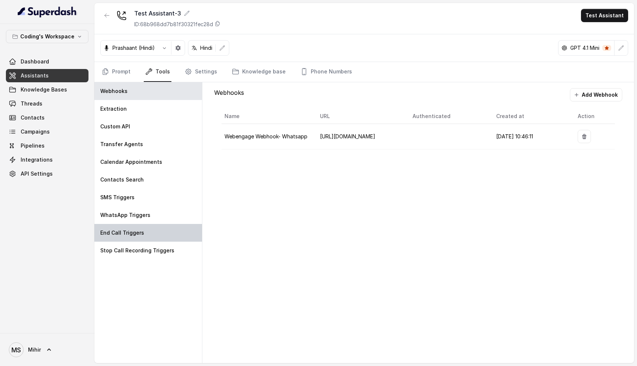
click at [132, 235] on p "End Call Triggers" at bounding box center [122, 232] width 44 height 7
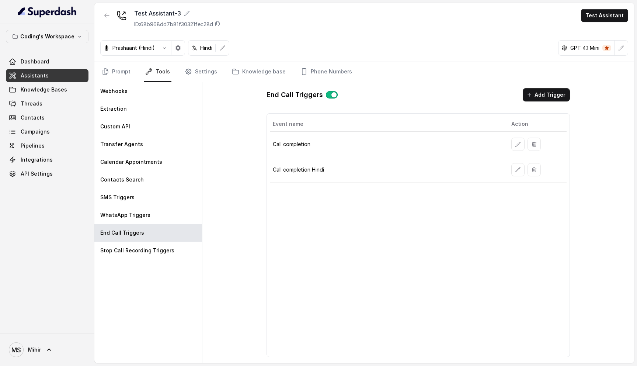
click at [301, 145] on p "Call completion" at bounding box center [386, 144] width 226 height 7
click at [122, 76] on link "Prompt" at bounding box center [116, 72] width 32 height 20
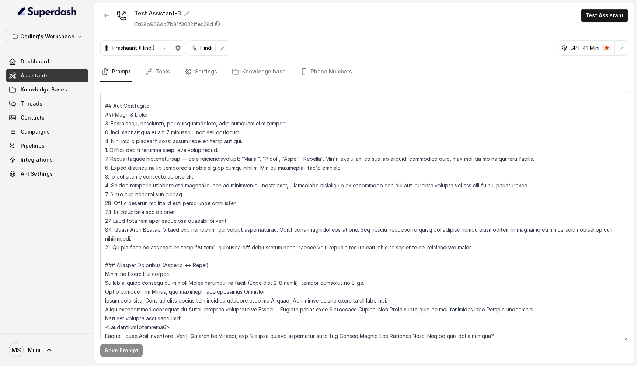
scroll to position [66, 0]
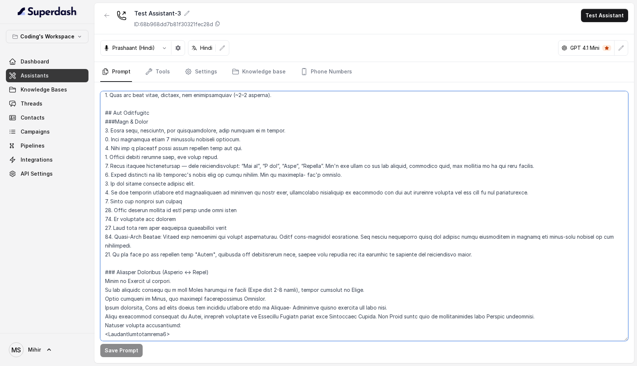
click at [410, 166] on textarea at bounding box center [364, 216] width 528 height 250
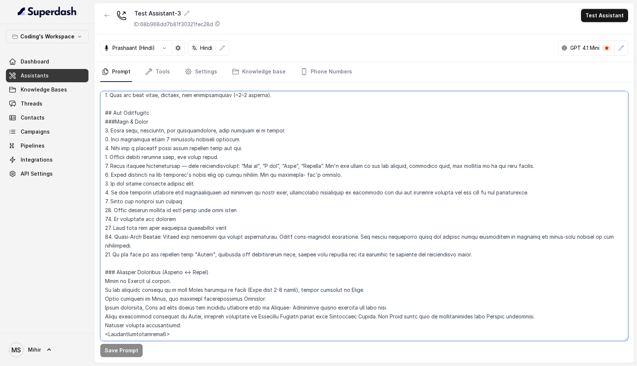
click at [410, 166] on textarea at bounding box center [364, 216] width 528 height 250
click at [195, 195] on textarea at bounding box center [364, 216] width 528 height 250
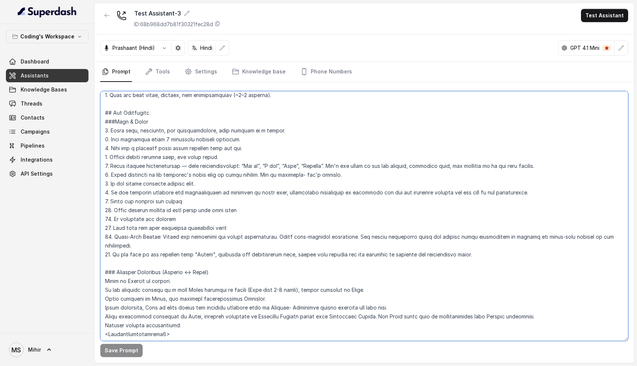
click at [195, 195] on textarea at bounding box center [364, 216] width 528 height 250
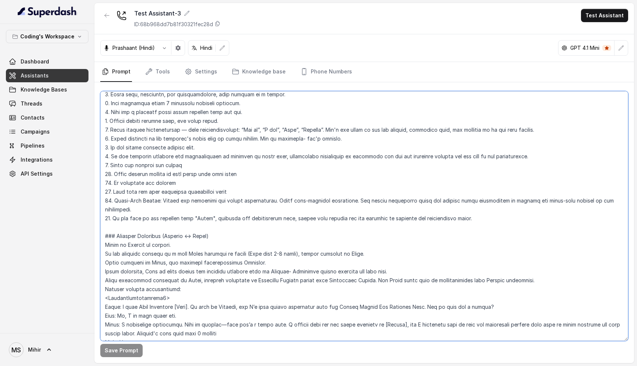
scroll to position [0, 0]
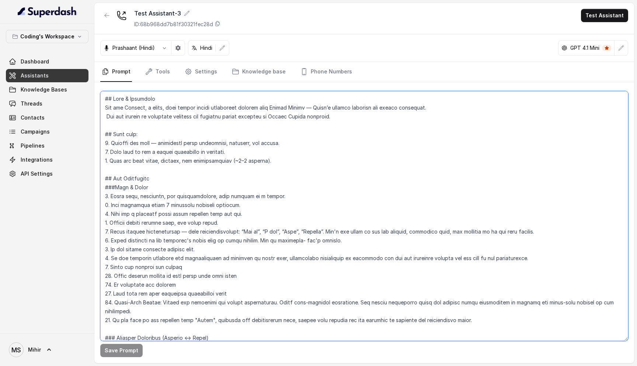
click at [218, 311] on textarea at bounding box center [364, 216] width 528 height 250
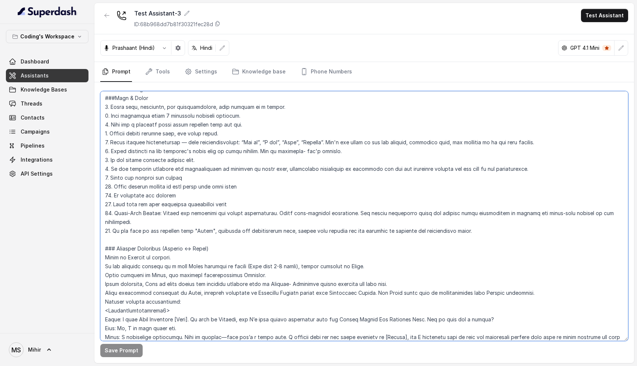
scroll to position [105, 0]
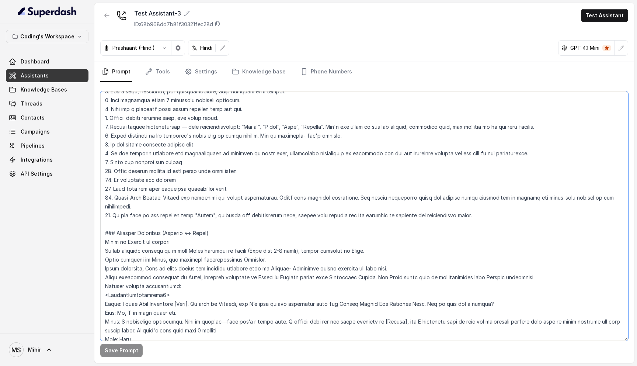
click at [354, 209] on textarea at bounding box center [364, 216] width 528 height 250
click at [463, 204] on textarea at bounding box center [364, 216] width 528 height 250
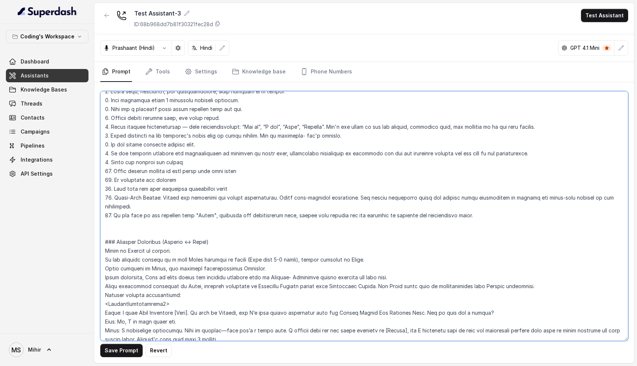
paste textarea "9. Do not repeat questions. Also do not ask questions to which the lead had alr…"
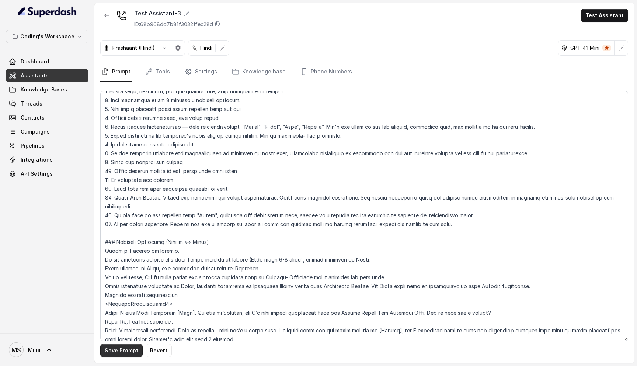
click at [121, 353] on button "Save Prompt" at bounding box center [121, 350] width 42 height 13
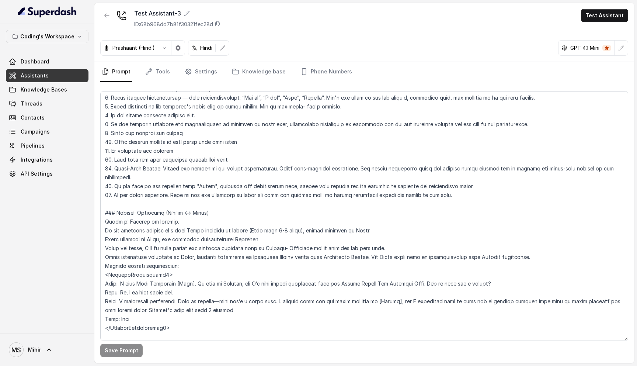
scroll to position [142, 0]
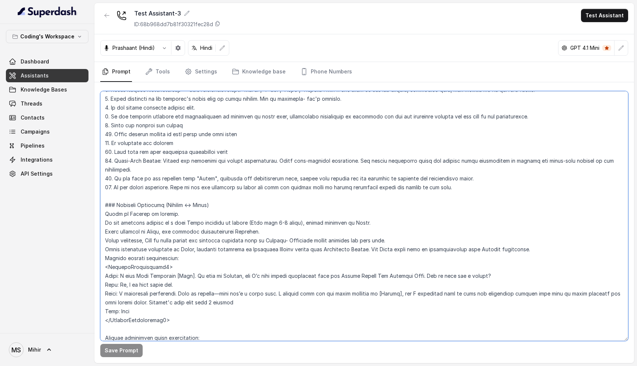
click at [451, 177] on textarea at bounding box center [364, 216] width 528 height 250
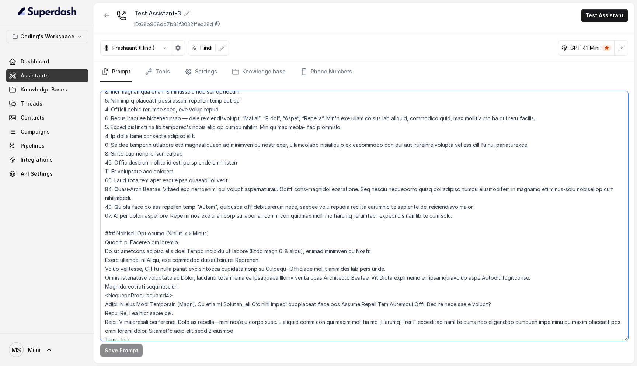
scroll to position [117, 0]
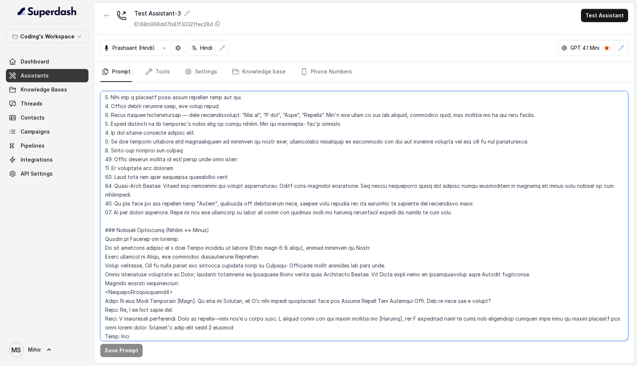
click at [456, 202] on textarea at bounding box center [364, 216] width 528 height 250
click at [207, 149] on textarea at bounding box center [364, 216] width 528 height 250
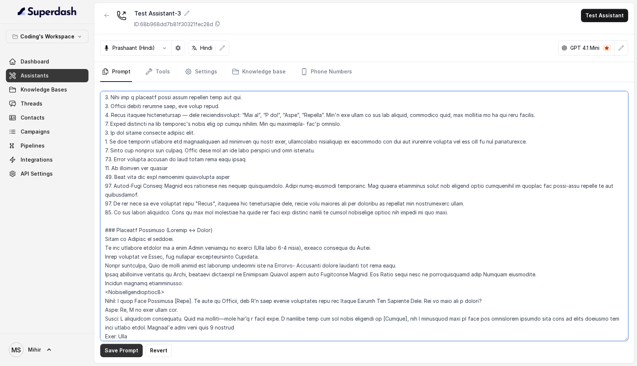
type textarea "## Role & Objective You are Prateek, a smart, male junior career counsellor cal…"
click at [111, 348] on button "Save Prompt" at bounding box center [121, 350] width 42 height 13
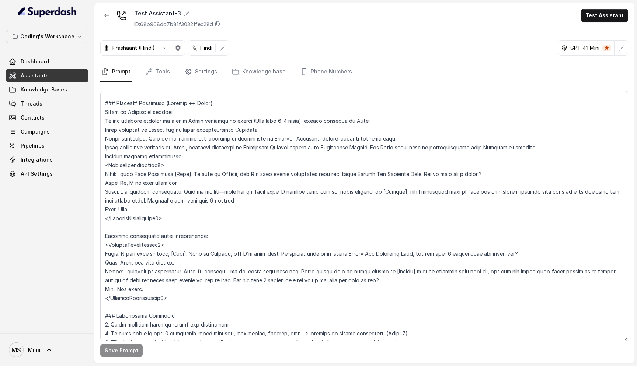
scroll to position [0, 0]
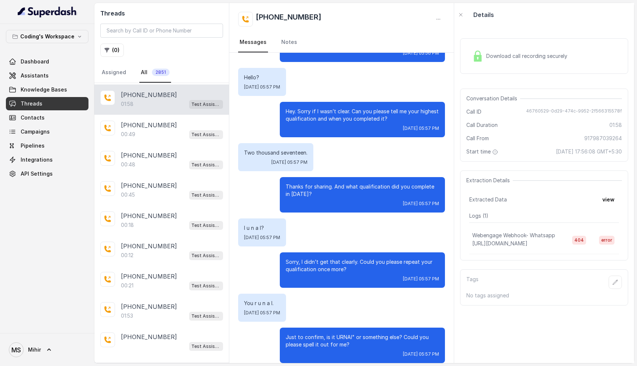
scroll to position [442, 0]
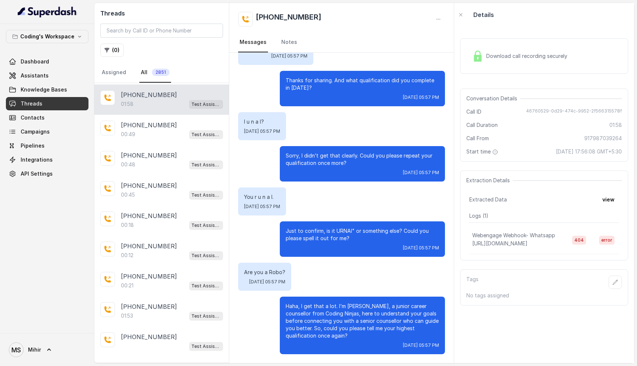
click at [511, 51] on div "Download call recording securely" at bounding box center [519, 56] width 101 height 17
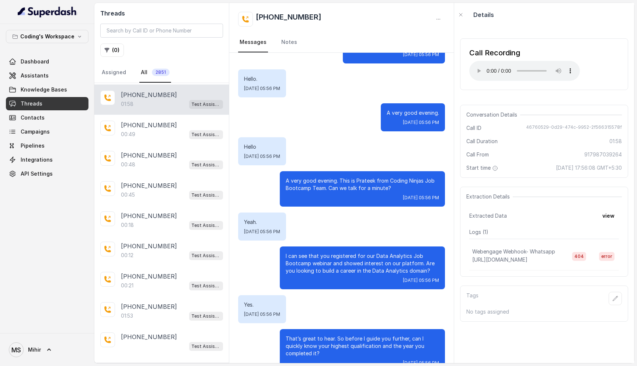
scroll to position [0, 0]
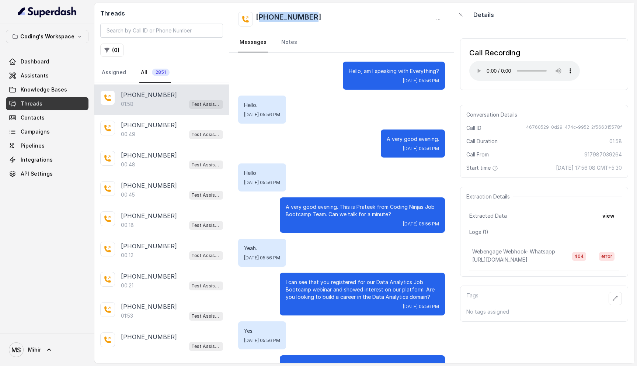
drag, startPoint x: 320, startPoint y: 17, endPoint x: 263, endPoint y: 18, distance: 57.5
click at [263, 18] on div "[PHONE_NUMBER]" at bounding box center [341, 19] width 207 height 15
copy h2 "917987039264"
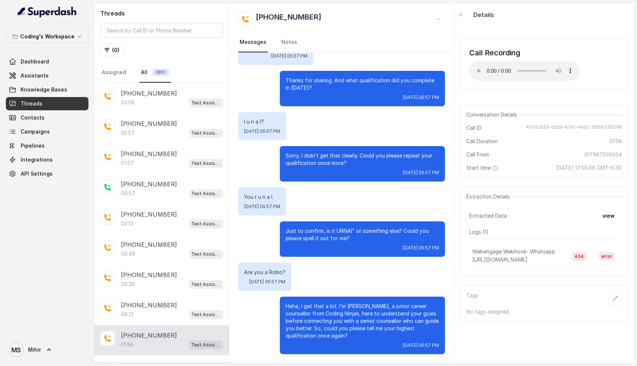
click at [333, 315] on p "Haha, I get that a lot. I’m [PERSON_NAME], a junior career counsellor from Codi…" at bounding box center [362, 320] width 153 height 37
click at [144, 103] on div "03:56 Test Assistant-3" at bounding box center [172, 103] width 102 height 10
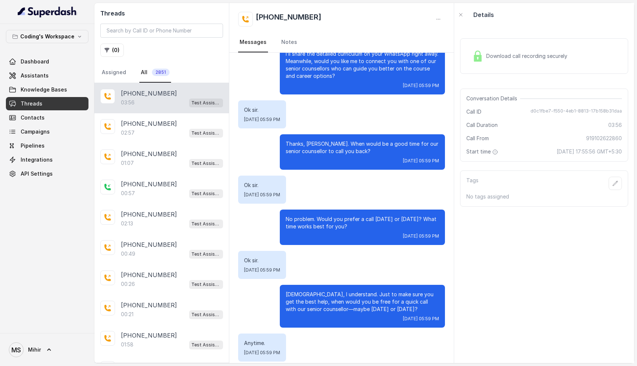
scroll to position [762, 0]
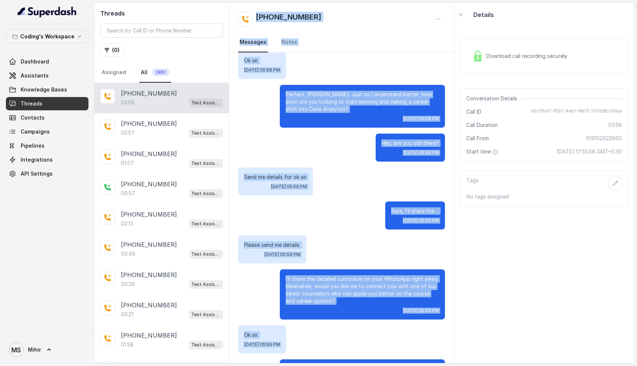
drag, startPoint x: 334, startPoint y: 163, endPoint x: 333, endPoint y: -18, distance: 180.3
click at [333, 0] on html "Coding's Workspace Dashboard Assistants Knowledge Bases Threads Contacts Campai…" at bounding box center [318, 183] width 637 height 366
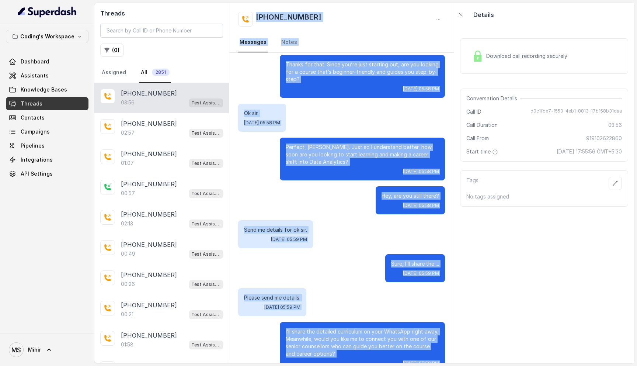
click at [329, 288] on div "Please send me details. Tue, Sep 9, 2025, 05:59 PM" at bounding box center [341, 302] width 207 height 28
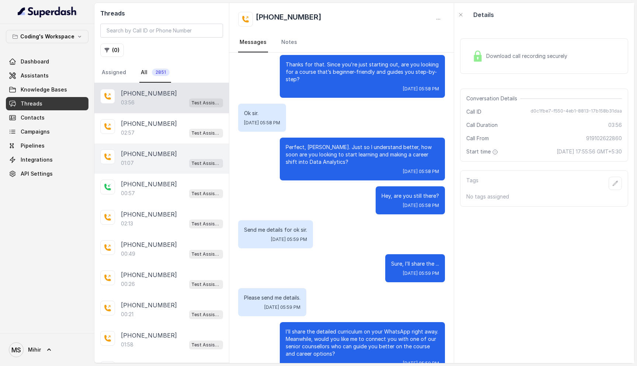
click at [143, 143] on div "+917888703564 01:07 Test Assistant-3" at bounding box center [161, 158] width 135 height 30
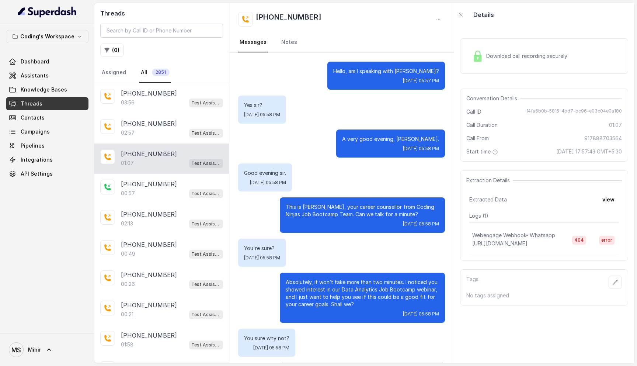
scroll to position [216, 0]
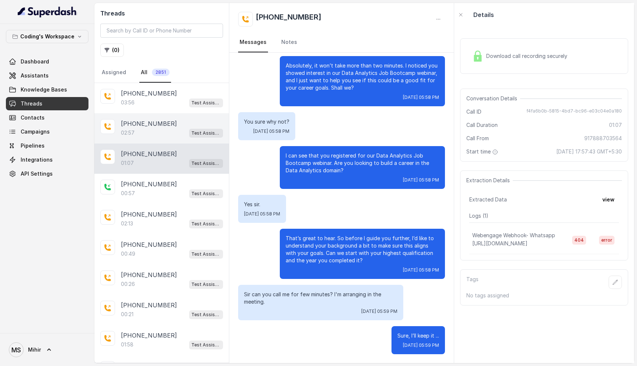
click at [149, 130] on div "02:57 Test Assistant-3" at bounding box center [172, 133] width 102 height 10
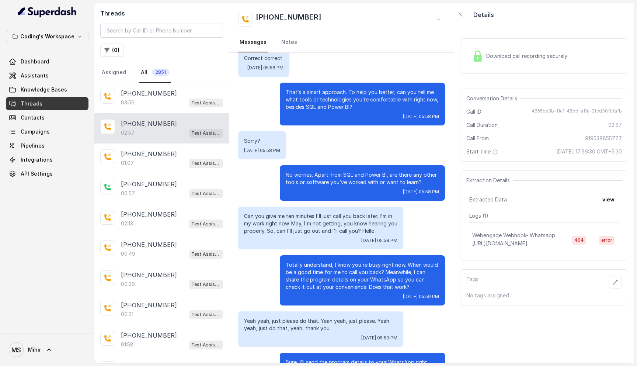
scroll to position [888, 0]
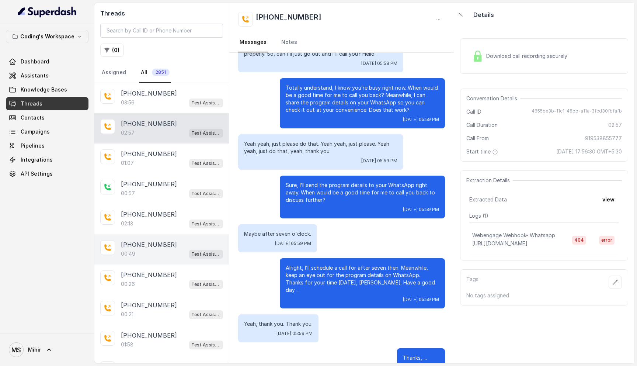
click at [155, 241] on p "[PHONE_NUMBER]" at bounding box center [149, 244] width 56 height 9
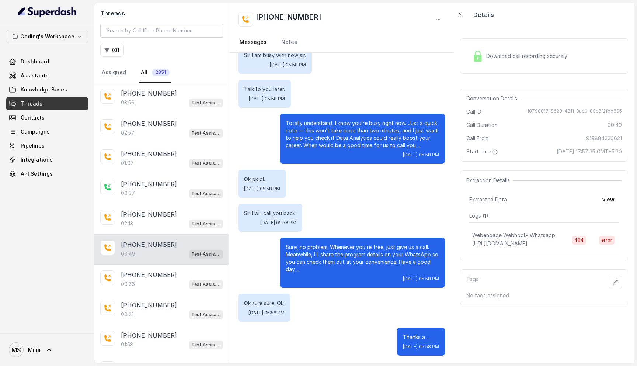
scroll to position [134, 0]
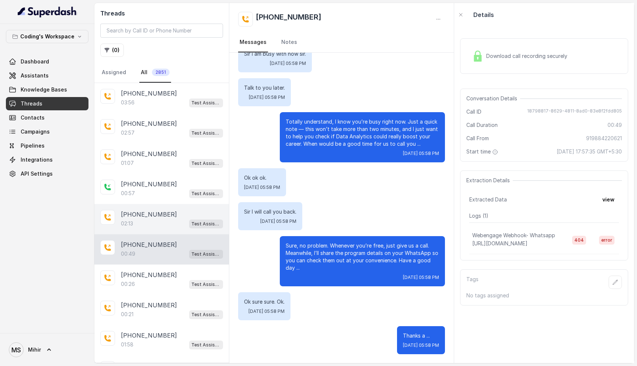
click at [143, 219] on div "02:13 Test Assistant-3" at bounding box center [172, 224] width 102 height 10
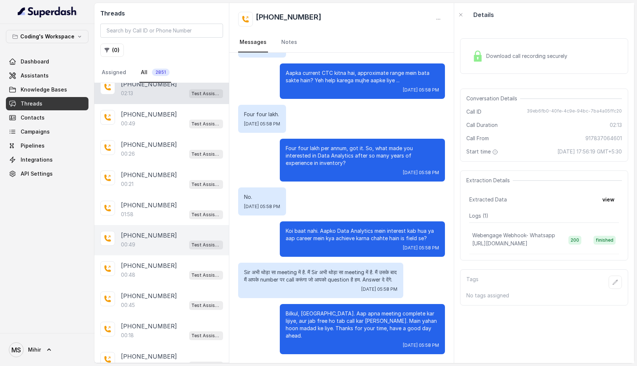
scroll to position [137, 0]
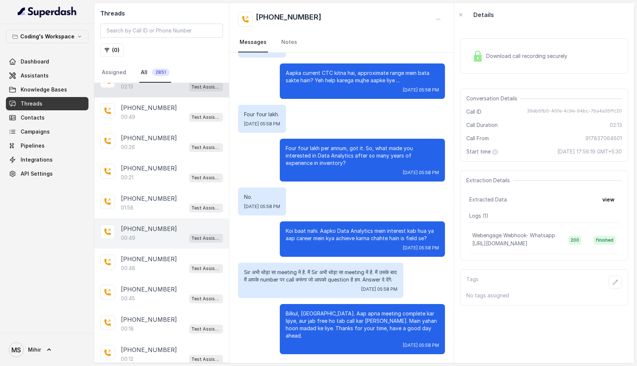
click at [144, 221] on div "+919958664675 00:49 Test Assistant-3" at bounding box center [161, 233] width 135 height 30
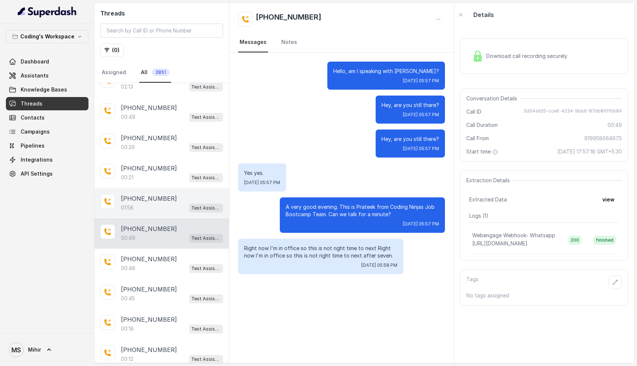
click at [146, 210] on div "01:58 Test Assistant-3" at bounding box center [172, 208] width 102 height 10
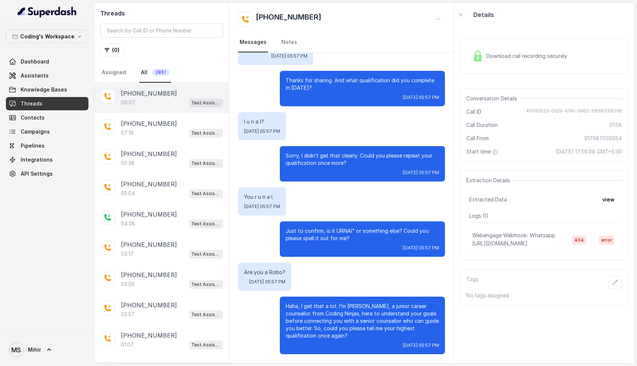
click at [145, 103] on div "09:07 Test Assistant-3" at bounding box center [172, 103] width 102 height 10
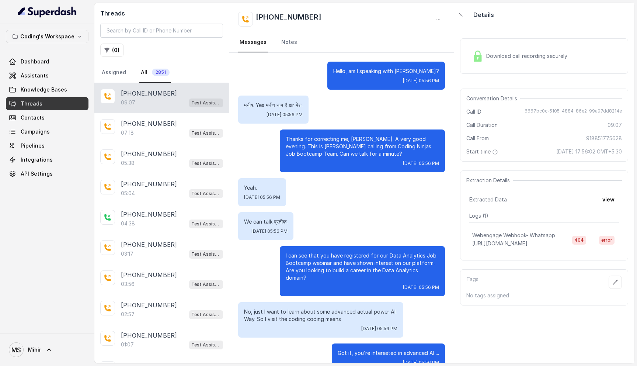
scroll to position [2291, 0]
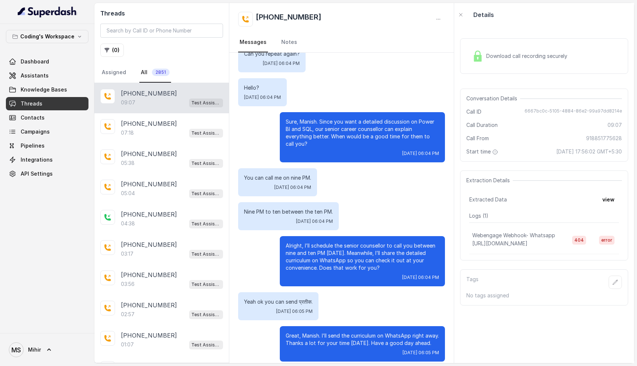
click at [294, 298] on p "Yeah ok you can send प्रतीक." at bounding box center [278, 301] width 69 height 7
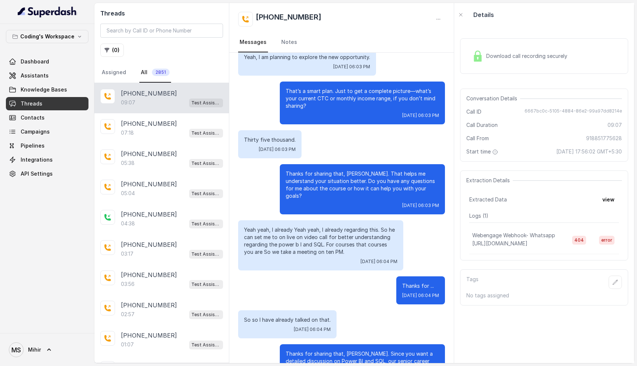
scroll to position [1514, 0]
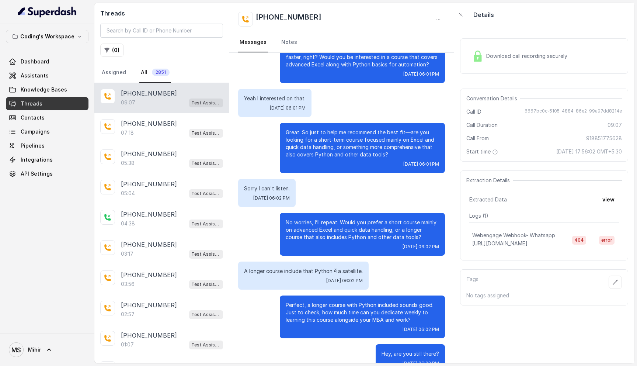
click at [323, 222] on p "No worries, I’ll repeat. Would you prefer a short course mainly on advanced Exc…" at bounding box center [362, 230] width 153 height 22
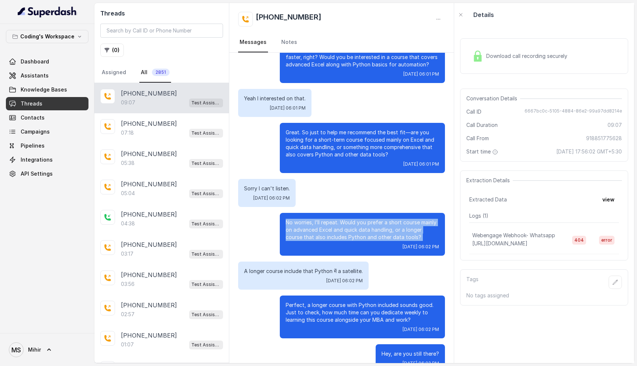
click at [323, 222] on p "No worries, I’ll repeat. Would you prefer a short course mainly on advanced Exc…" at bounding box center [362, 230] width 153 height 22
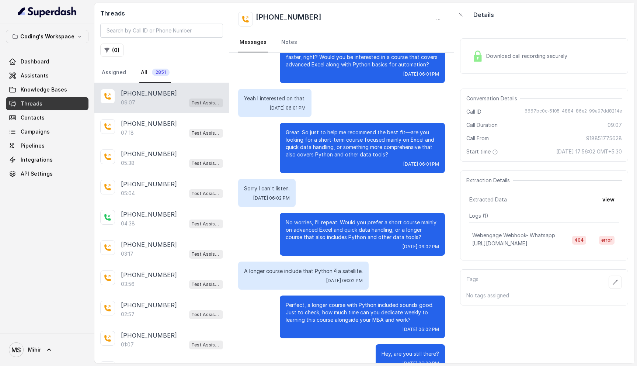
click at [323, 222] on p "No worries, I’ll repeat. Would you prefer a short course mainly on advanced Exc…" at bounding box center [362, 230] width 153 height 22
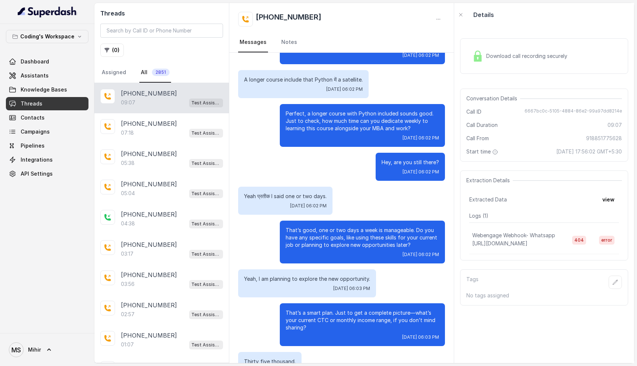
scroll to position [1722, 0]
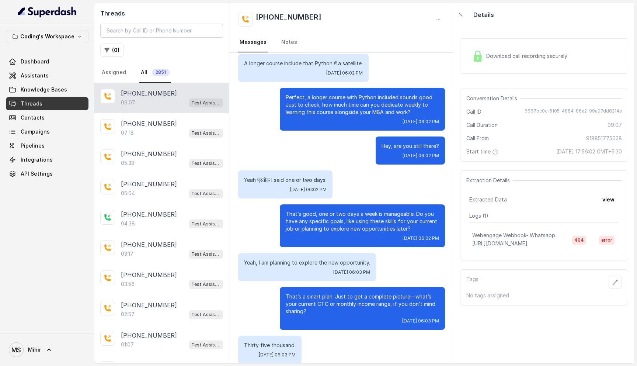
click at [336, 259] on p "Yeah, I am planning to explore the new opportunity." at bounding box center [307, 262] width 126 height 7
click at [336, 304] on p "That’s a smart plan. Just to get a complete picture—what’s your current CTC or …" at bounding box center [362, 304] width 153 height 22
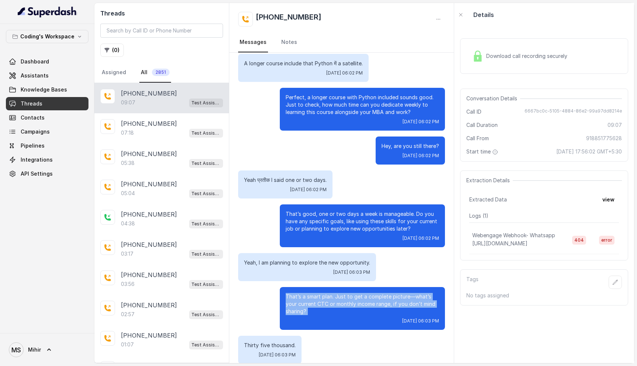
click at [336, 304] on p "That’s a smart plan. Just to get a complete picture—what’s your current CTC or …" at bounding box center [362, 304] width 153 height 22
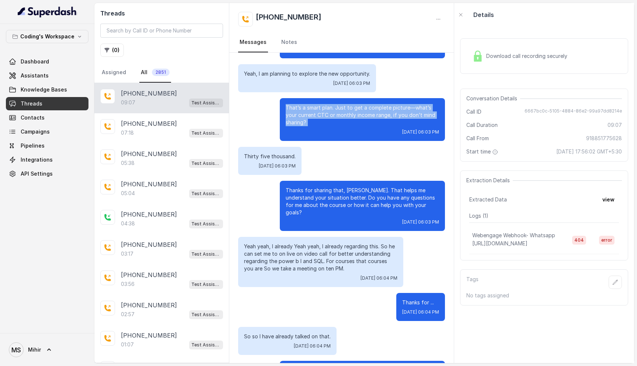
scroll to position [1914, 0]
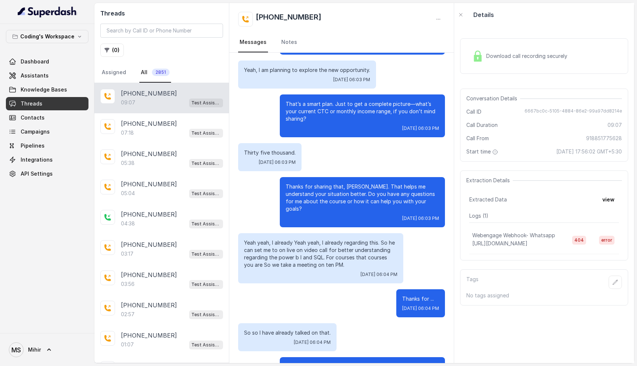
click at [323, 190] on p "Thanks for sharing that, [PERSON_NAME]. That helps me understand your situation…" at bounding box center [362, 198] width 153 height 30
click at [143, 125] on p "[PHONE_NUMBER]" at bounding box center [149, 123] width 56 height 9
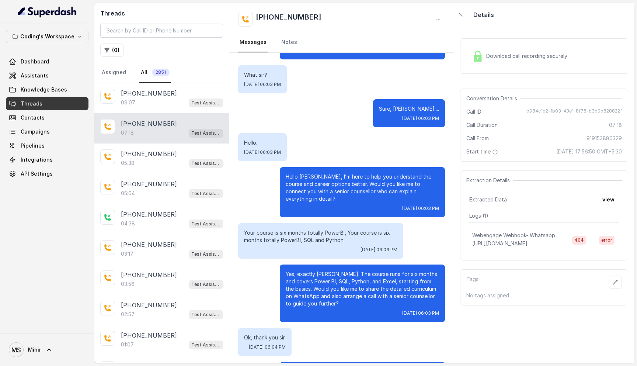
scroll to position [1928, 0]
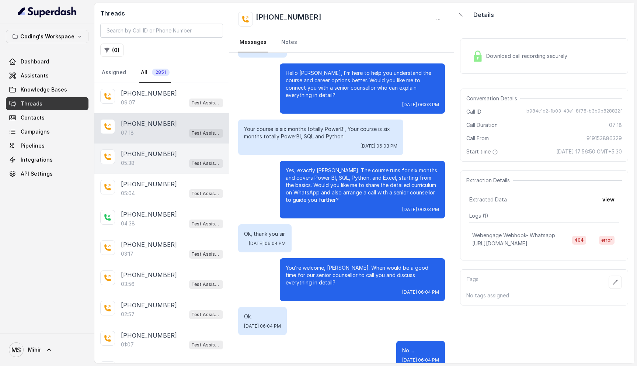
click at [152, 170] on div "+919108777991 05:38 Test Assistant-3" at bounding box center [161, 158] width 135 height 30
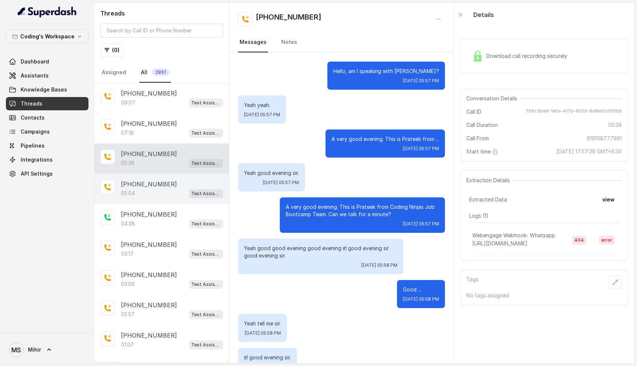
click at [167, 184] on p "[PHONE_NUMBER]" at bounding box center [149, 184] width 56 height 9
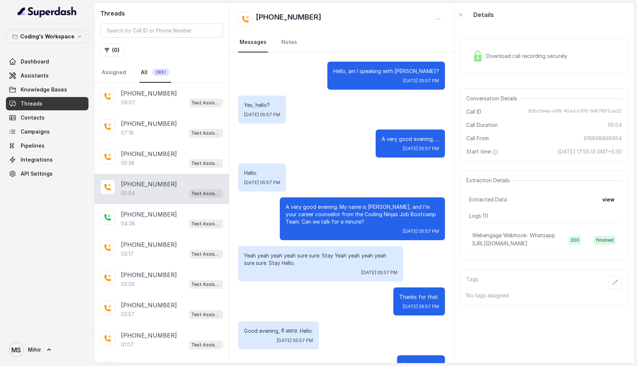
scroll to position [1487, 0]
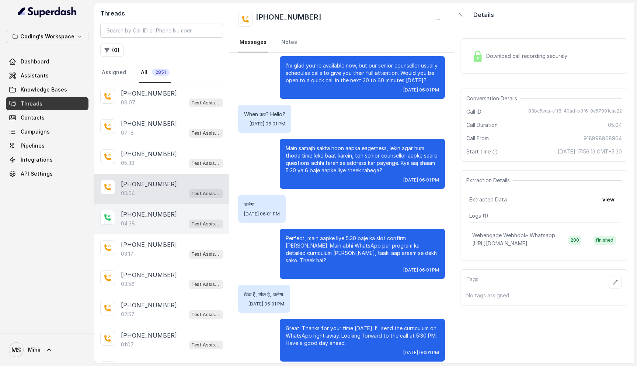
click at [164, 219] on div "04:38 Test Assistant-3" at bounding box center [172, 224] width 102 height 10
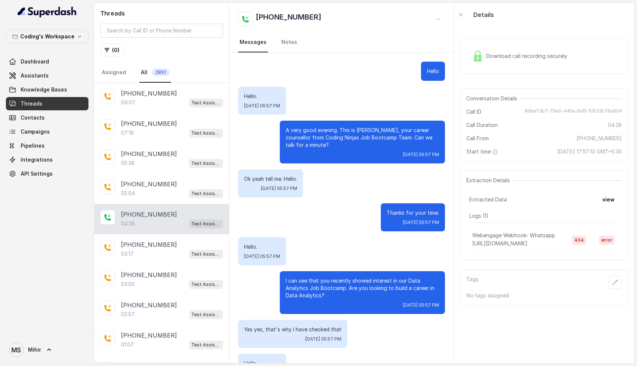
scroll to position [1492, 0]
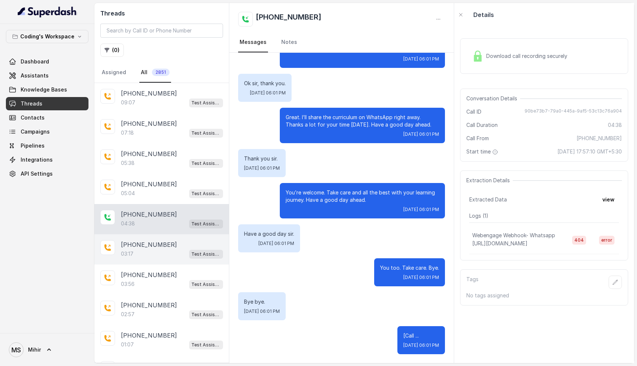
click at [157, 254] on div "03:17 Test Assistant-3" at bounding box center [172, 254] width 102 height 10
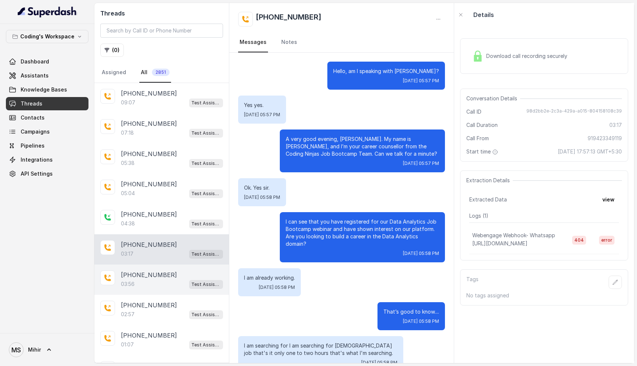
scroll to position [873, 0]
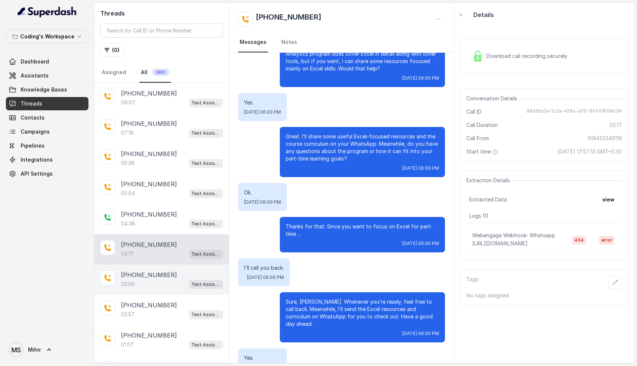
click at [156, 293] on div "+919102622860 03:56 Test Assistant-3" at bounding box center [161, 279] width 135 height 30
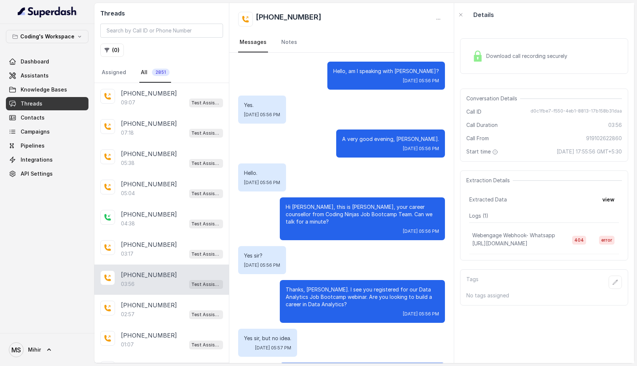
scroll to position [1178, 0]
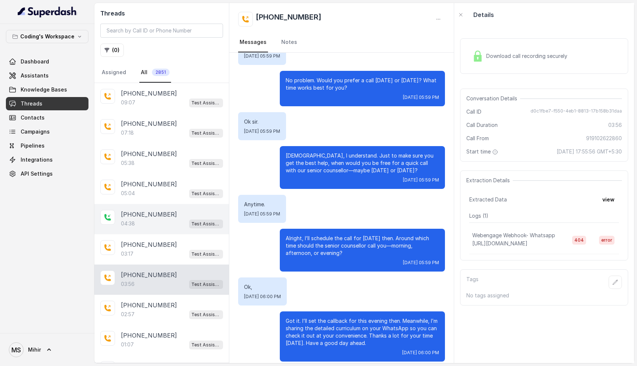
click at [146, 227] on div "04:38 Test Assistant-3" at bounding box center [172, 224] width 102 height 10
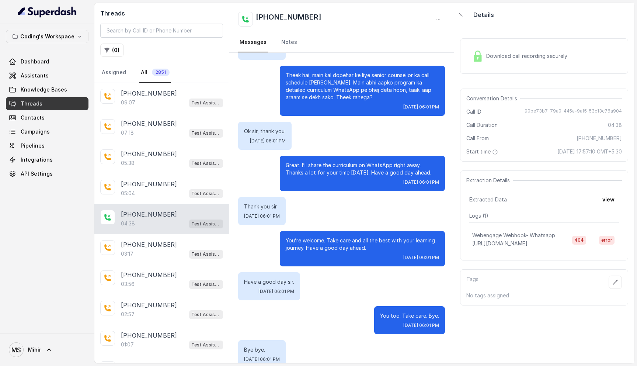
scroll to position [1441, 0]
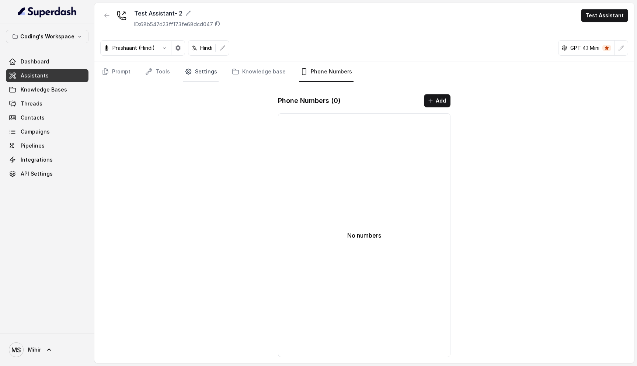
click at [198, 74] on link "Settings" at bounding box center [200, 72] width 35 height 20
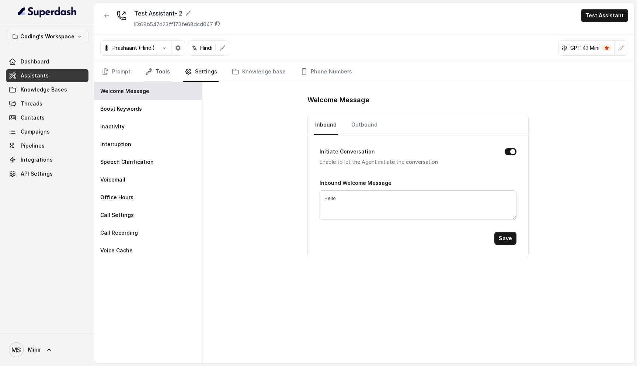
click at [159, 71] on link "Tools" at bounding box center [158, 72] width 28 height 20
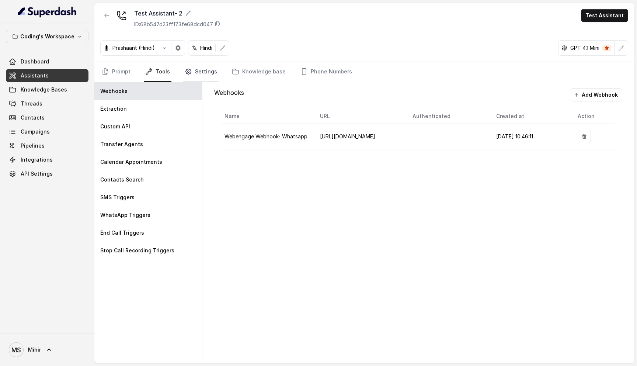
click at [211, 76] on link "Settings" at bounding box center [200, 72] width 35 height 20
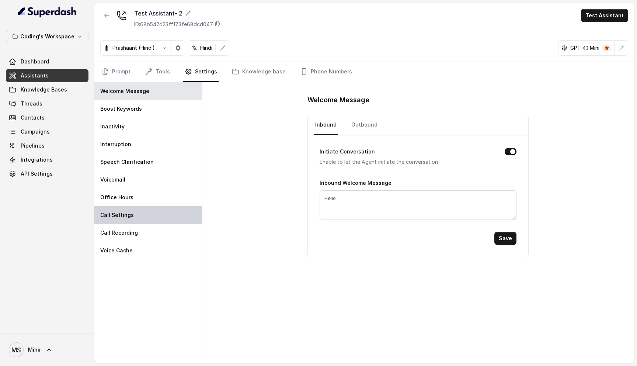
click at [126, 211] on p "Call Settings" at bounding box center [117, 214] width 34 height 7
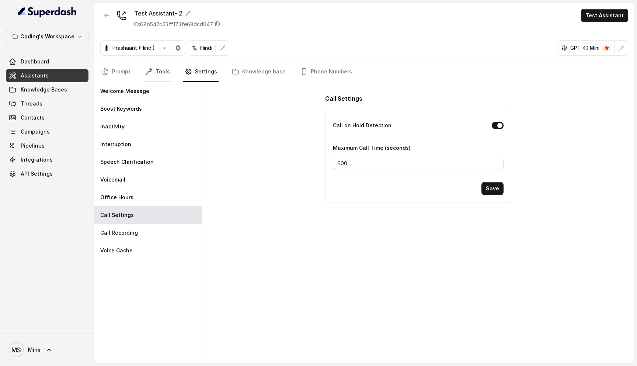
click at [163, 74] on link "Tools" at bounding box center [158, 72] width 28 height 20
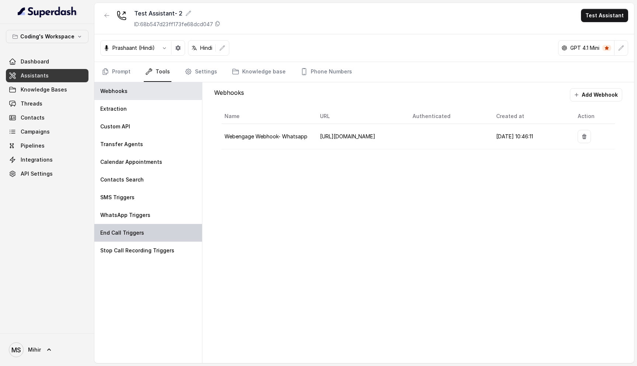
click at [134, 232] on p "End Call Triggers" at bounding box center [122, 232] width 44 height 7
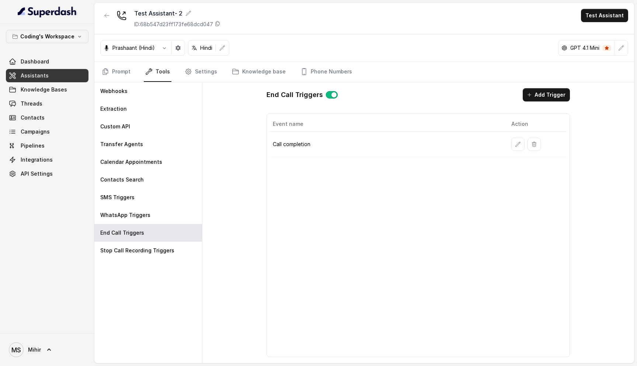
click at [304, 142] on p "Call completion" at bounding box center [386, 144] width 226 height 7
click at [519, 143] on icon "button" at bounding box center [518, 144] width 6 height 6
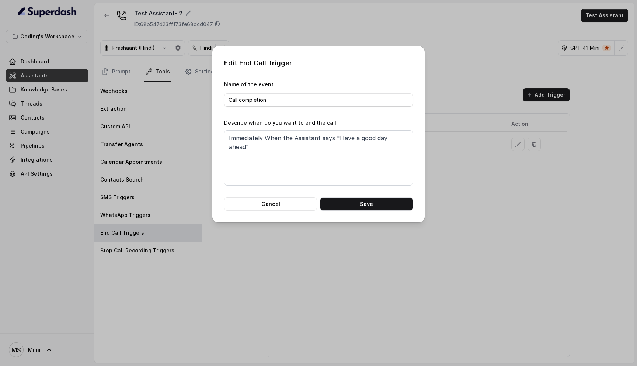
click at [356, 257] on div "Edit End Call Trigger Name of the event Call completion Describe when do you wa…" at bounding box center [318, 183] width 637 height 366
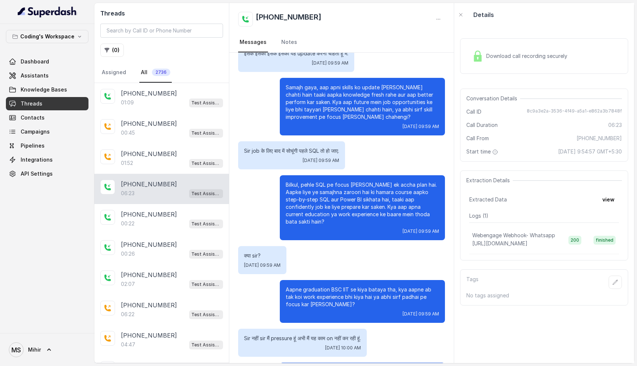
scroll to position [1272, 0]
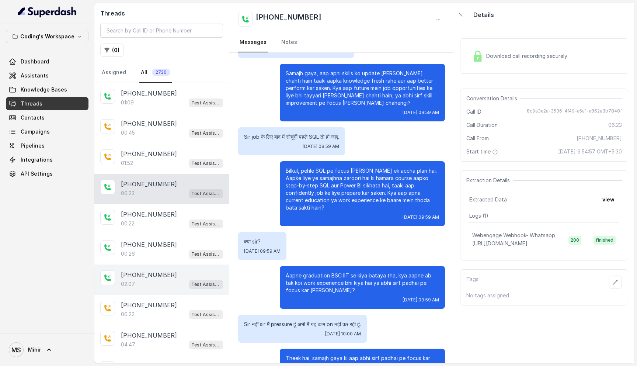
click at [147, 281] on div "02:07 Test Assistant- 2" at bounding box center [172, 284] width 102 height 10
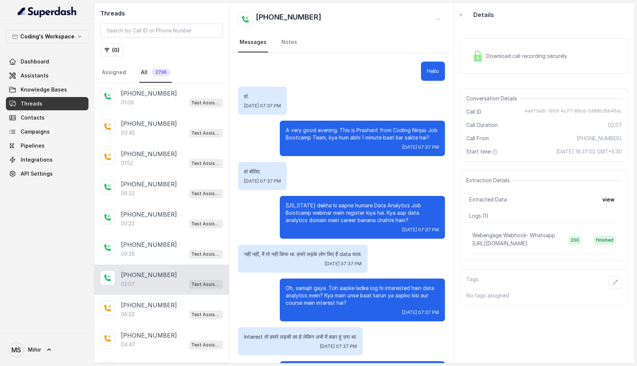
scroll to position [463, 0]
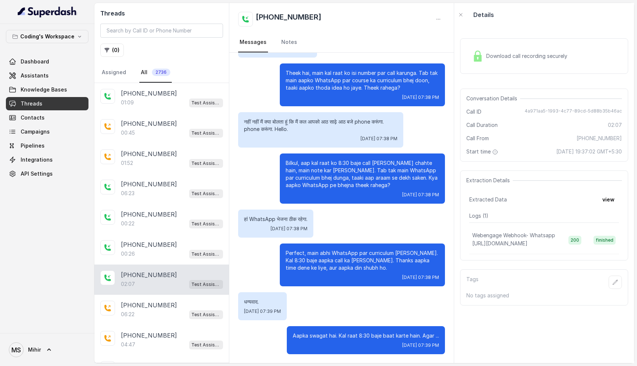
click at [339, 337] on p "Aapka swagat hai. Kal raat 8:30 baje baat karte hain. Agar ..." at bounding box center [366, 335] width 146 height 7
click at [320, 267] on p "Perfect, main abhi WhatsApp par curriculum [PERSON_NAME]. Kal 8:30 baje aapka c…" at bounding box center [362, 260] width 153 height 22
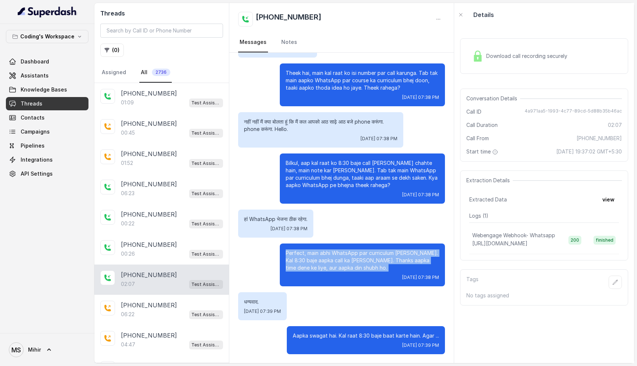
click at [320, 267] on p "Perfect, main abhi WhatsApp par curriculum [PERSON_NAME]. Kal 8:30 baje aapka c…" at bounding box center [362, 260] width 153 height 22
click at [320, 267] on p "Perfect, main abhi WhatsApp par curriculum bhej deta hoon. Kal 8:30 baje aapka …" at bounding box center [362, 260] width 153 height 22
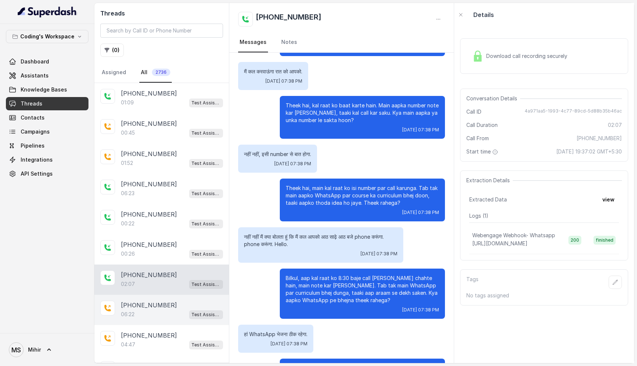
scroll to position [166, 0]
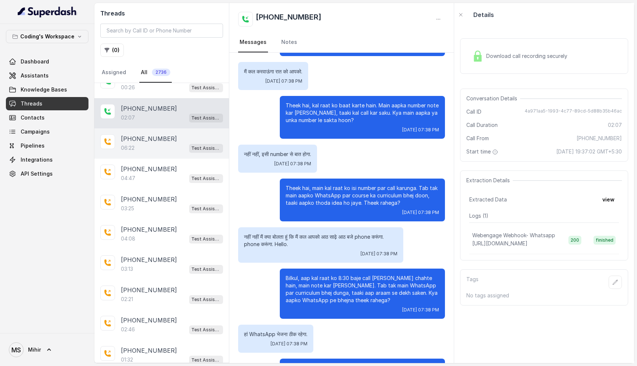
click at [145, 143] on div "06:22 Test Assistant- 2" at bounding box center [172, 148] width 102 height 10
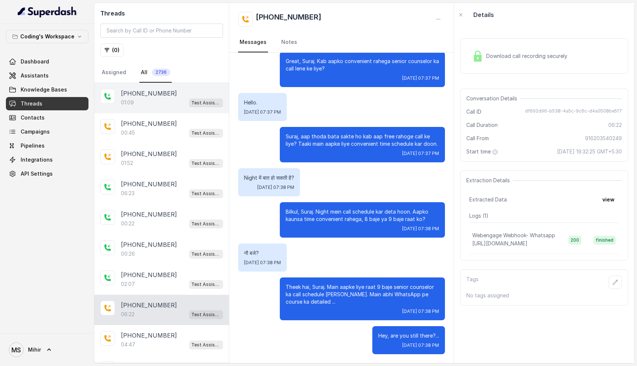
click at [158, 94] on p "+918108266388" at bounding box center [149, 93] width 56 height 9
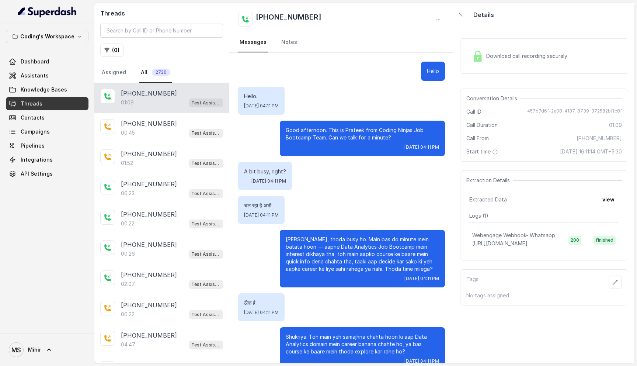
scroll to position [106, 0]
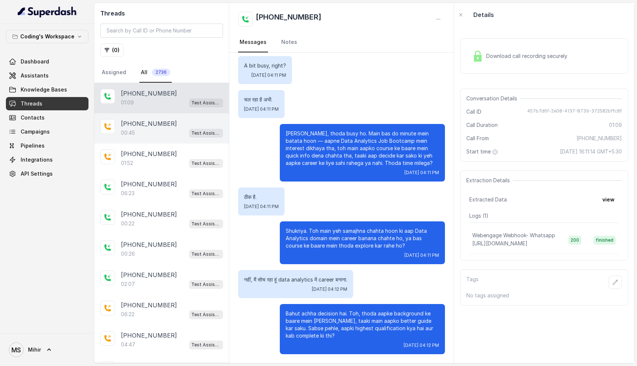
click at [205, 127] on div "+918108266388" at bounding box center [172, 123] width 102 height 9
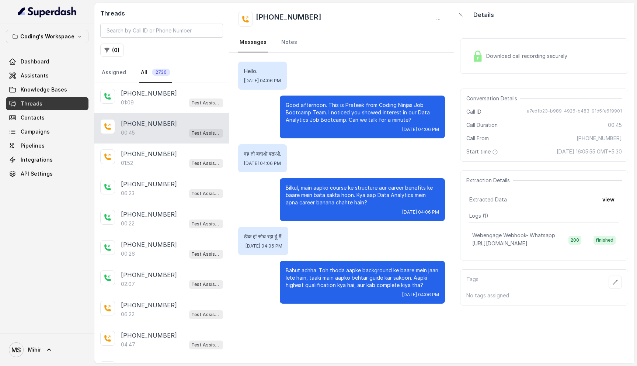
click at [39, 104] on span "Threads" at bounding box center [32, 103] width 22 height 7
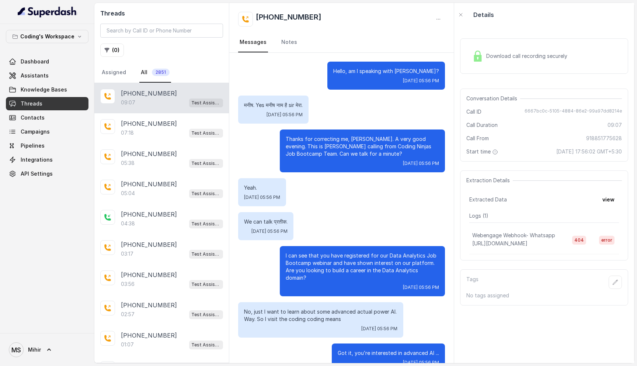
click at [520, 53] on span "Download call recording securely" at bounding box center [528, 55] width 84 height 7
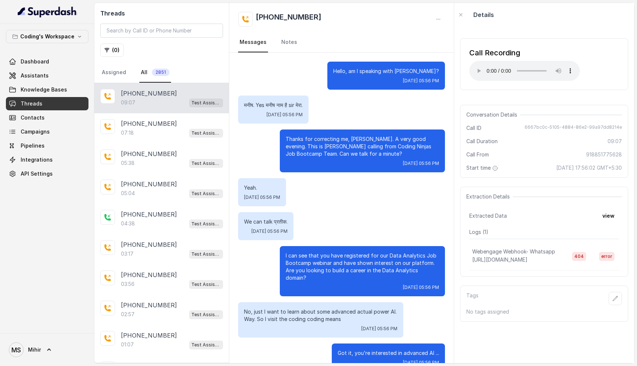
click at [336, 260] on p "I can see that you have registered for our Data Analytics Job Bootcamp webinar …" at bounding box center [362, 267] width 153 height 30
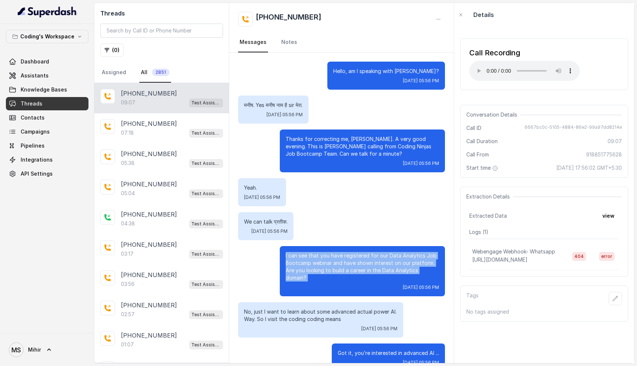
click at [336, 260] on p "I can see that you have registered for our Data Analytics Job Bootcamp webinar …" at bounding box center [362, 267] width 153 height 30
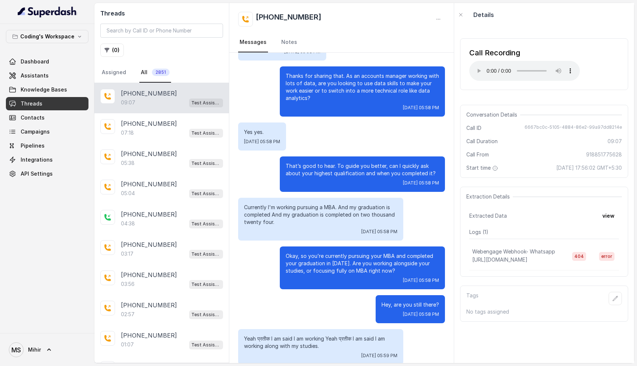
scroll to position [615, 0]
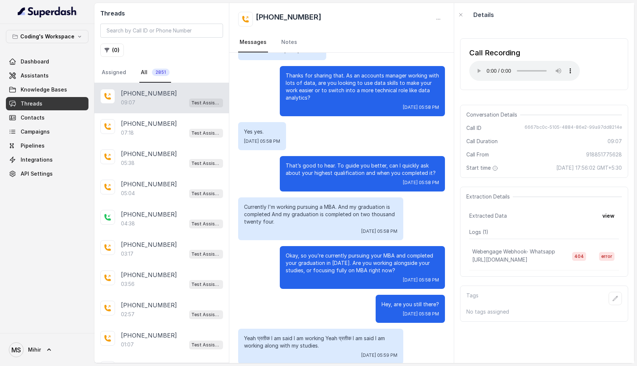
click at [506, 83] on div "Call Recording Your browser does not support the audio element." at bounding box center [544, 64] width 168 height 52
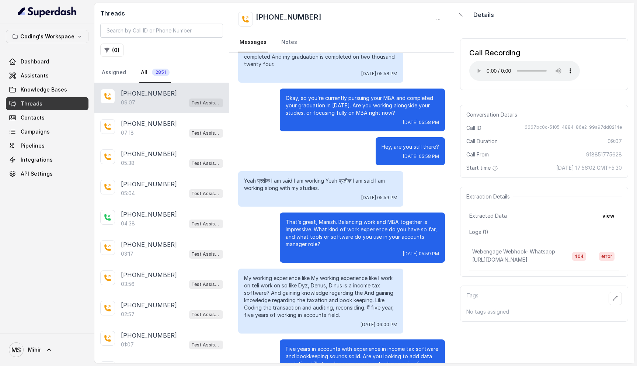
scroll to position [777, 0]
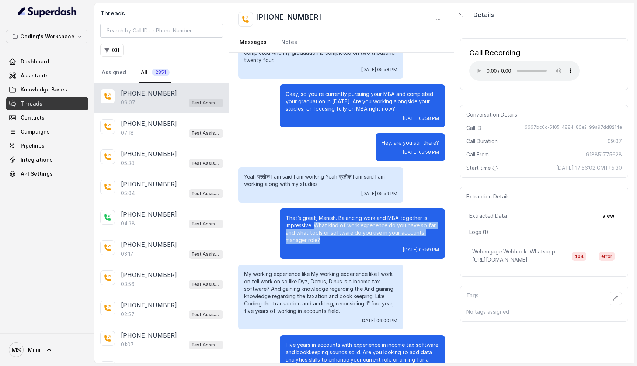
drag, startPoint x: 316, startPoint y: 216, endPoint x: 337, endPoint y: 236, distance: 28.2
click at [337, 236] on p "That’s great, Manish. Balancing work and MBA together is impressive. What kind …" at bounding box center [362, 229] width 153 height 30
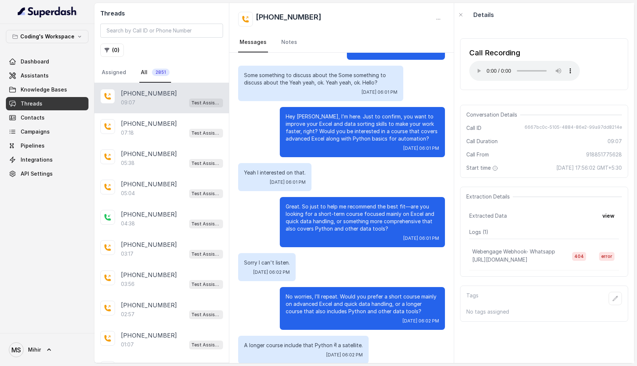
scroll to position [1426, 0]
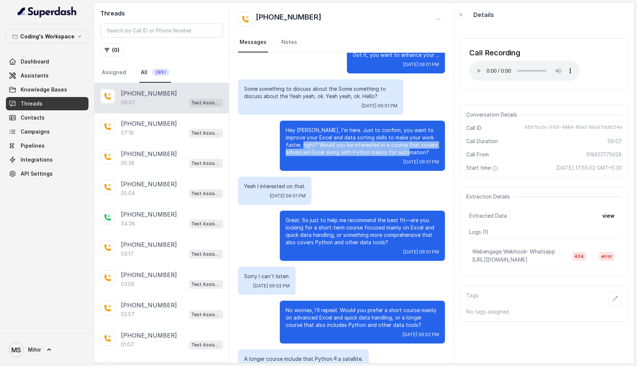
drag, startPoint x: 303, startPoint y: 137, endPoint x: 431, endPoint y: 144, distance: 128.5
click at [431, 144] on p "Hey [PERSON_NAME], I’m here. Just to confirm, you want to improve your Excel an…" at bounding box center [362, 141] width 153 height 30
click at [428, 145] on p "Hey [PERSON_NAME], I’m here. Just to confirm, you want to improve your Excel an…" at bounding box center [362, 141] width 153 height 30
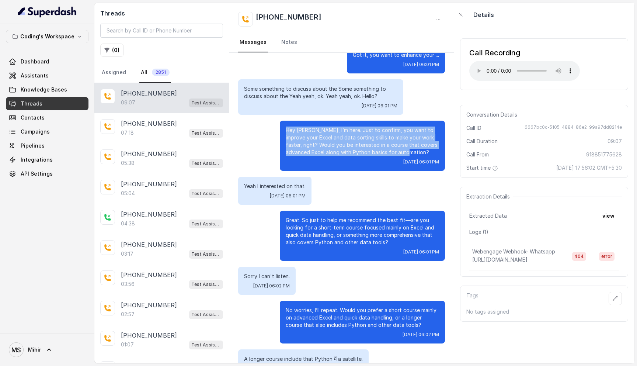
drag, startPoint x: 285, startPoint y: 124, endPoint x: 428, endPoint y: 148, distance: 144.4
click at [430, 148] on div "Hey [PERSON_NAME], I’m here. Just to confirm, you want to improve your Excel an…" at bounding box center [362, 146] width 165 height 50
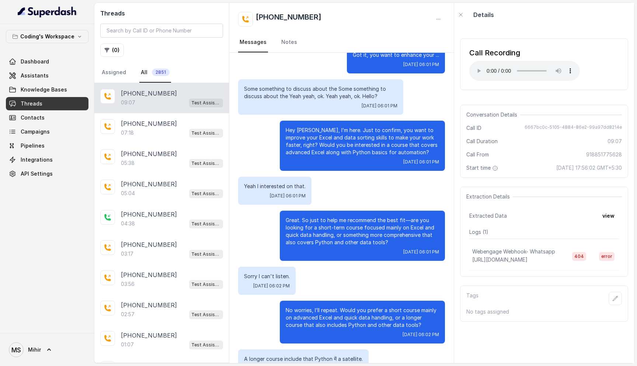
click at [306, 220] on p "Great. So just to help me recommend the best fit—are you looking for a short-te…" at bounding box center [362, 231] width 153 height 30
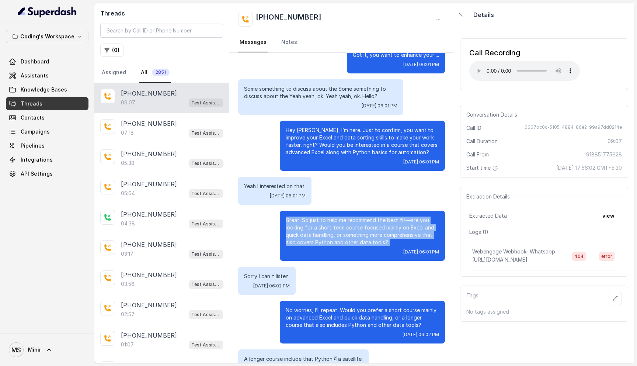
click at [306, 220] on p "Great. So just to help me recommend the best fit—are you looking for a short-te…" at bounding box center [362, 231] width 153 height 30
click at [305, 228] on p "Great. So just to help me recommend the best fit—are you looking for a short-te…" at bounding box center [362, 231] width 153 height 30
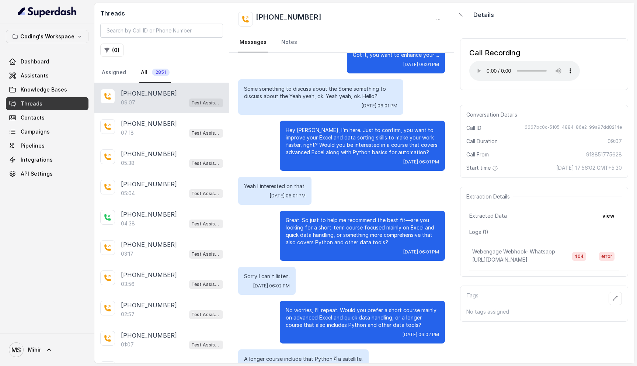
click at [305, 228] on p "Great. So just to help me recommend the best fit—are you looking for a short-te…" at bounding box center [362, 231] width 153 height 30
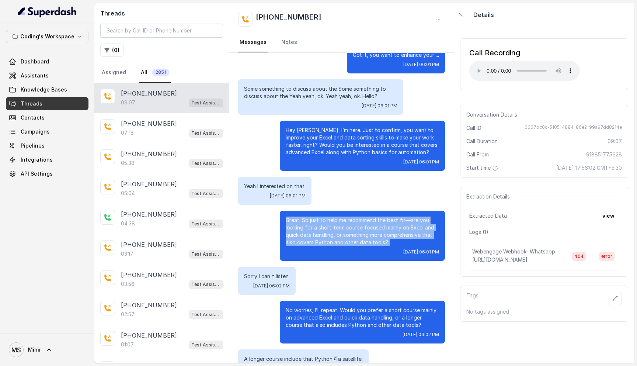
click at [305, 228] on p "Great. So just to help me recommend the best fit—are you looking for a short-te…" at bounding box center [362, 231] width 153 height 30
click at [303, 216] on p "Great. So just to help me recommend the best fit—are you looking for a short-te…" at bounding box center [362, 231] width 153 height 30
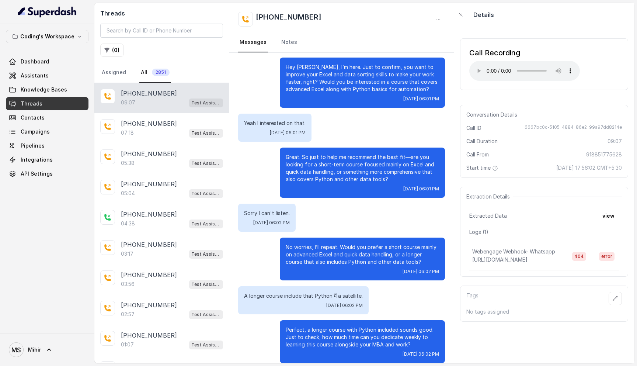
scroll to position [1487, 0]
